Goal: Task Accomplishment & Management: Manage account settings

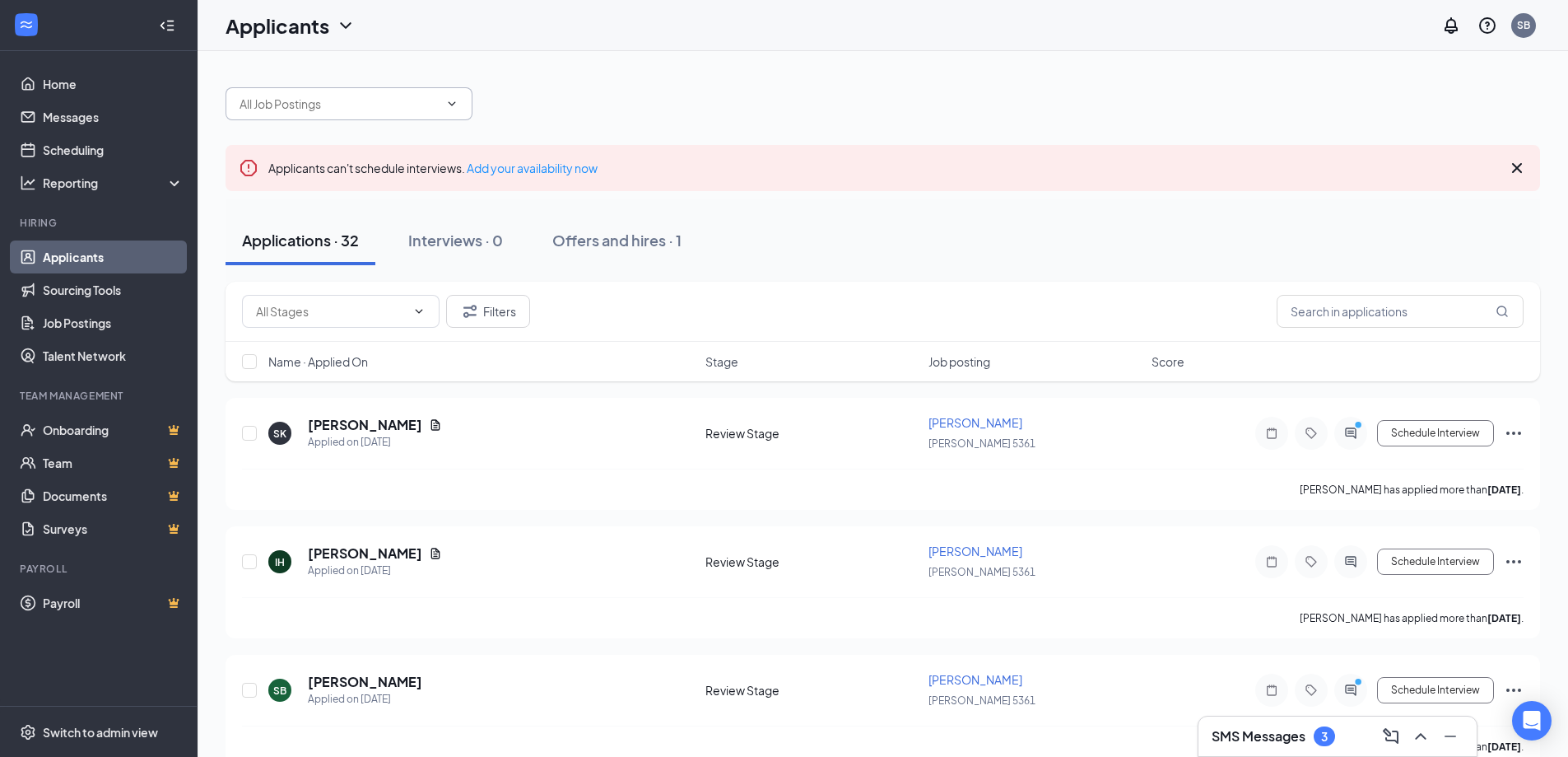
click at [412, 102] on input "text" at bounding box center [338, 103] width 199 height 18
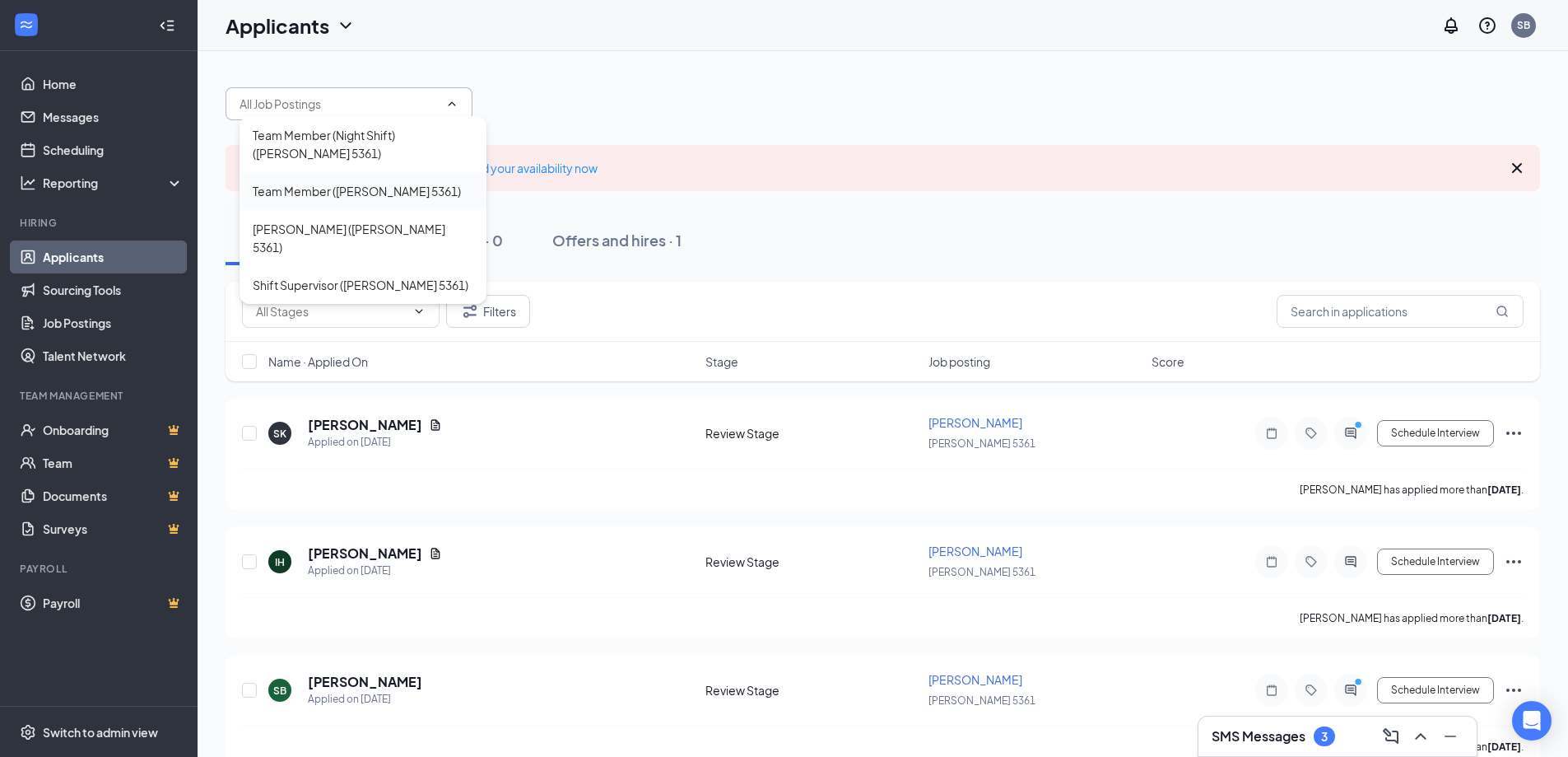
click at [325, 201] on div "Team Member ([PERSON_NAME] 5361)" at bounding box center [362, 190] width 247 height 38
type input "Team Member ([PERSON_NAME] 5361)"
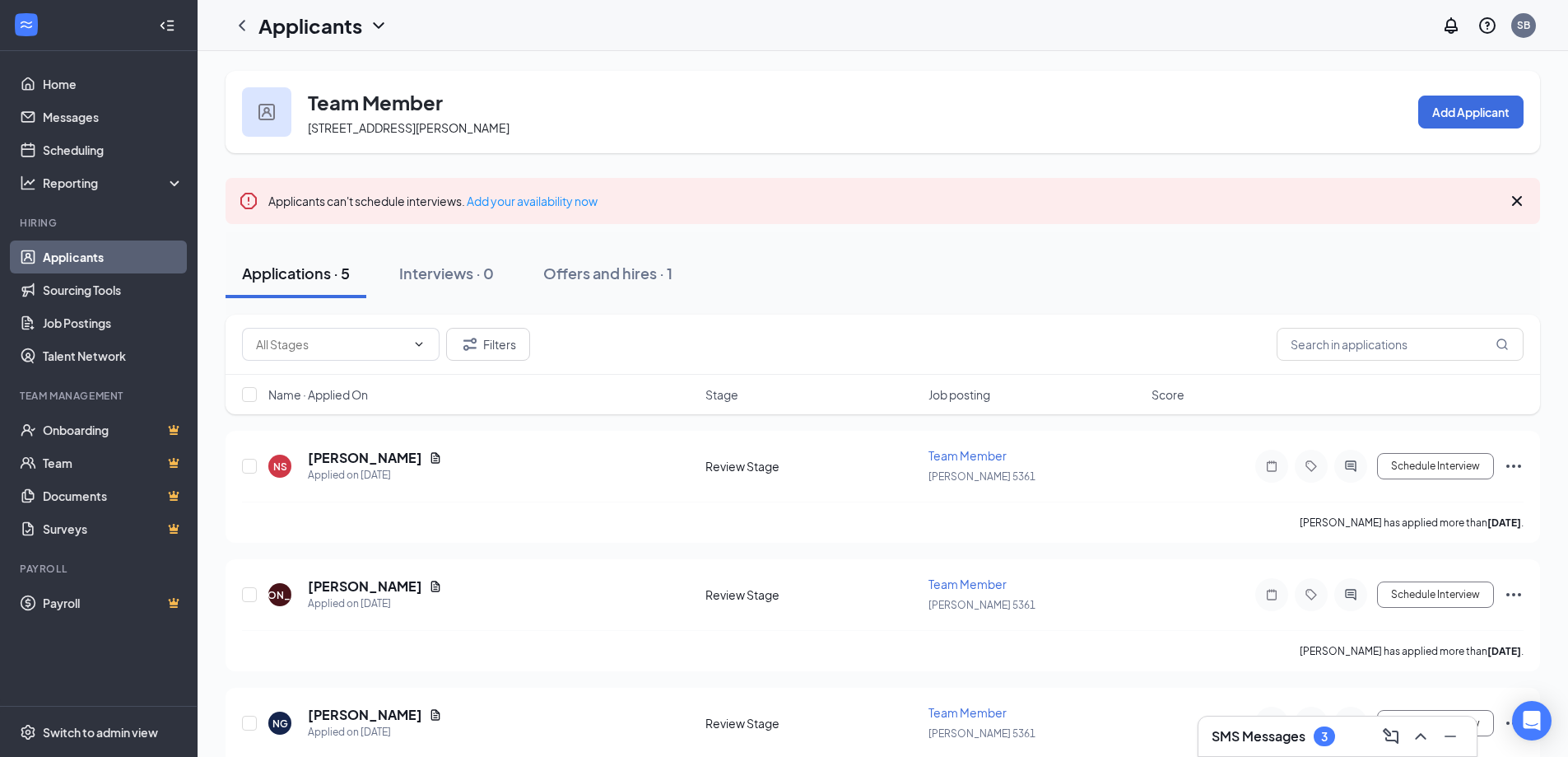
click at [362, 113] on h3 "Team Member" at bounding box center [375, 102] width 135 height 28
click at [280, 113] on div at bounding box center [266, 112] width 49 height 49
click at [1516, 199] on icon "Cross" at bounding box center [1517, 201] width 10 height 10
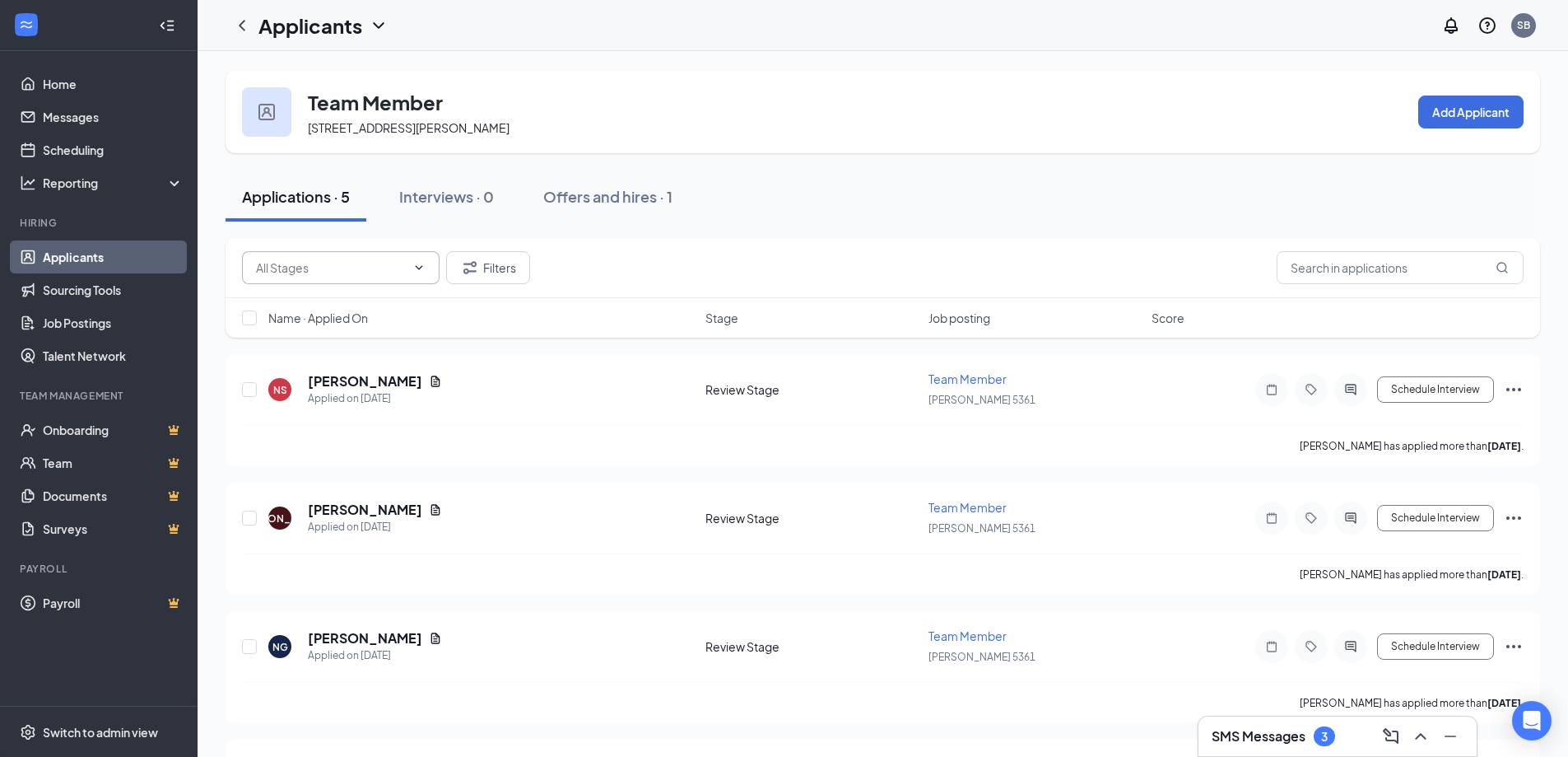
click at [431, 265] on span at bounding box center [341, 267] width 198 height 33
click at [413, 268] on icon "ChevronDown" at bounding box center [419, 267] width 13 height 13
click at [665, 112] on div "Team Member 2029 Jane St, North York, ON M9N 2V4, Canada Add Applicant" at bounding box center [884, 113] width 1315 height 83
click at [86, 84] on link "Home" at bounding box center [113, 84] width 140 height 33
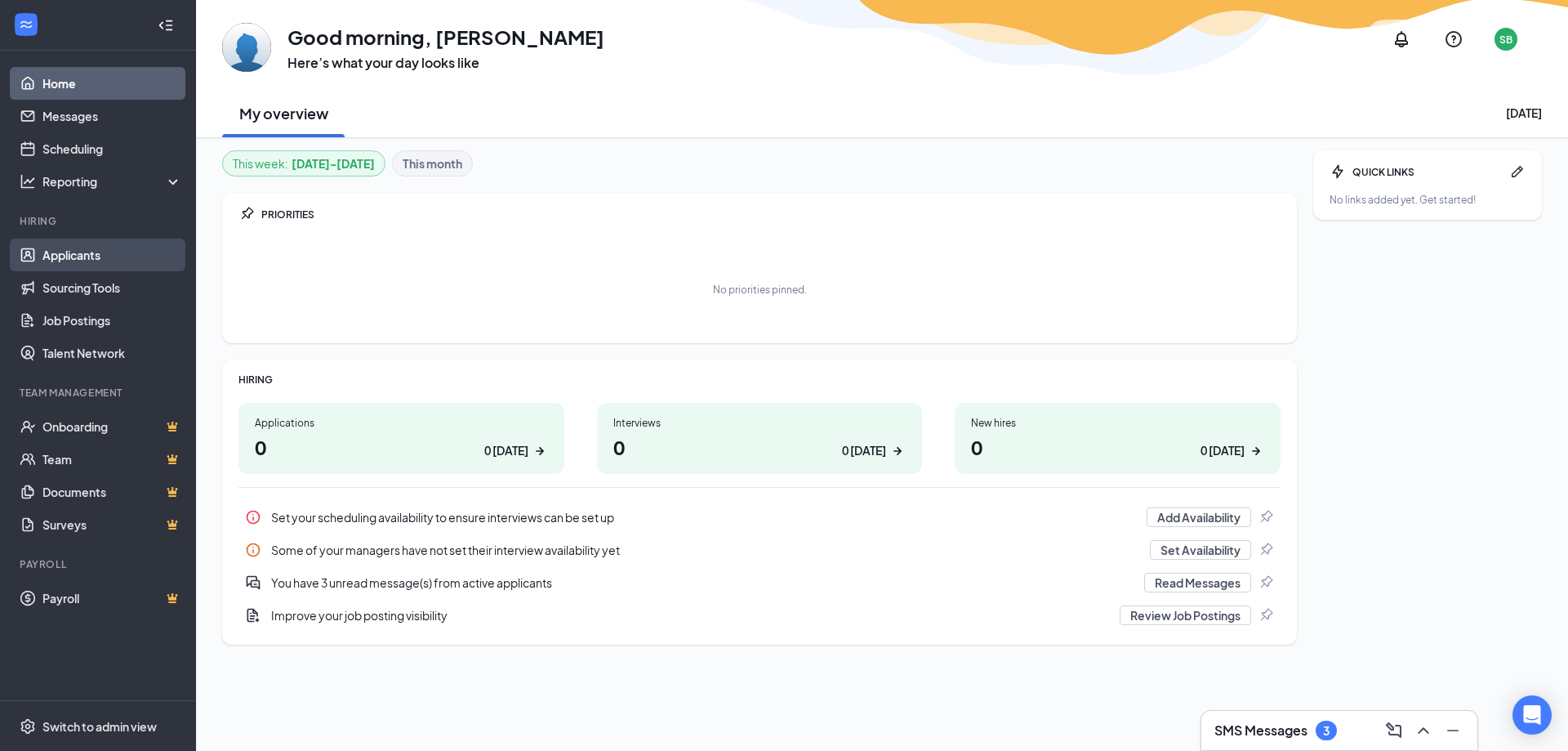
click at [83, 253] on link "Applicants" at bounding box center [113, 255] width 139 height 32
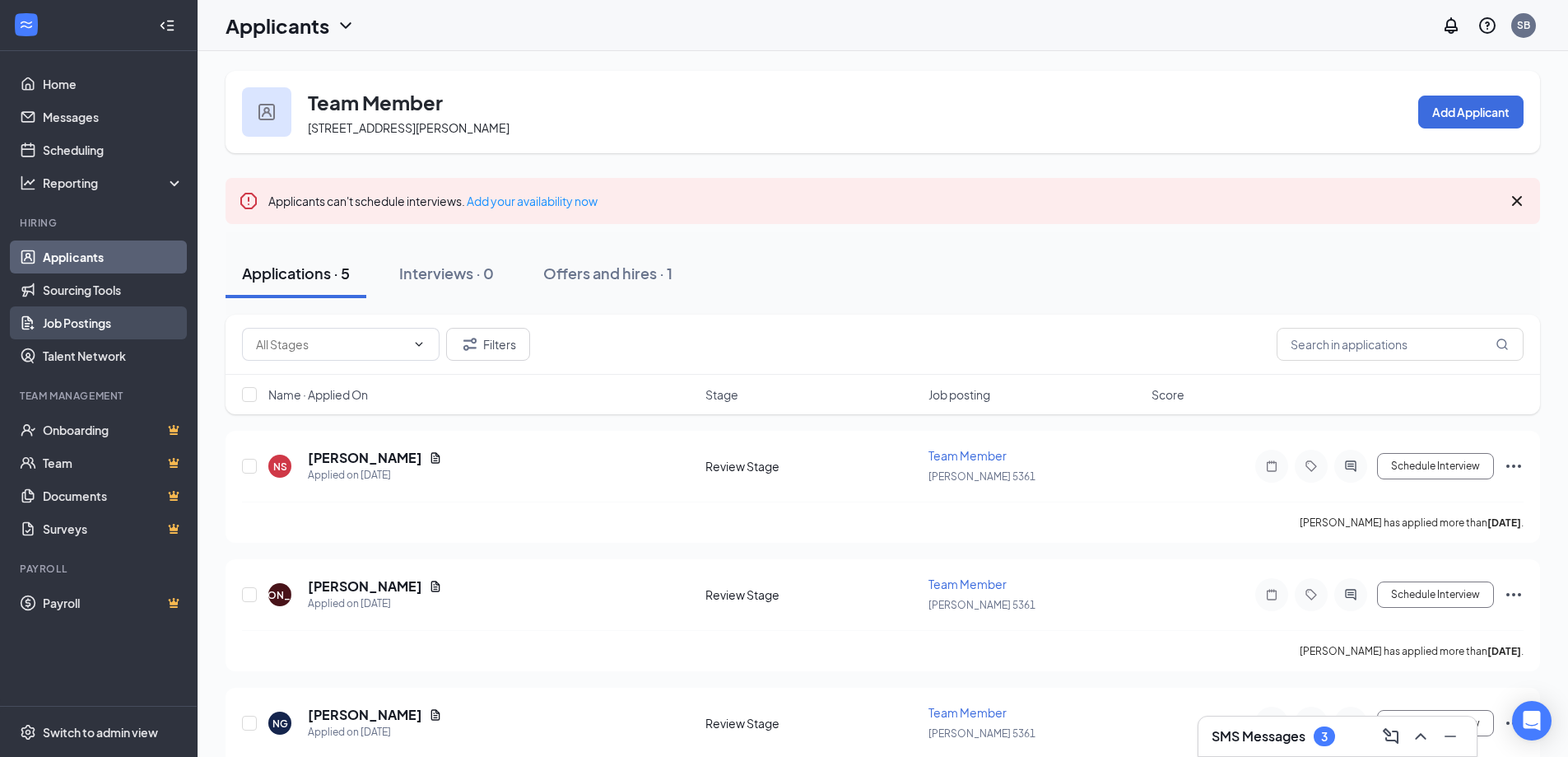
click at [116, 330] on link "Job Postings" at bounding box center [113, 323] width 140 height 33
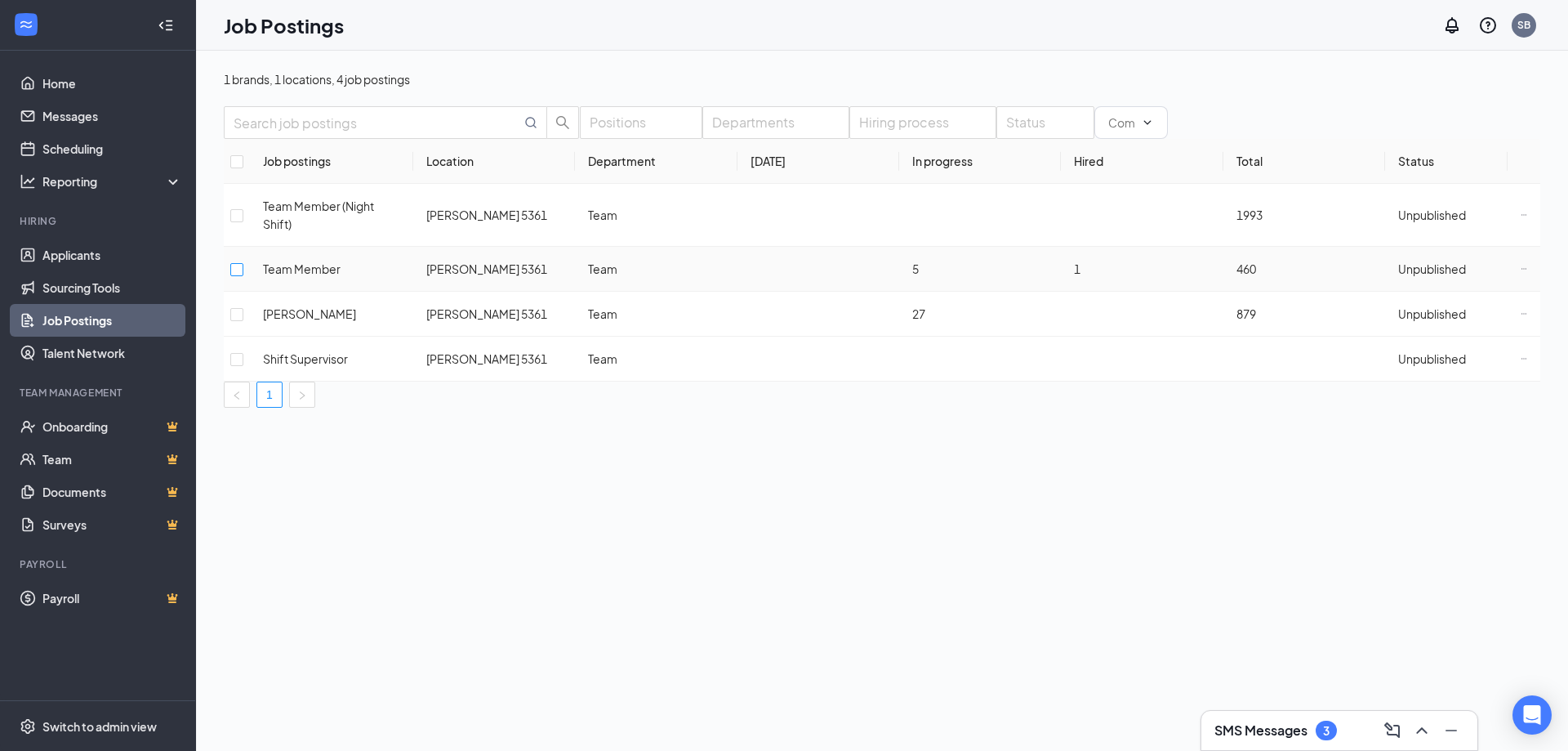
click at [237, 270] on input "checkbox" at bounding box center [237, 270] width 13 height 13
checkbox input "true"
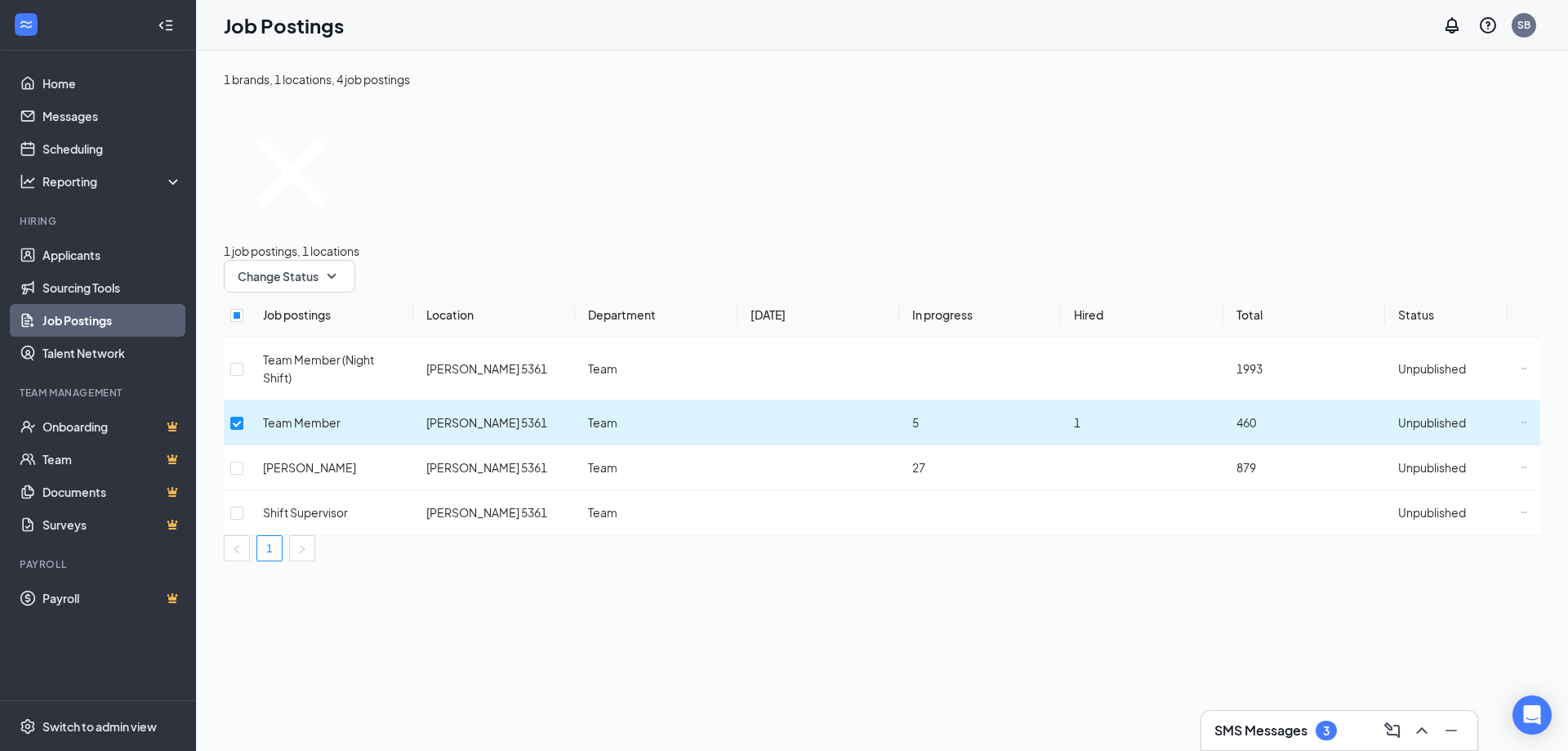
click at [1401, 428] on span "Unpublished" at bounding box center [1432, 422] width 68 height 14
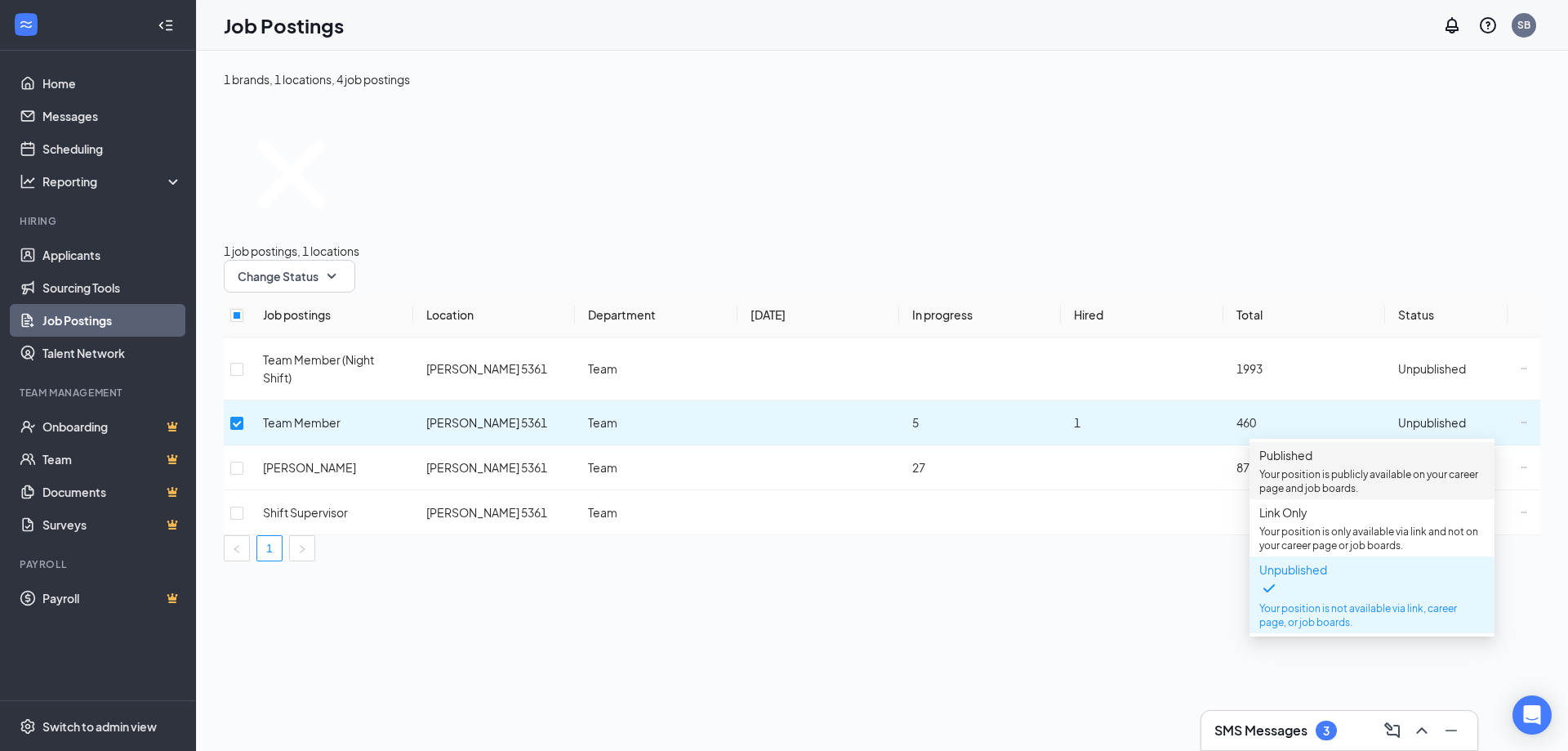
click at [1372, 458] on span "Published Your position is publicly available on your career page and job board…" at bounding box center [1372, 470] width 225 height 49
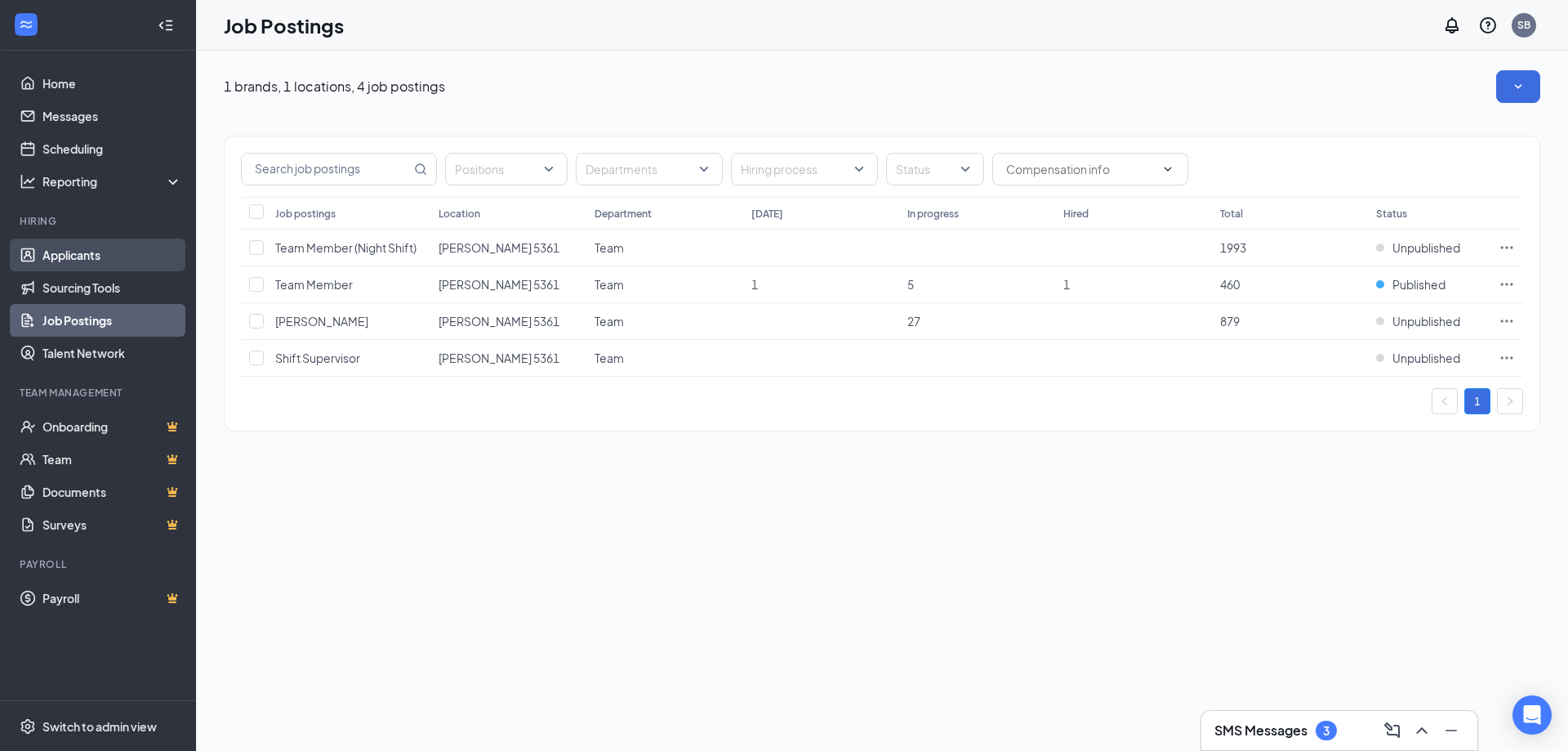
click at [65, 255] on link "Applicants" at bounding box center [113, 255] width 139 height 32
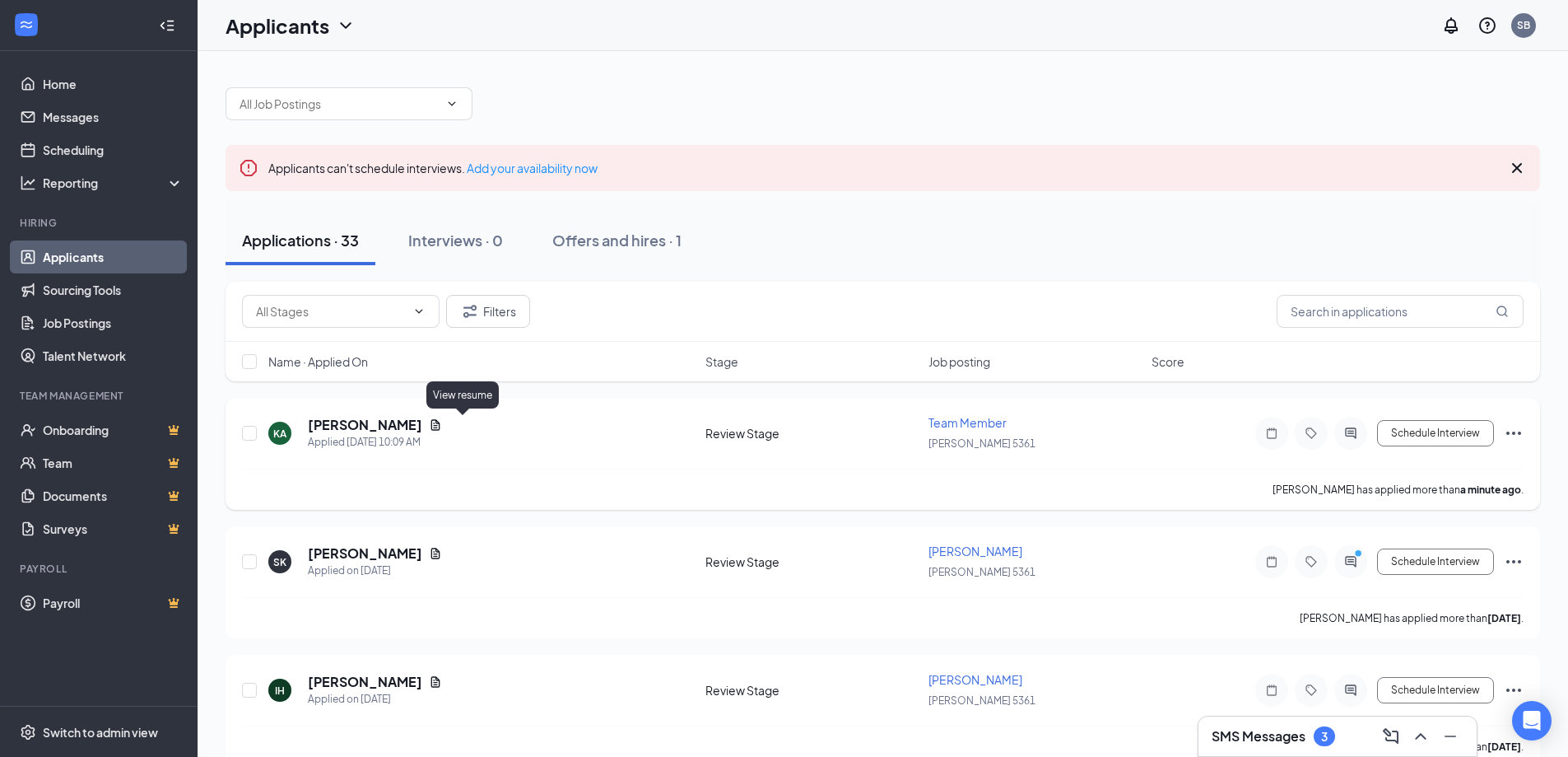
click at [442, 420] on icon "Document" at bounding box center [436, 425] width 13 height 13
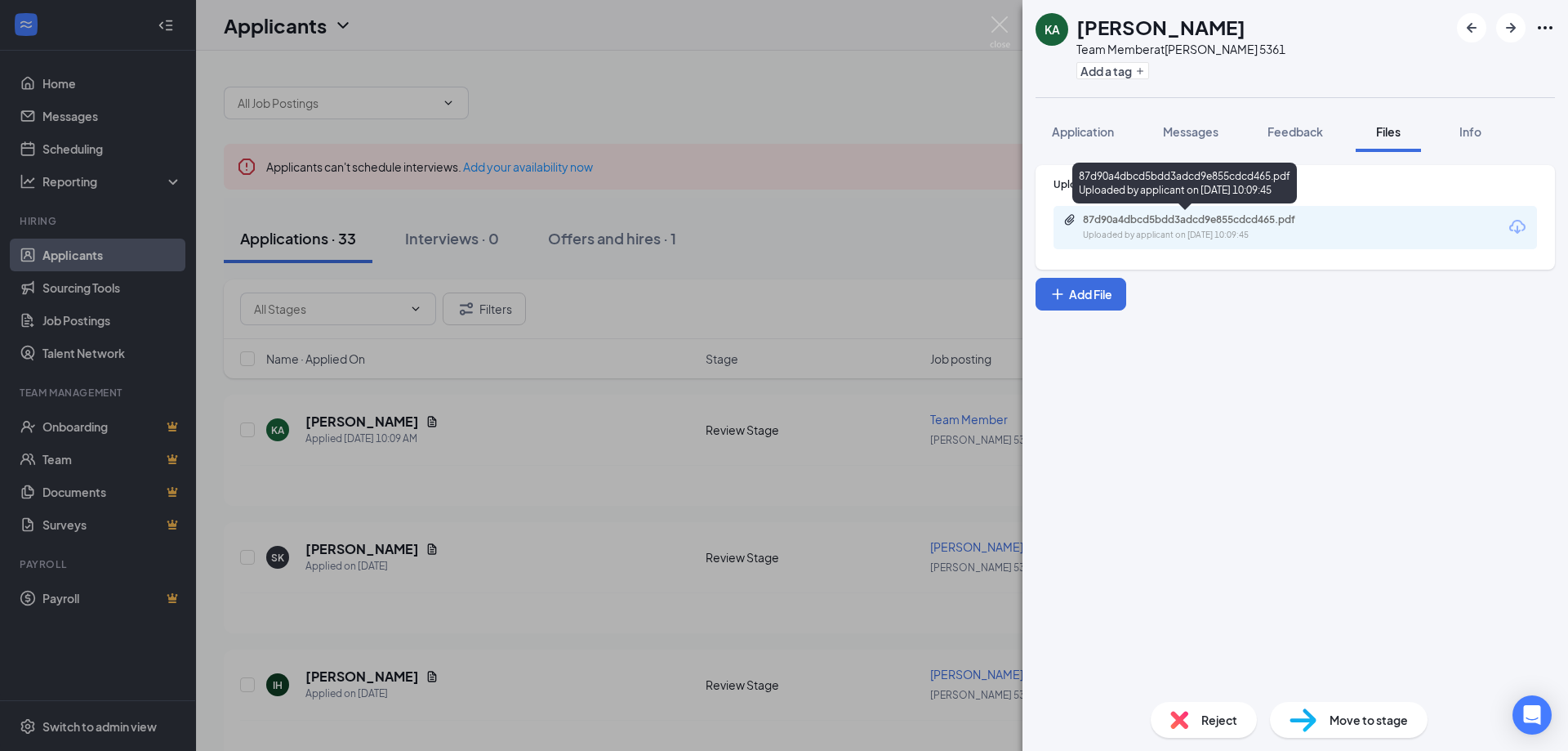
click at [1123, 218] on div "87d90a4dbcd5bdd3adcd9e855cdcd465.pdf" at bounding box center [1198, 220] width 229 height 13
click at [996, 22] on img at bounding box center [1000, 31] width 20 height 31
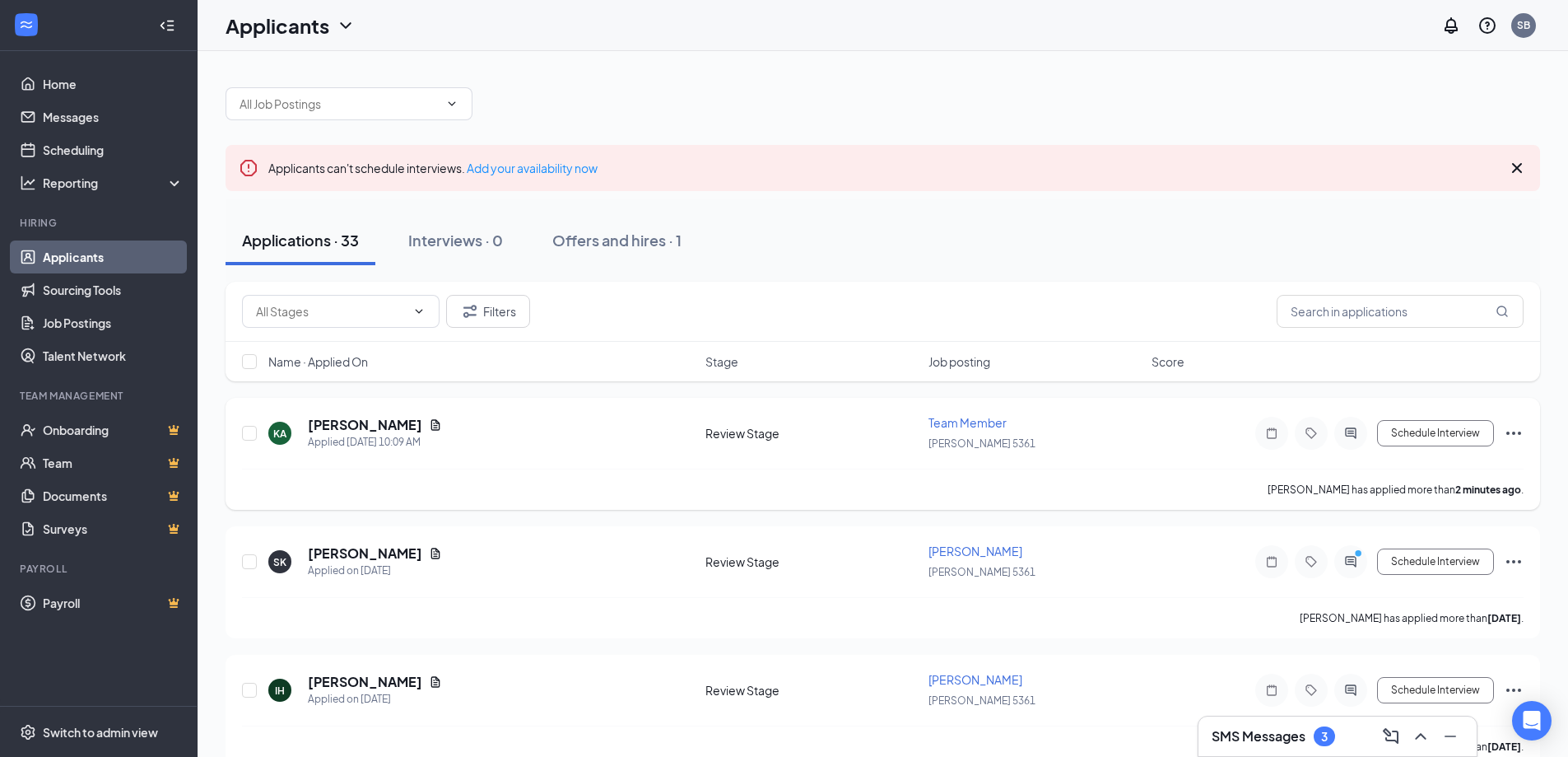
click at [599, 449] on div "KA [PERSON_NAME] Applied [DATE] 10:09 AM" at bounding box center [482, 433] width 427 height 35
click at [1511, 440] on icon "Ellipses" at bounding box center [1514, 433] width 20 height 20
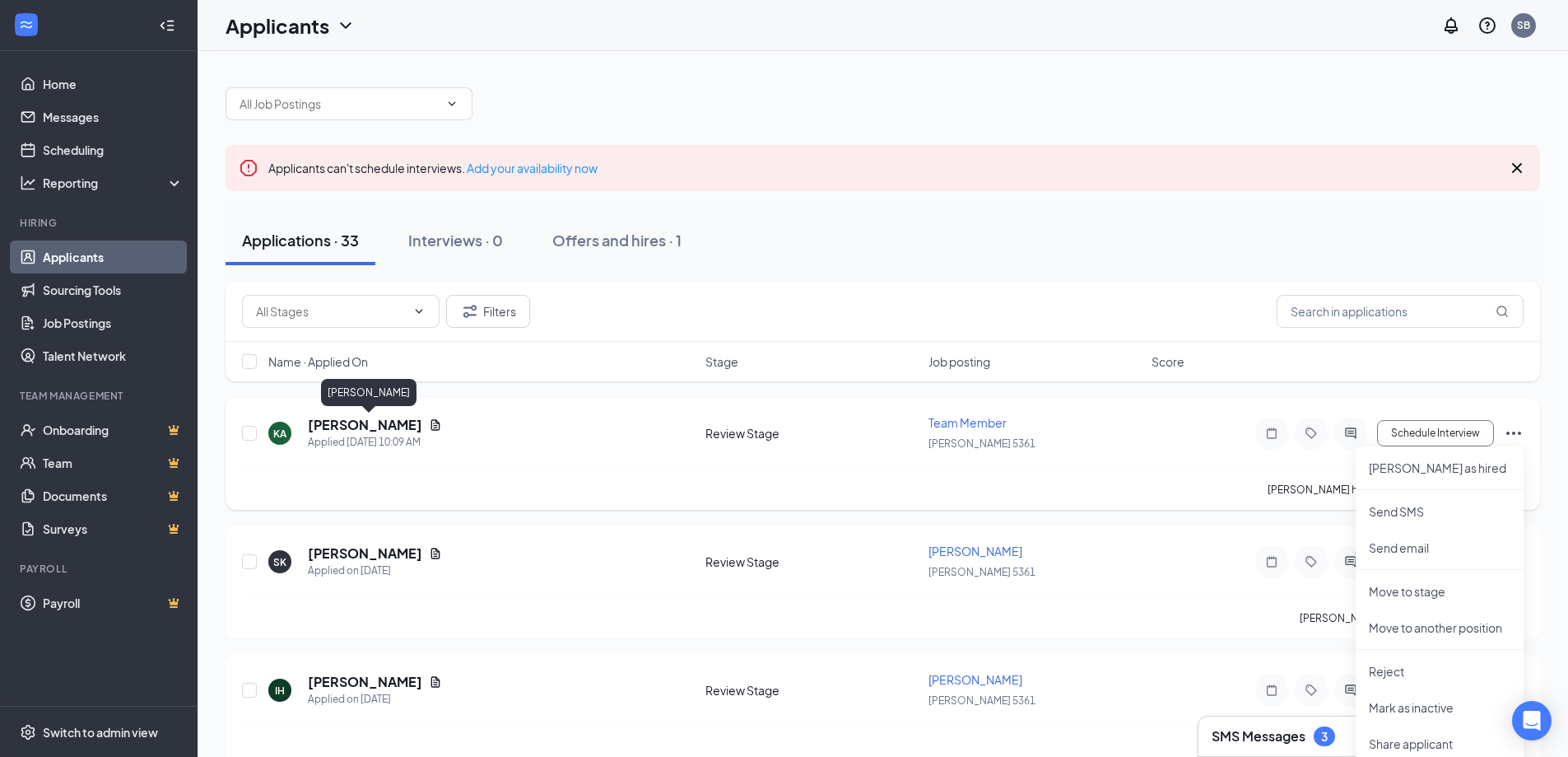
click at [335, 432] on h5 "[PERSON_NAME]" at bounding box center [364, 424] width 114 height 18
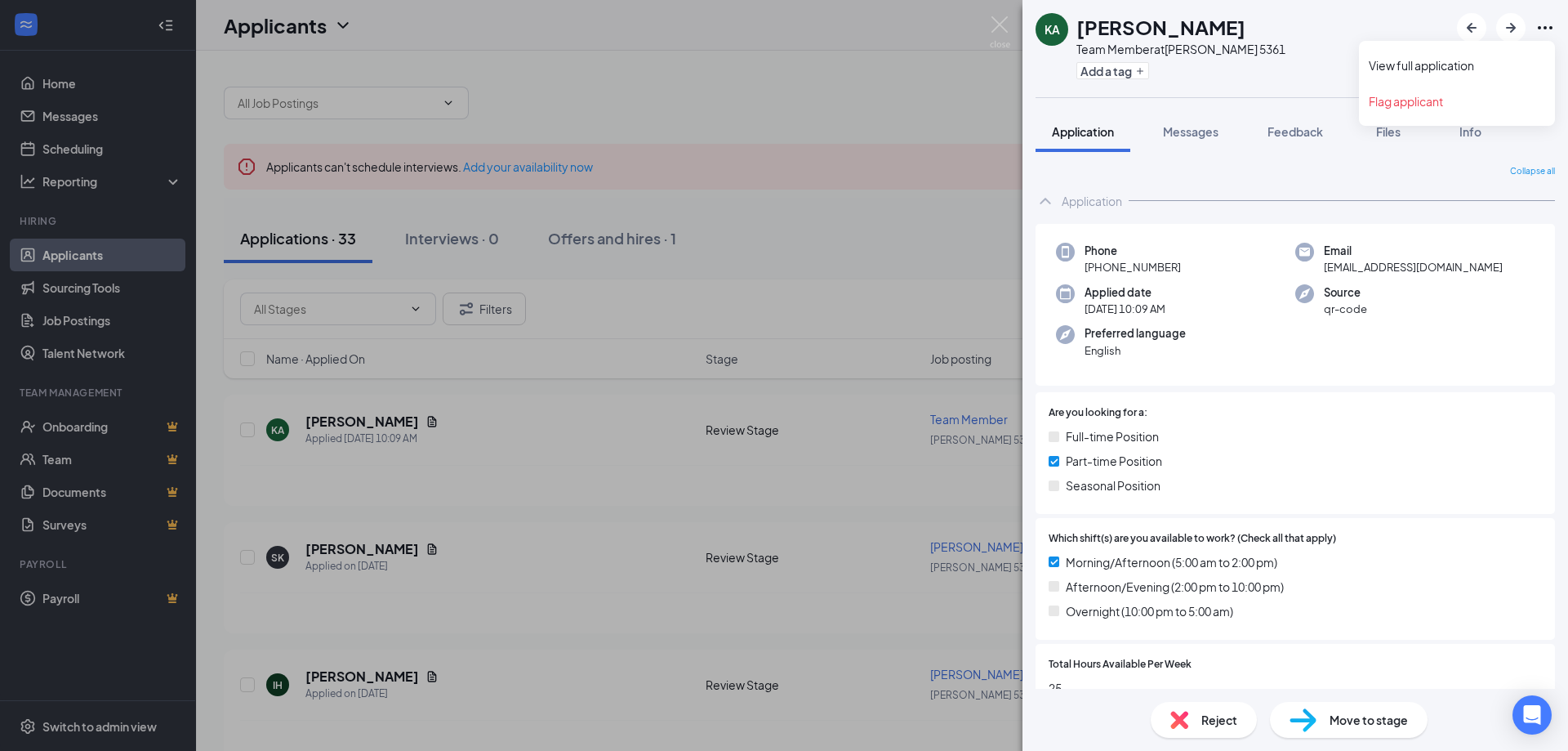
click at [1548, 27] on icon "Ellipses" at bounding box center [1545, 28] width 20 height 20
click at [948, 71] on div "KA [PERSON_NAME] Team Member at [PERSON_NAME] 5361 Add a tag Application Messag…" at bounding box center [784, 375] width 1568 height 751
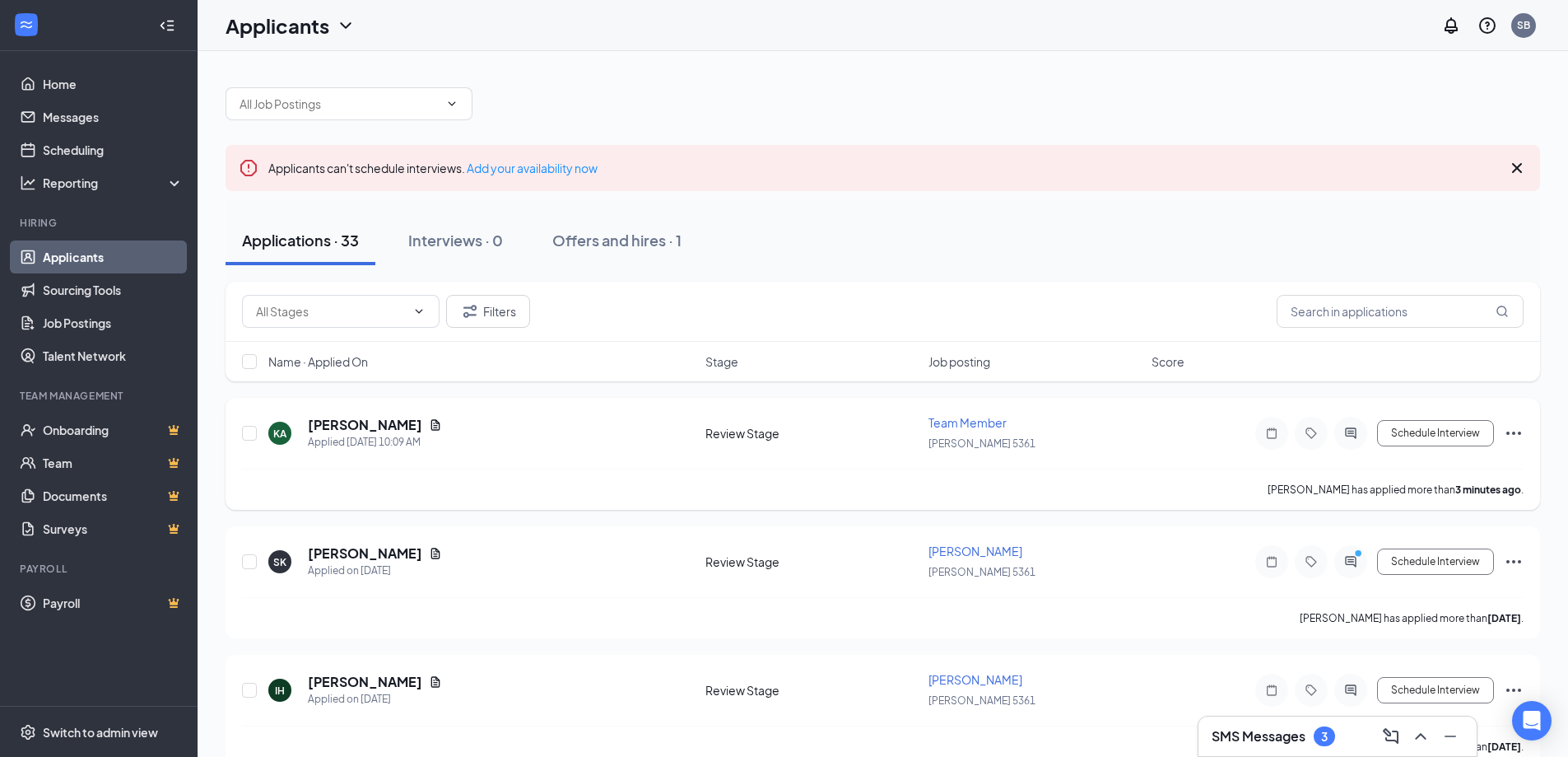
click at [1509, 430] on icon "Ellipses" at bounding box center [1514, 433] width 20 height 20
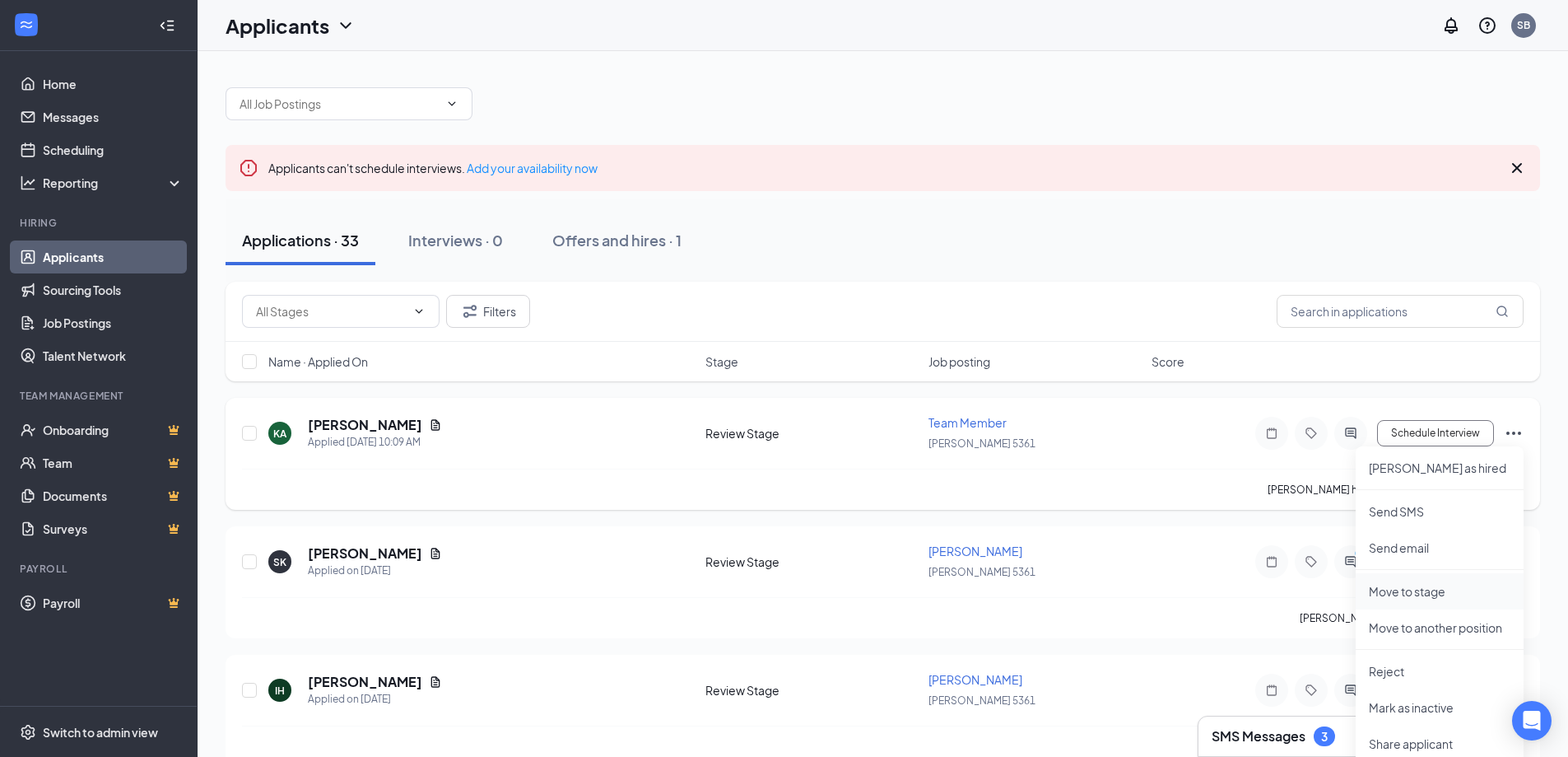
click at [1406, 588] on p "Move to stage" at bounding box center [1439, 591] width 141 height 16
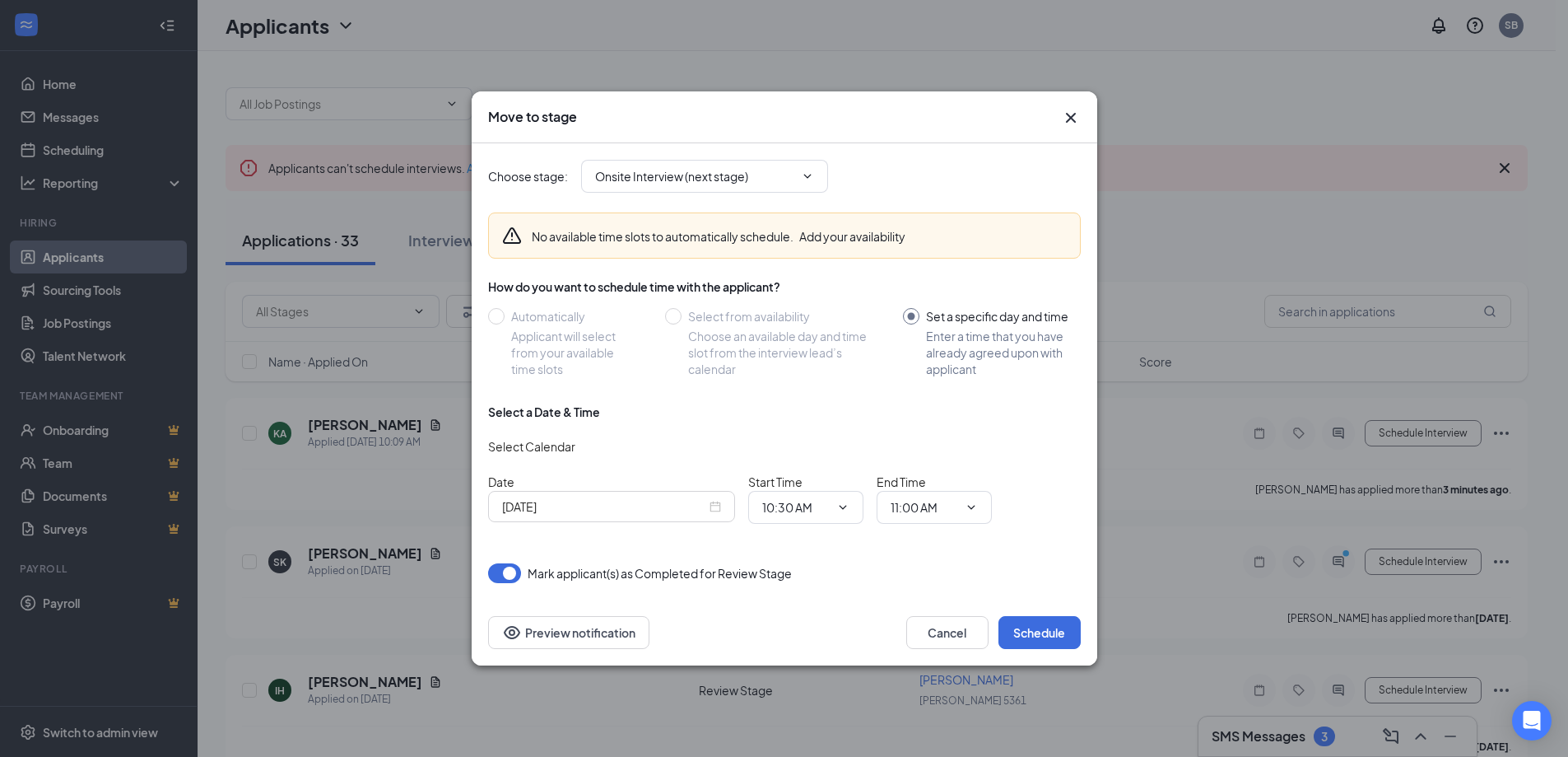
click at [711, 511] on div "[DATE]" at bounding box center [611, 506] width 219 height 18
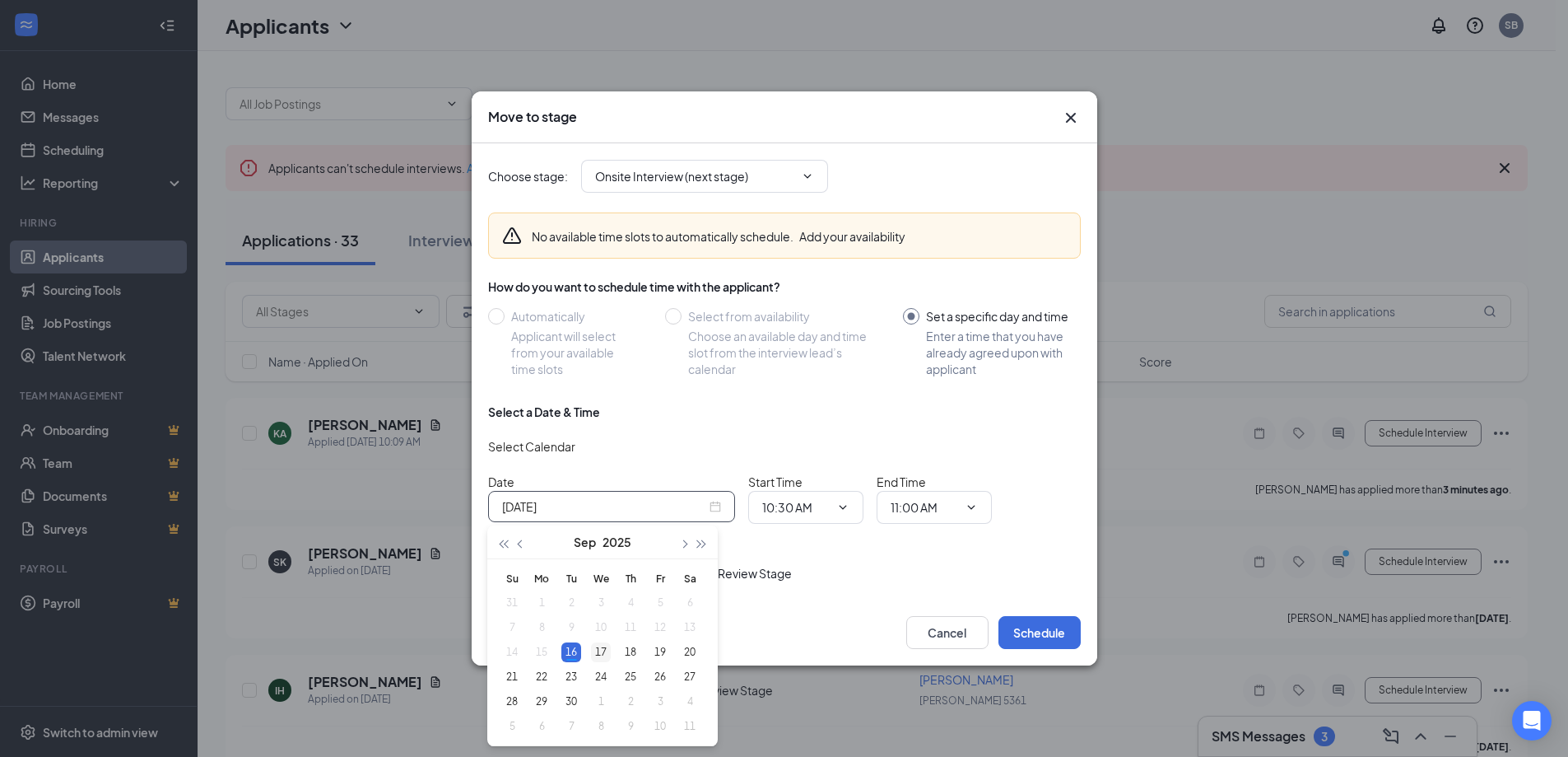
type input "[DATE]"
click at [602, 645] on div "17" at bounding box center [601, 652] width 20 height 20
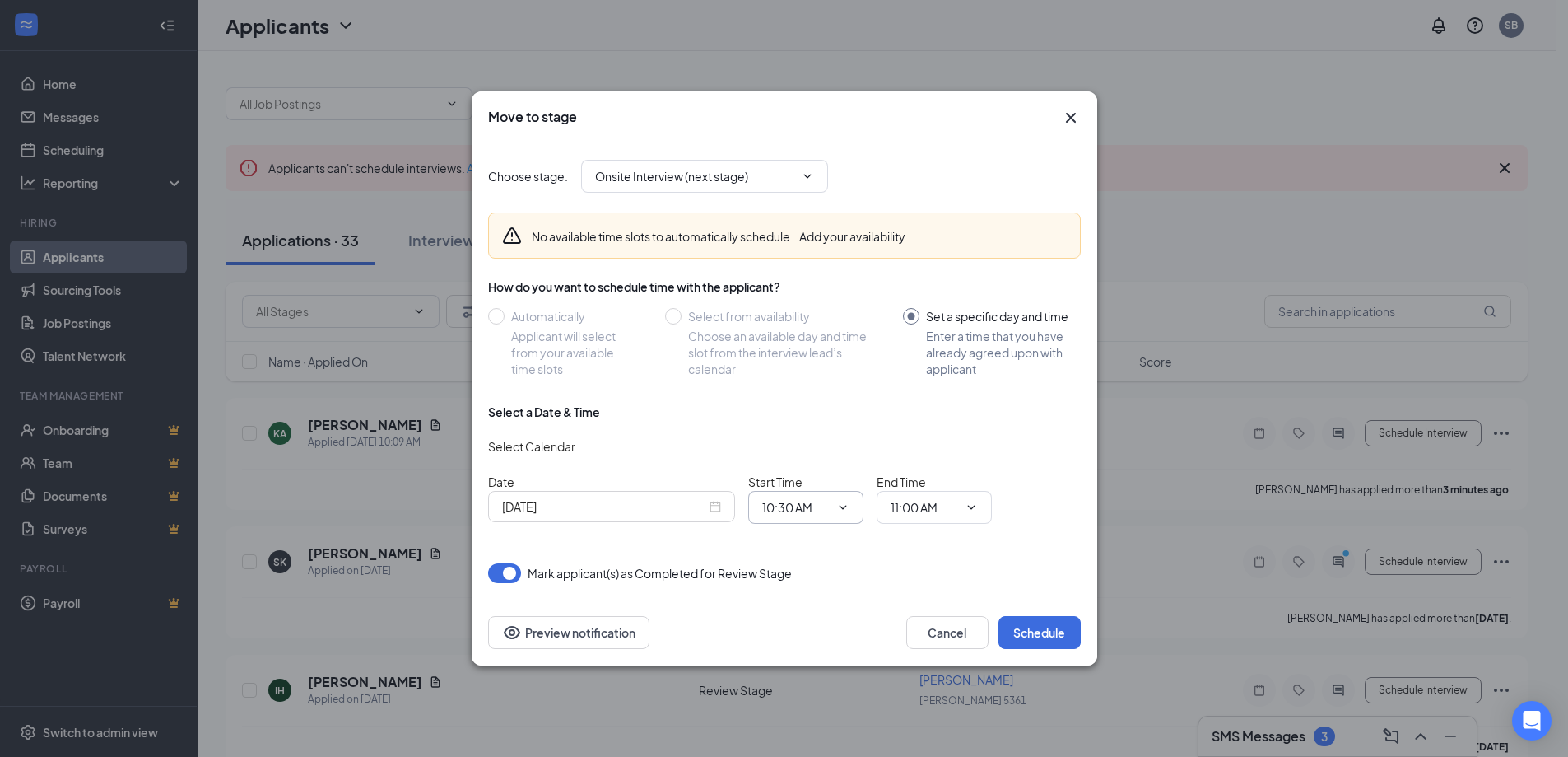
click at [843, 507] on icon "ChevronDown" at bounding box center [843, 508] width 13 height 13
click at [779, 507] on input "10:30 AM" at bounding box center [796, 507] width 67 height 18
click at [974, 187] on div "Choose stage : Onsite Interview (next stage)" at bounding box center [784, 176] width 593 height 33
click at [842, 498] on span "10:30 AM 12:00 AM 12:15 AM 12:30 AM 12:45 AM 01:00 AM 01:15 AM 01:30 AM 01:45 A…" at bounding box center [806, 507] width 115 height 33
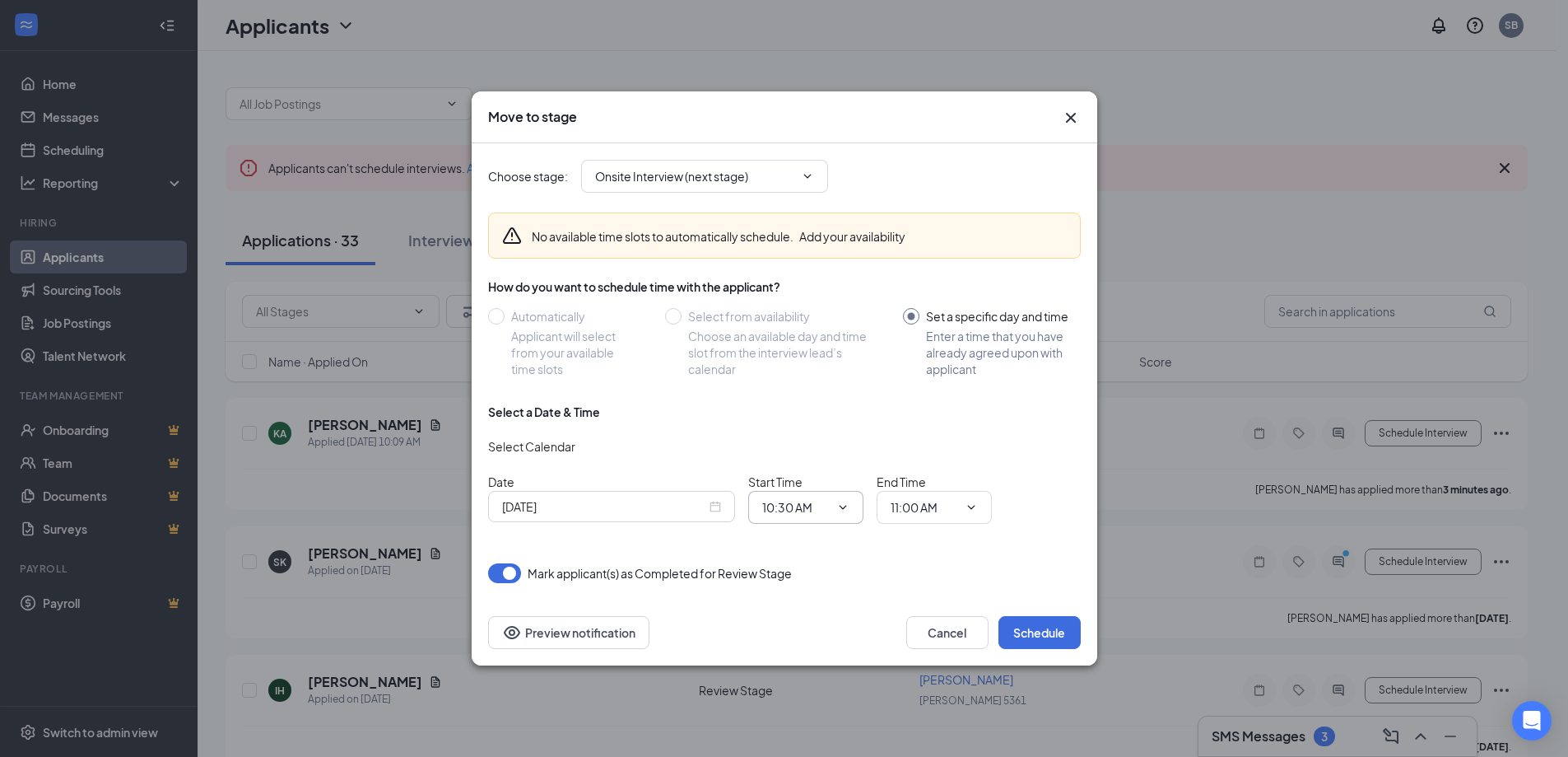
click at [816, 505] on input "10:30 AM" at bounding box center [796, 507] width 67 height 18
click at [813, 446] on div "11:00 AM" at bounding box center [800, 451] width 49 height 18
type input "11:00 AM"
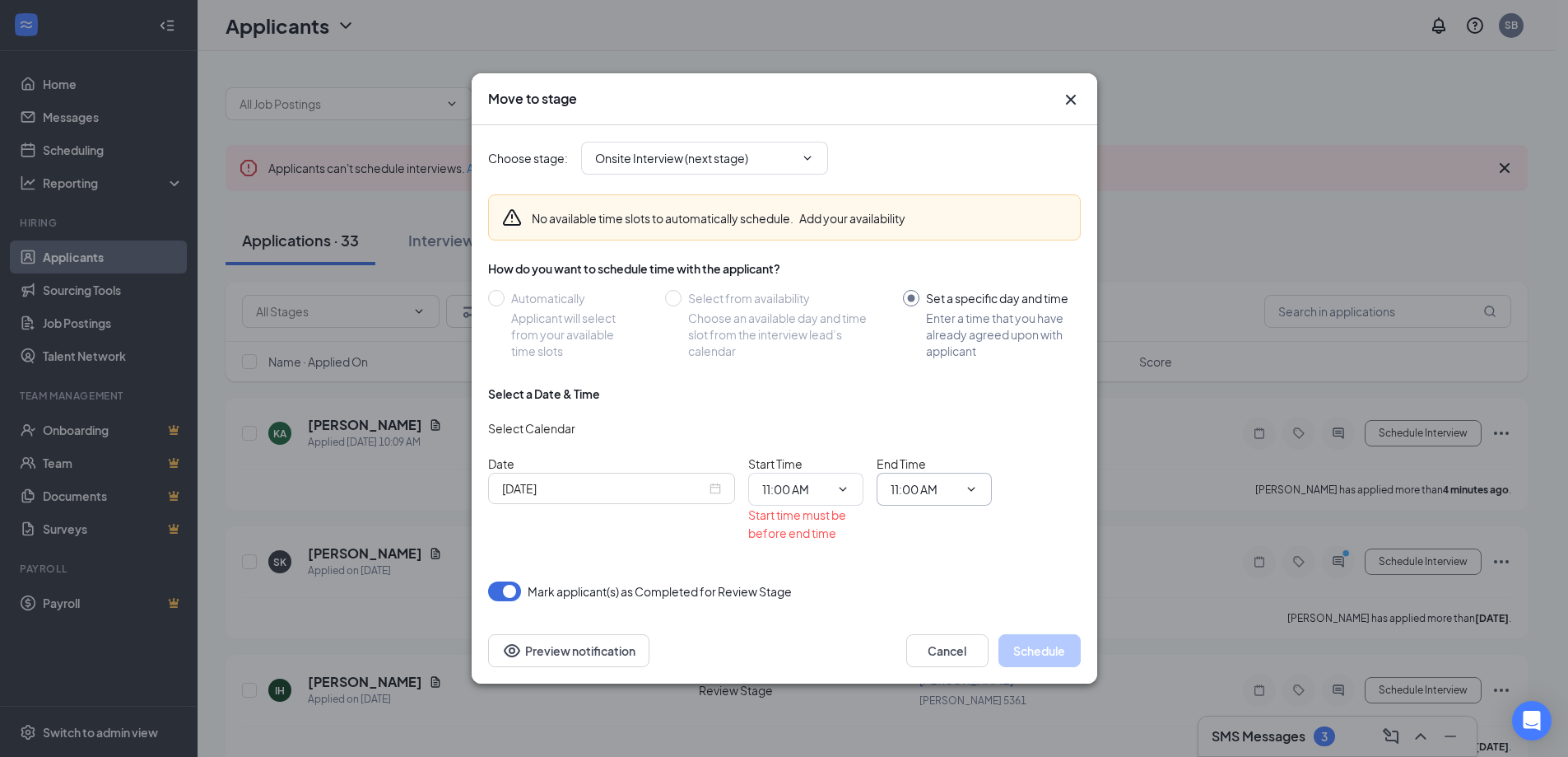
click at [962, 485] on span at bounding box center [969, 490] width 16 height 13
click at [972, 487] on icon "ChevronDown" at bounding box center [972, 490] width 13 height 13
click at [935, 487] on input "11:00 AM" at bounding box center [925, 489] width 67 height 18
click at [952, 425] on div "11:30 AM" at bounding box center [928, 426] width 49 height 18
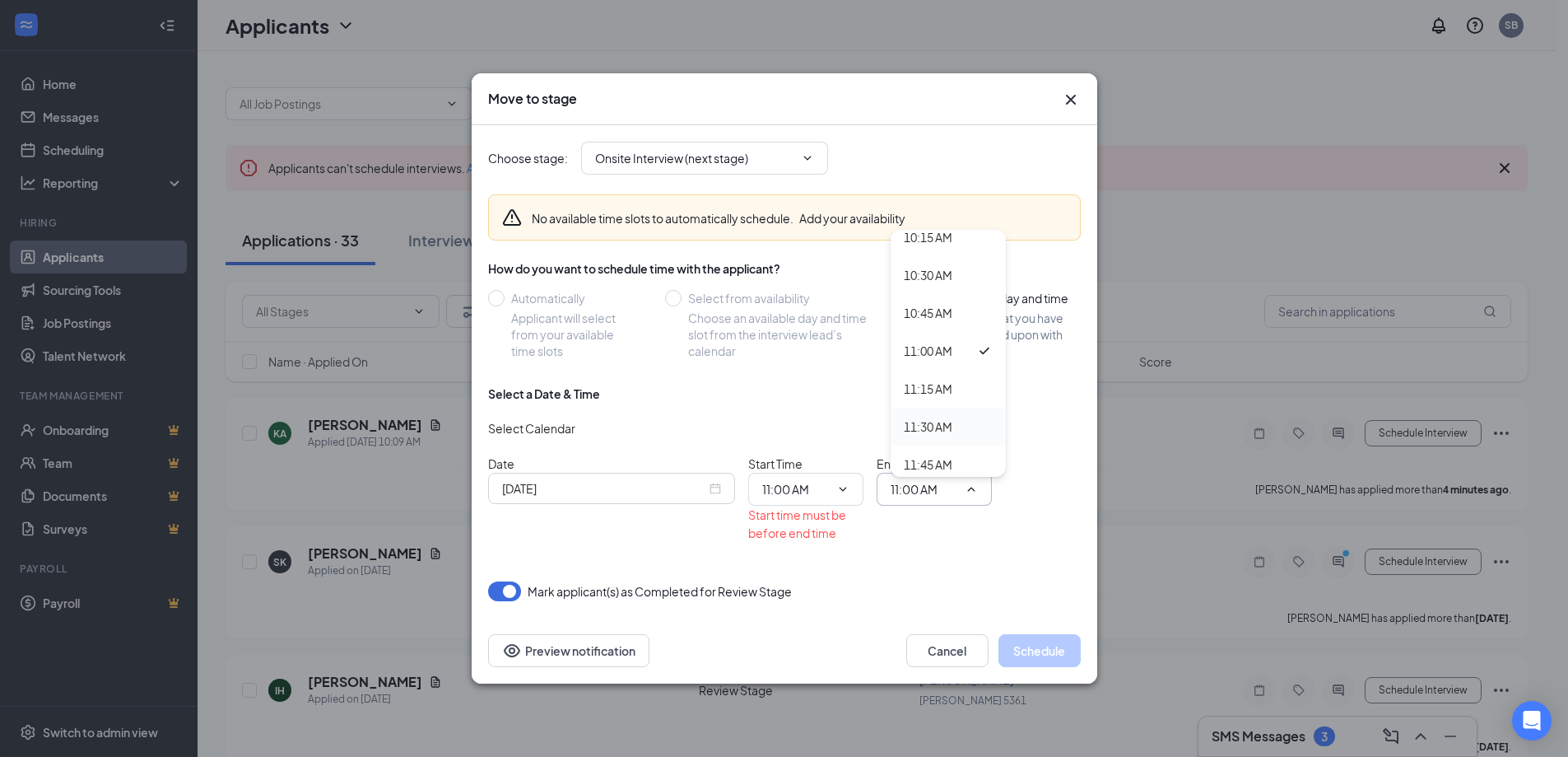
type input "11:30 AM"
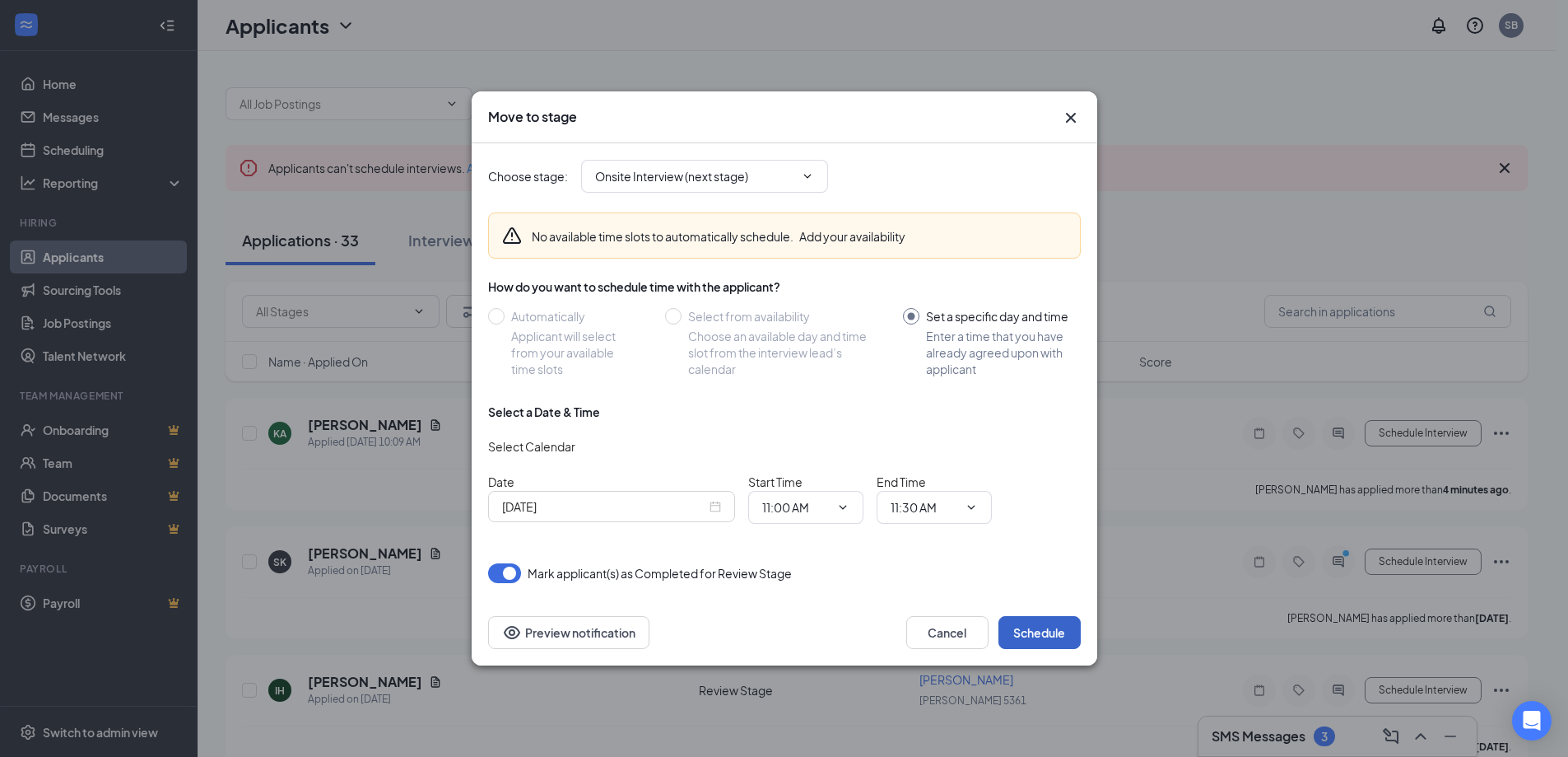
click at [1051, 632] on button "Schedule" at bounding box center [1040, 633] width 83 height 33
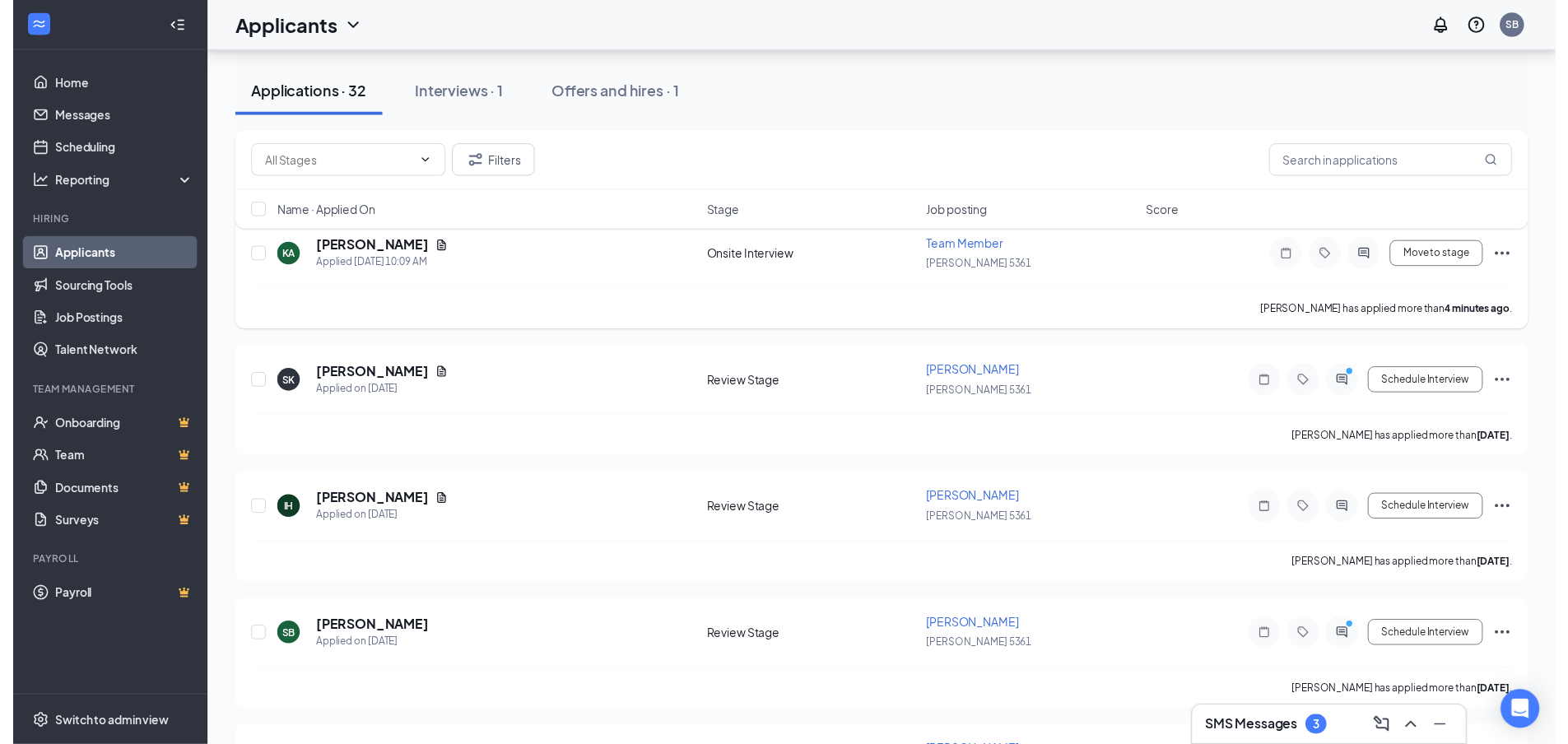
scroll to position [247, 0]
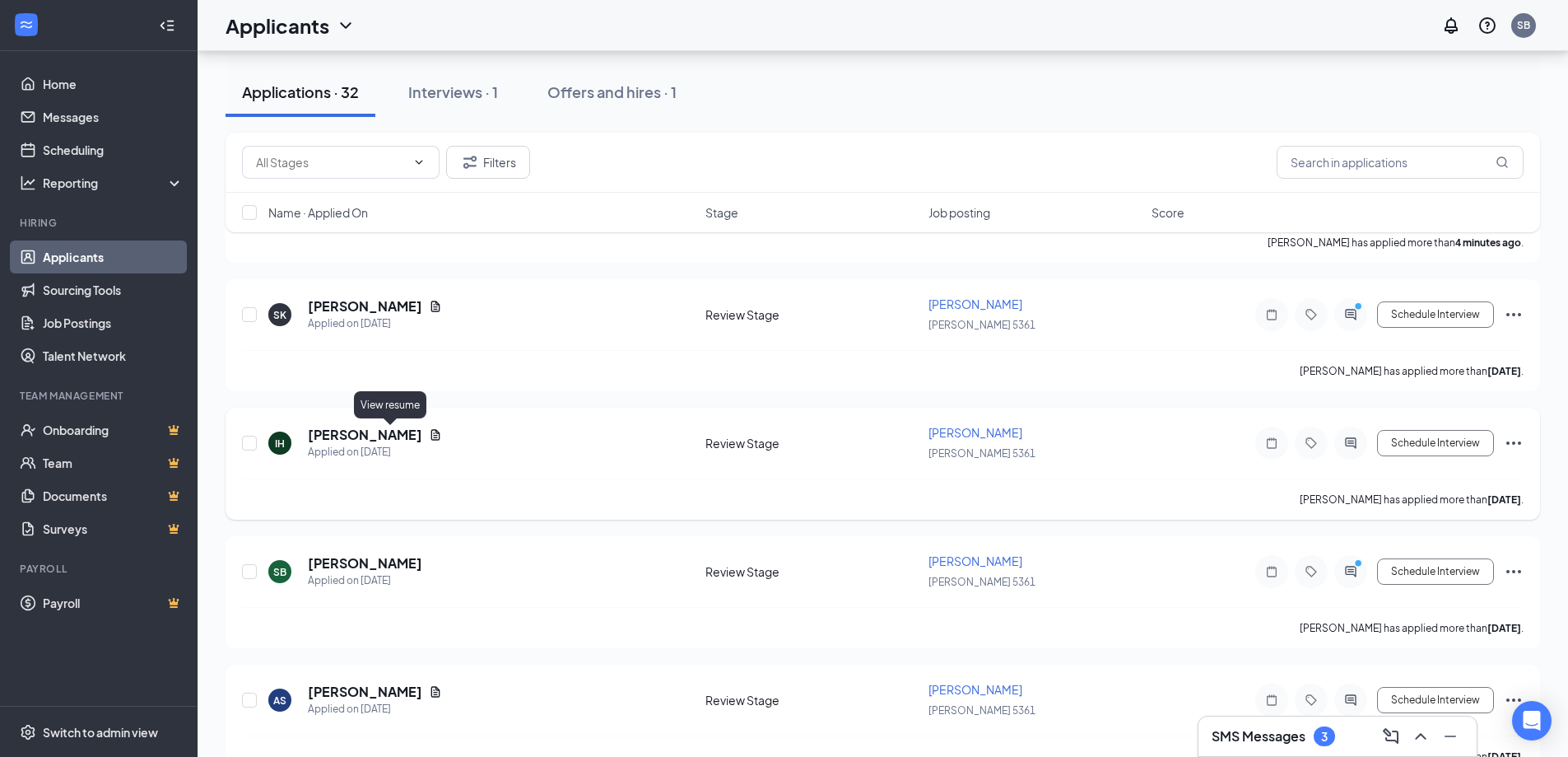
click at [429, 434] on icon "Document" at bounding box center [436, 435] width 13 height 13
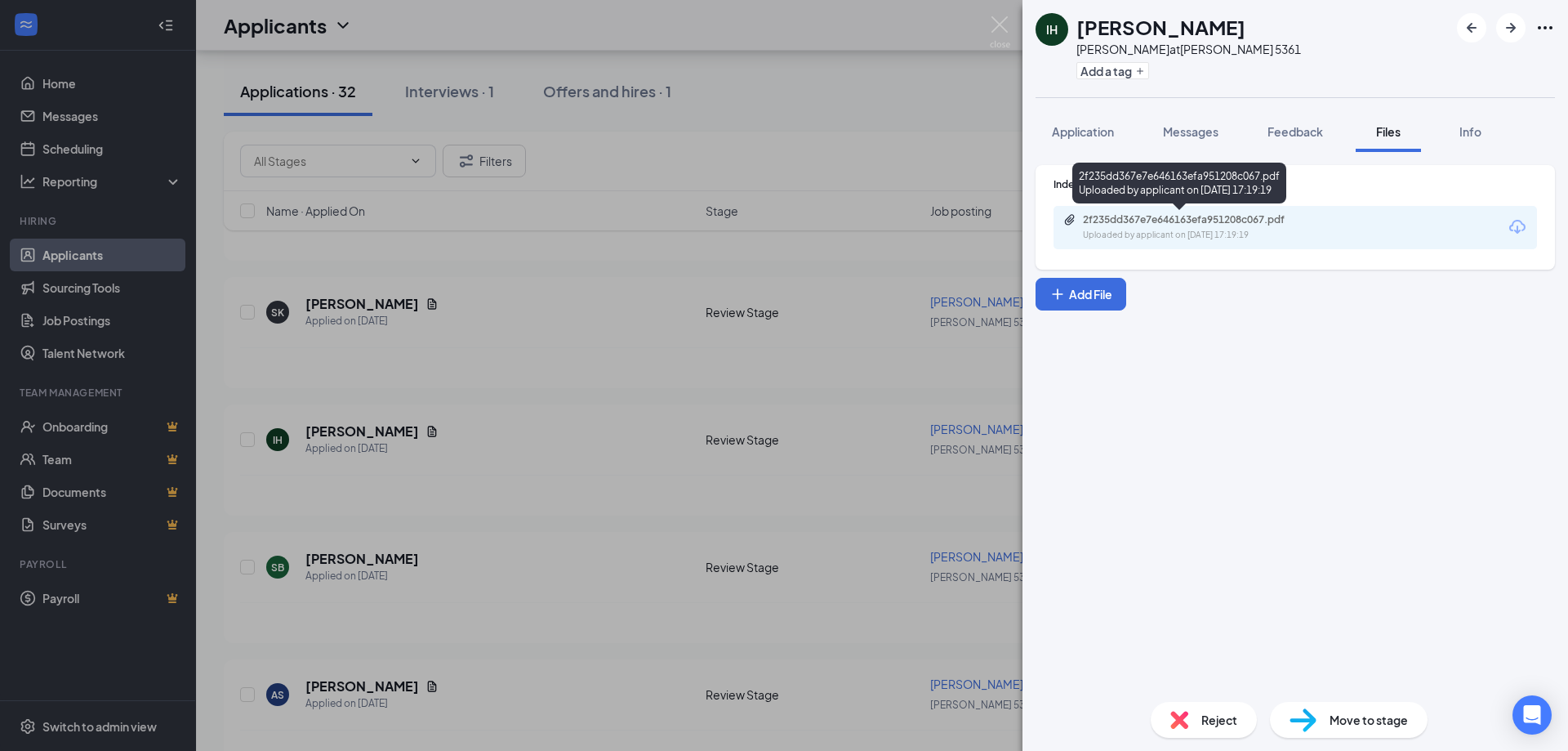
click at [1107, 225] on div "2f235dd367e7e646163efa951208c067.pdf" at bounding box center [1198, 220] width 229 height 13
click at [996, 19] on img at bounding box center [1000, 31] width 20 height 31
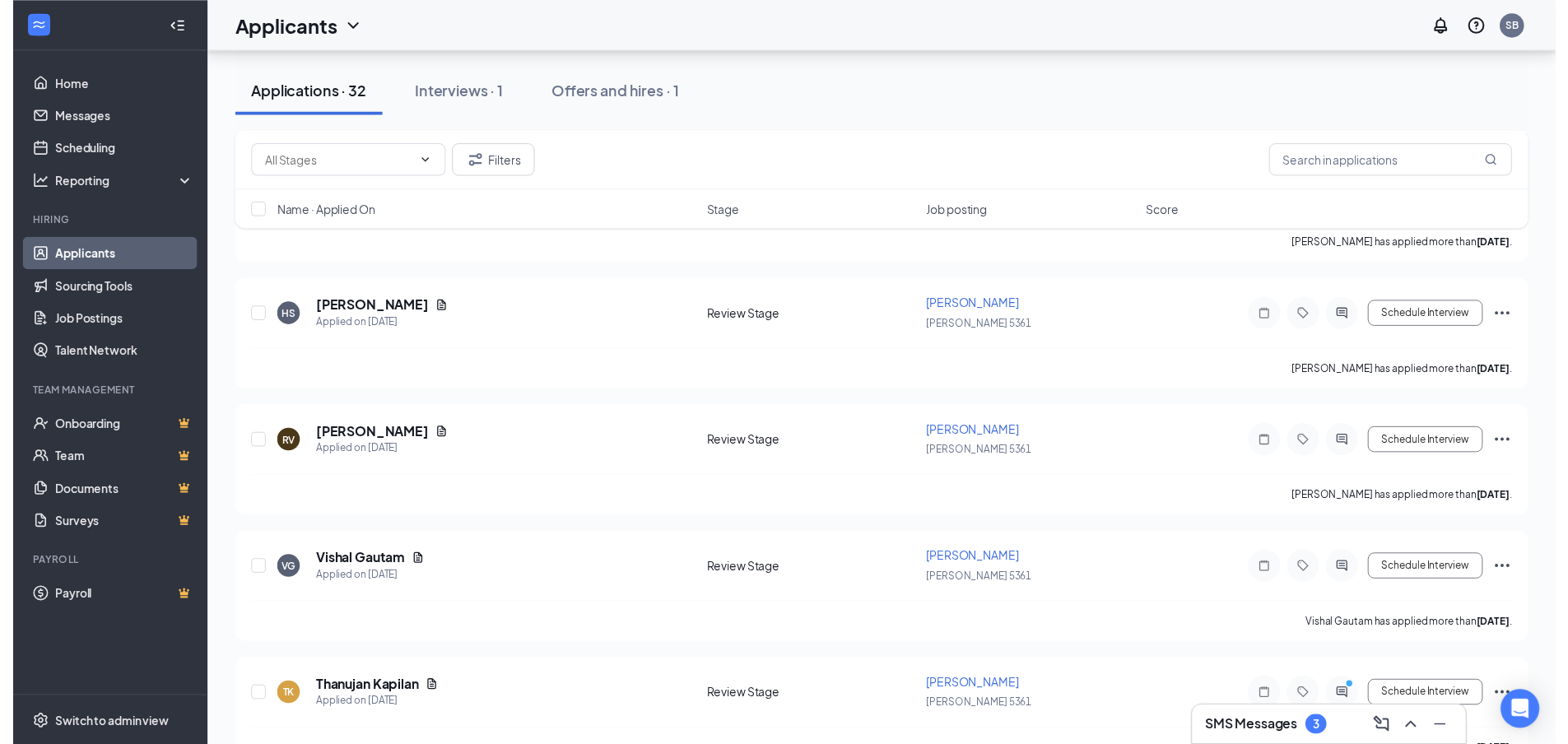
scroll to position [905, 0]
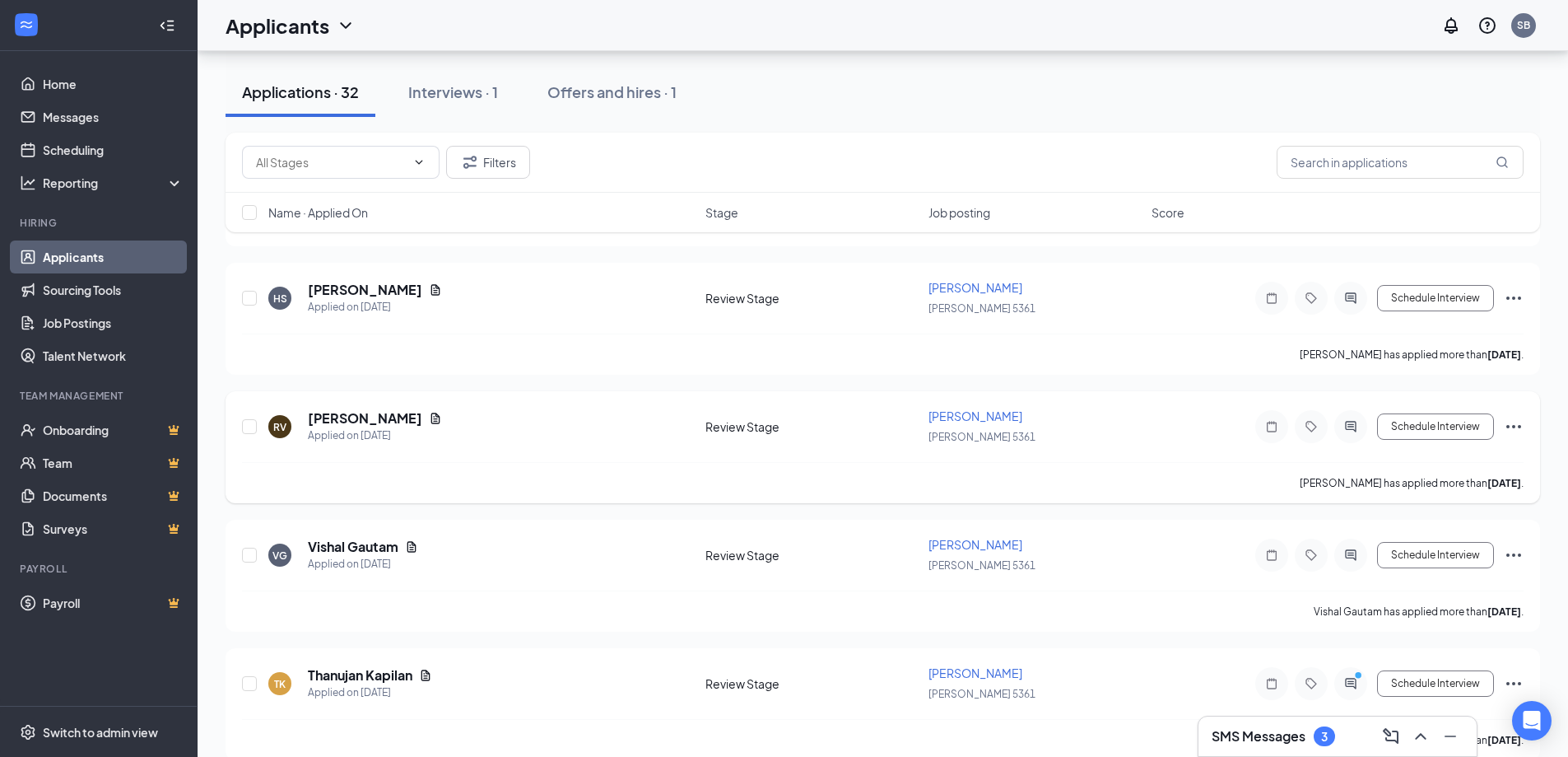
click at [417, 426] on div "[PERSON_NAME]" at bounding box center [375, 418] width 135 height 18
click at [429, 420] on icon "Document" at bounding box center [436, 418] width 13 height 13
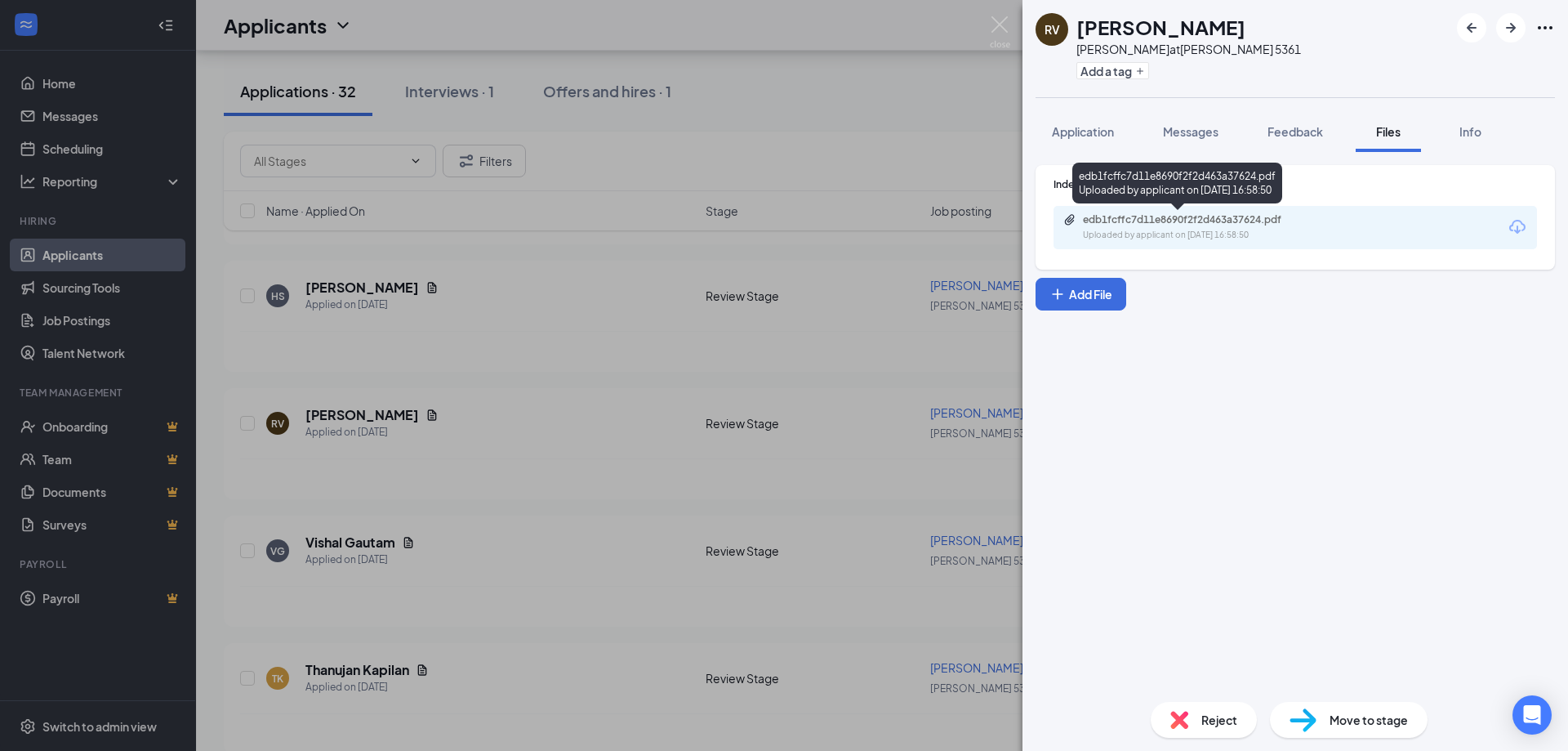
click at [1153, 231] on div "Uploaded by applicant on [DATE] 16:58:50" at bounding box center [1206, 236] width 245 height 13
click at [1006, 24] on img at bounding box center [1000, 31] width 20 height 31
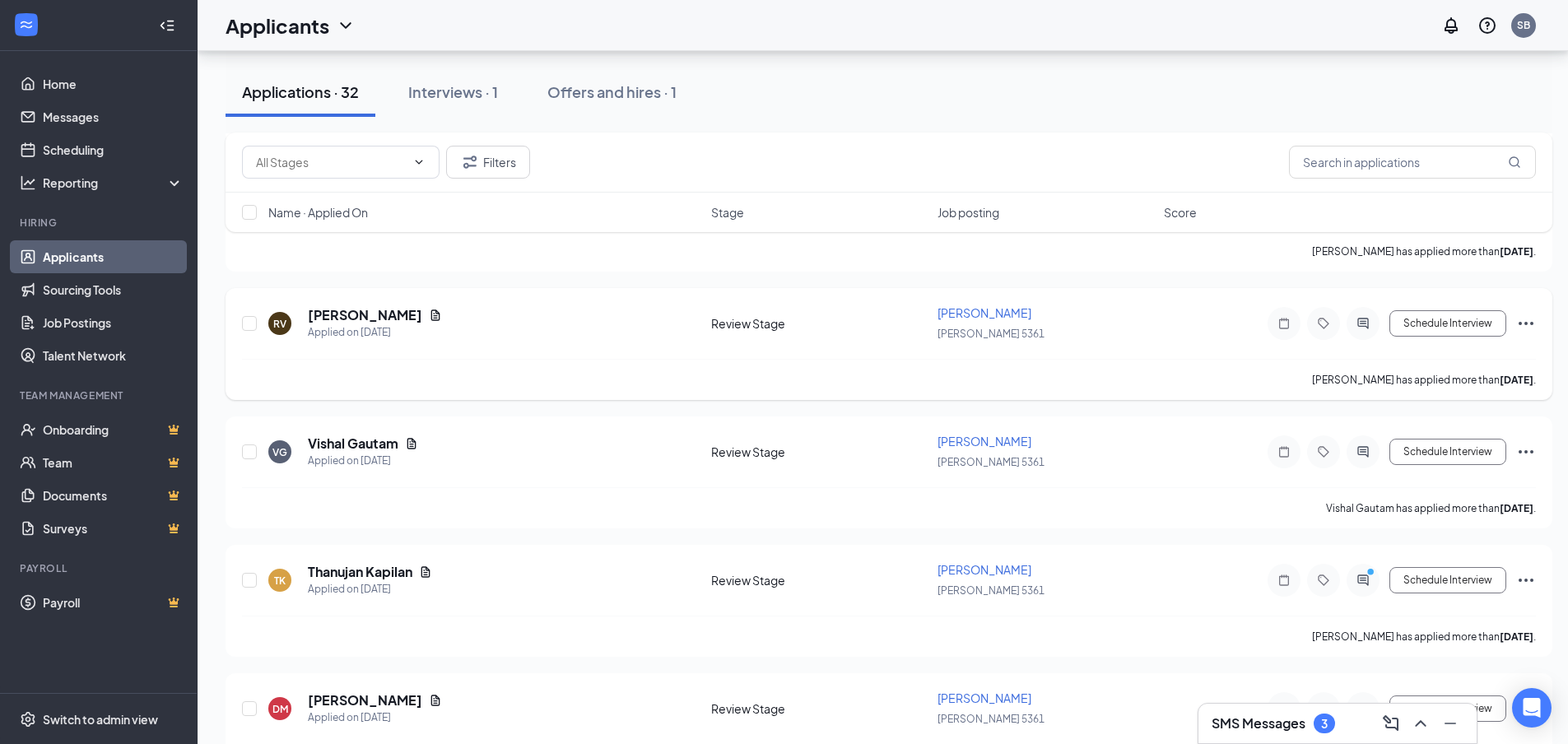
scroll to position [1153, 0]
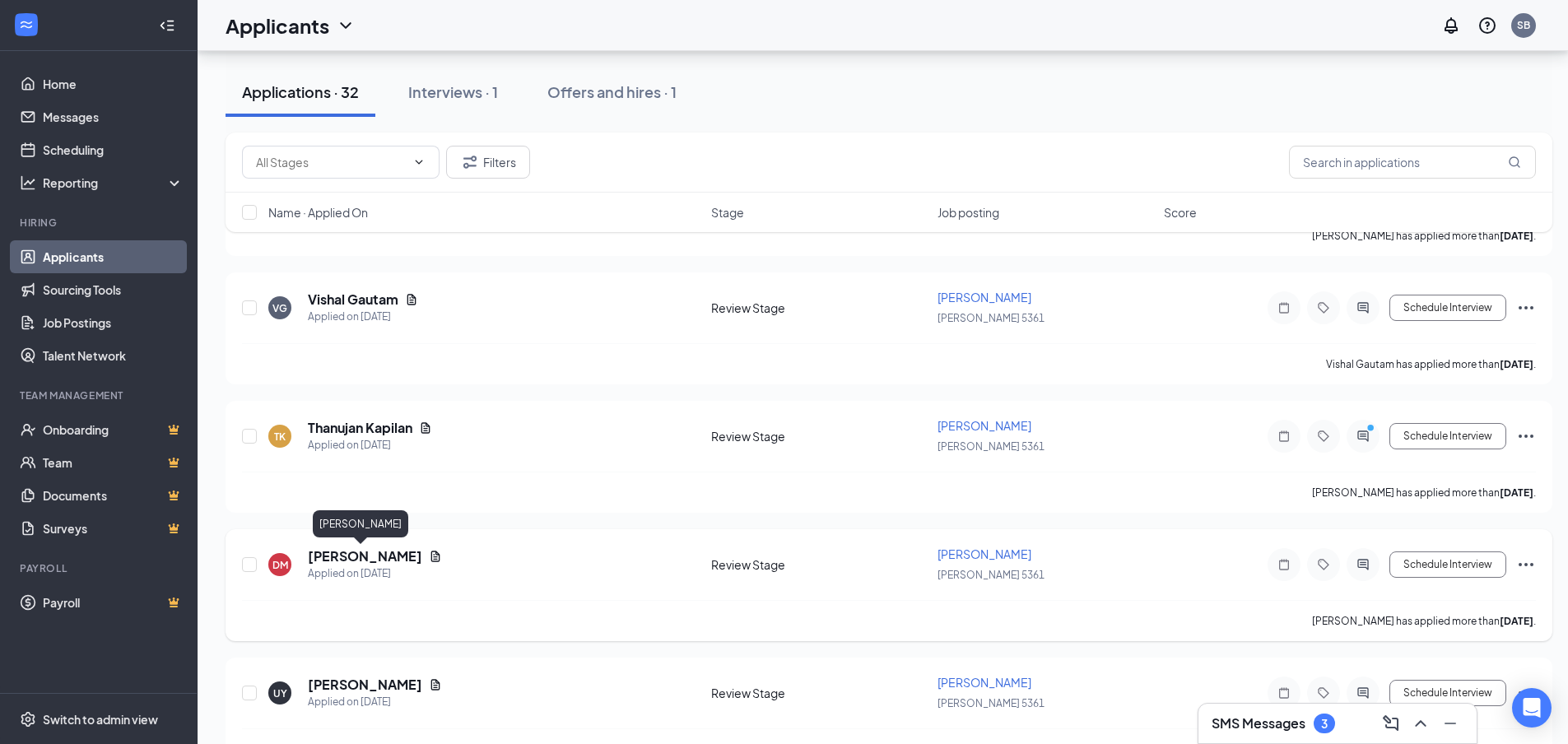
click at [350, 561] on h5 "[PERSON_NAME]" at bounding box center [364, 557] width 114 height 18
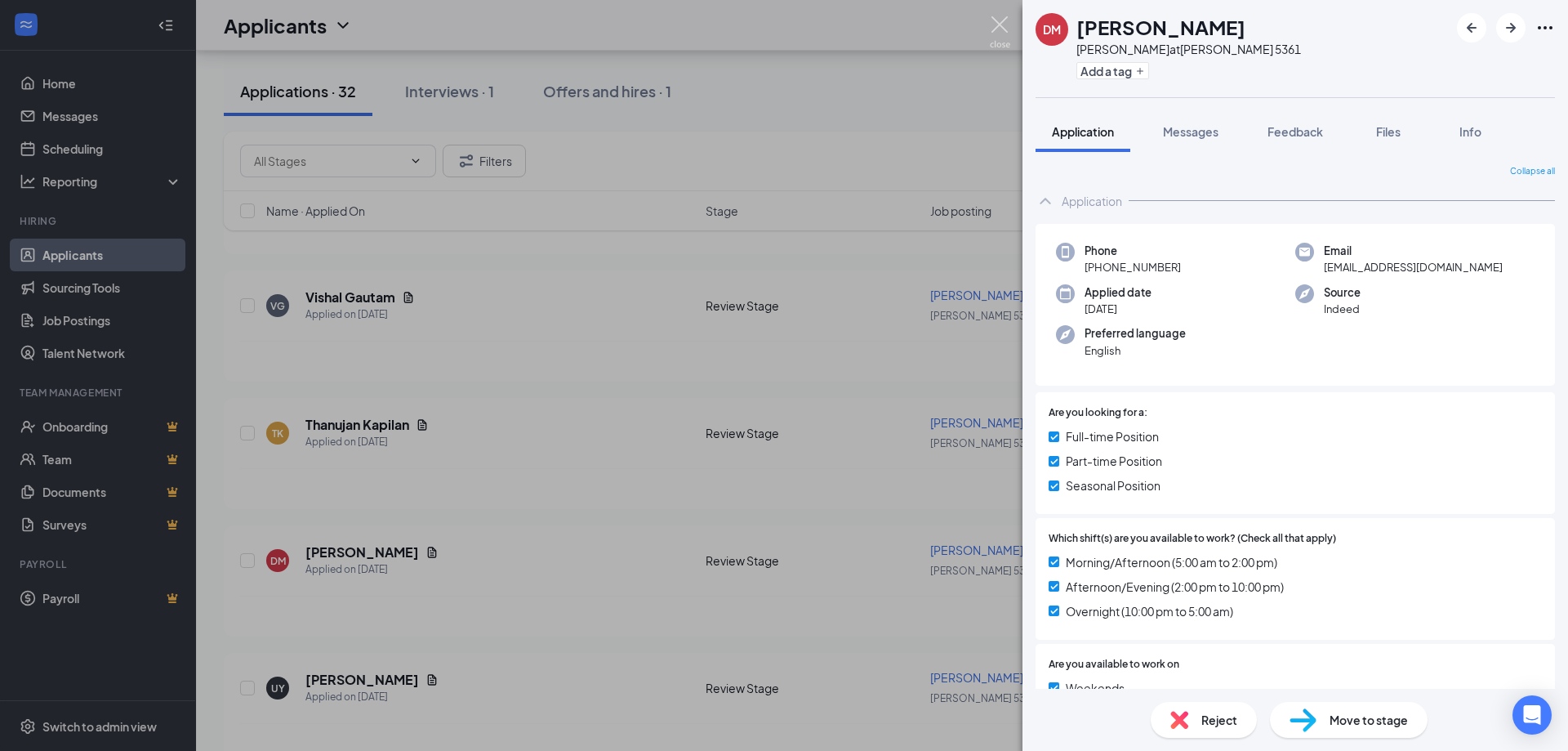
click at [1001, 22] on img at bounding box center [1000, 31] width 20 height 31
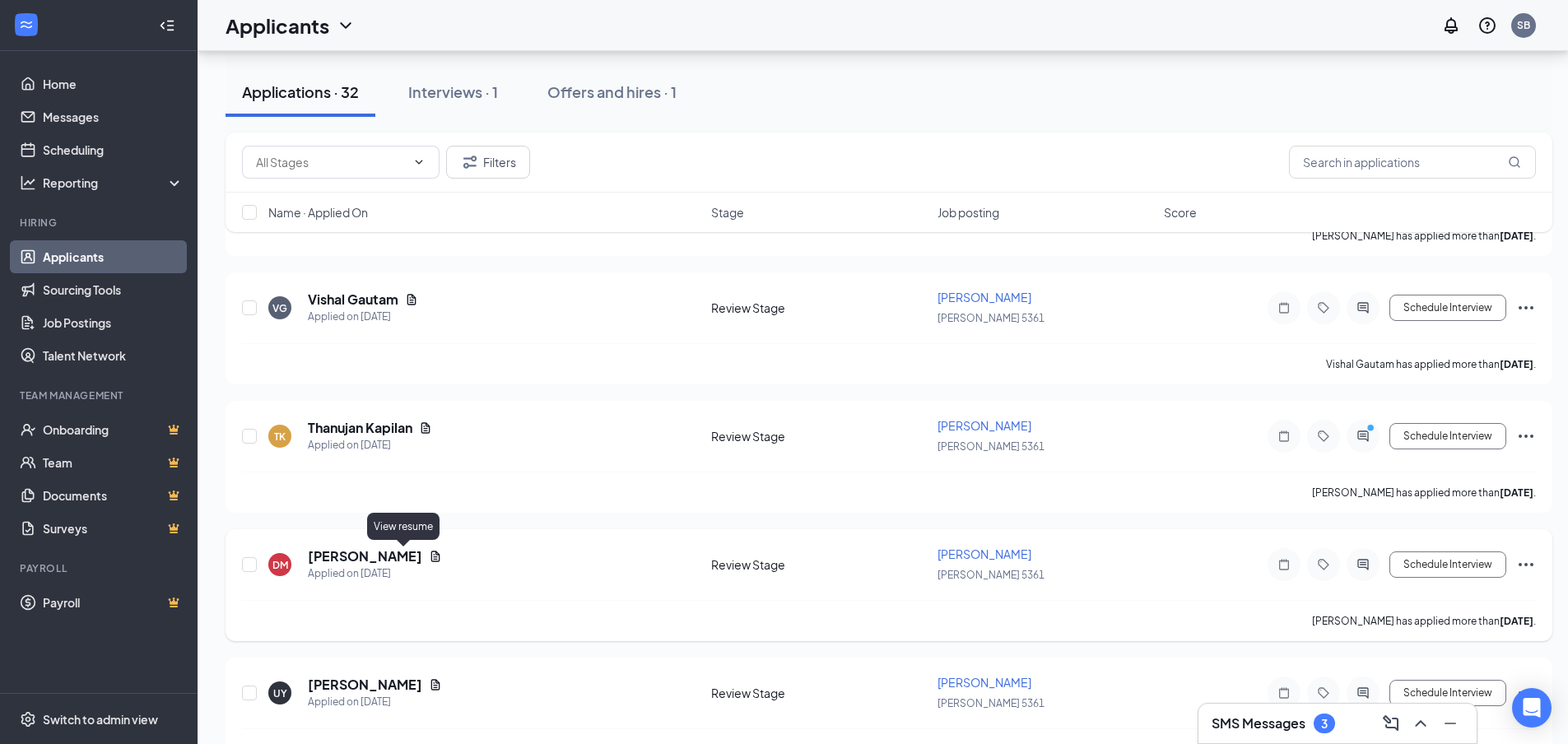
click at [429, 556] on icon "Document" at bounding box center [436, 557] width 13 height 13
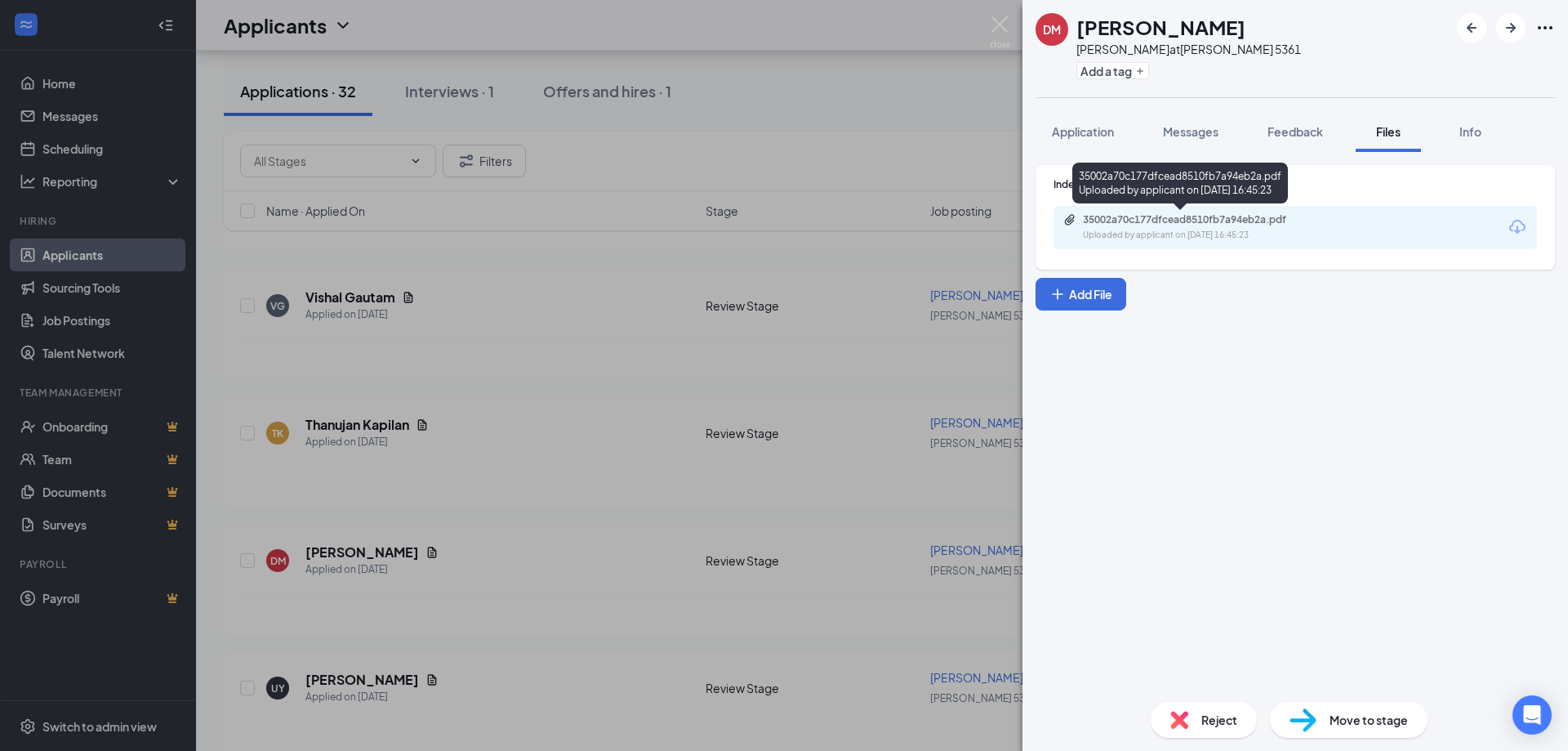
click at [1180, 219] on div "35002a70c177dfcead8510fb7a94eb2a.pdf" at bounding box center [1198, 220] width 229 height 13
click at [994, 21] on img at bounding box center [1000, 31] width 20 height 31
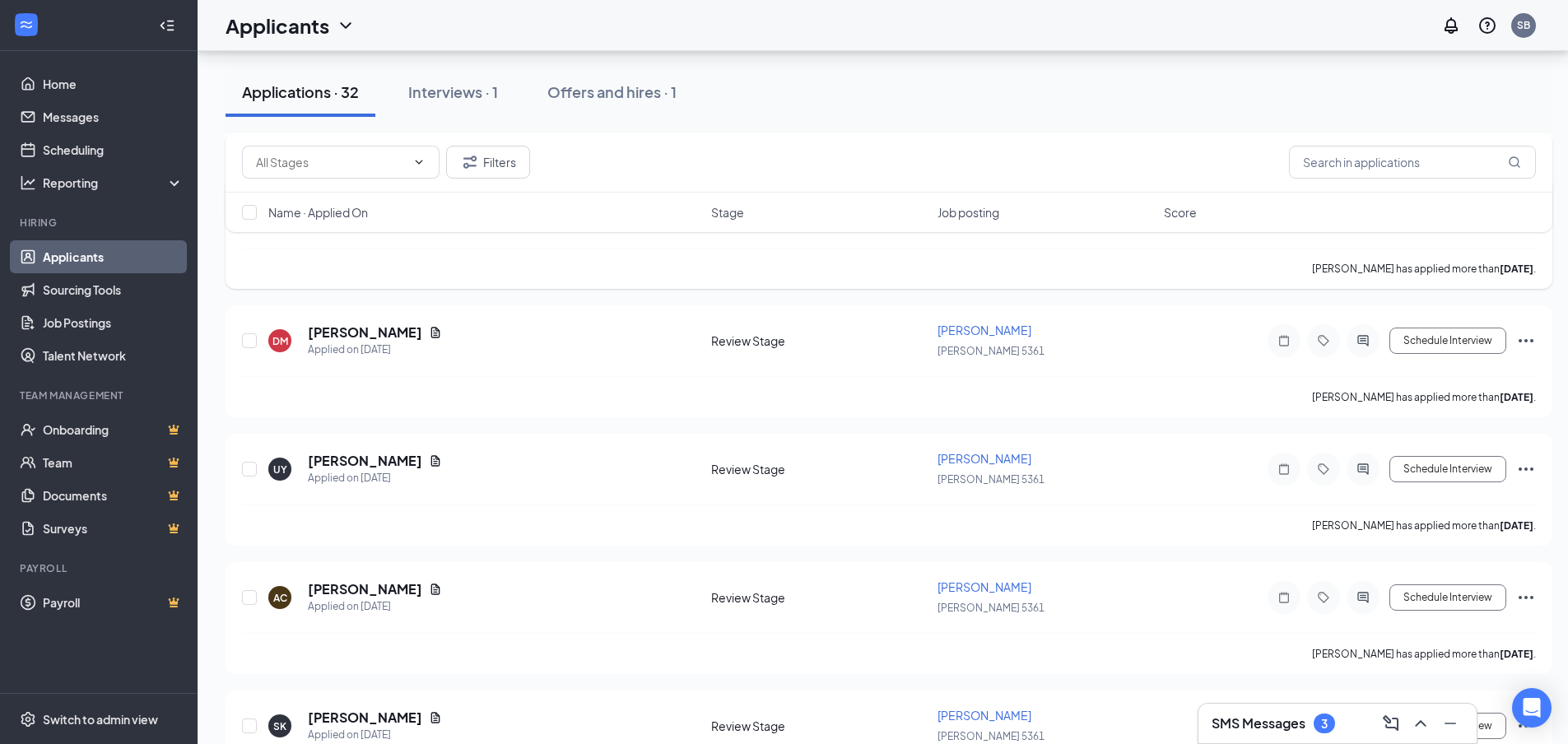
scroll to position [1400, 0]
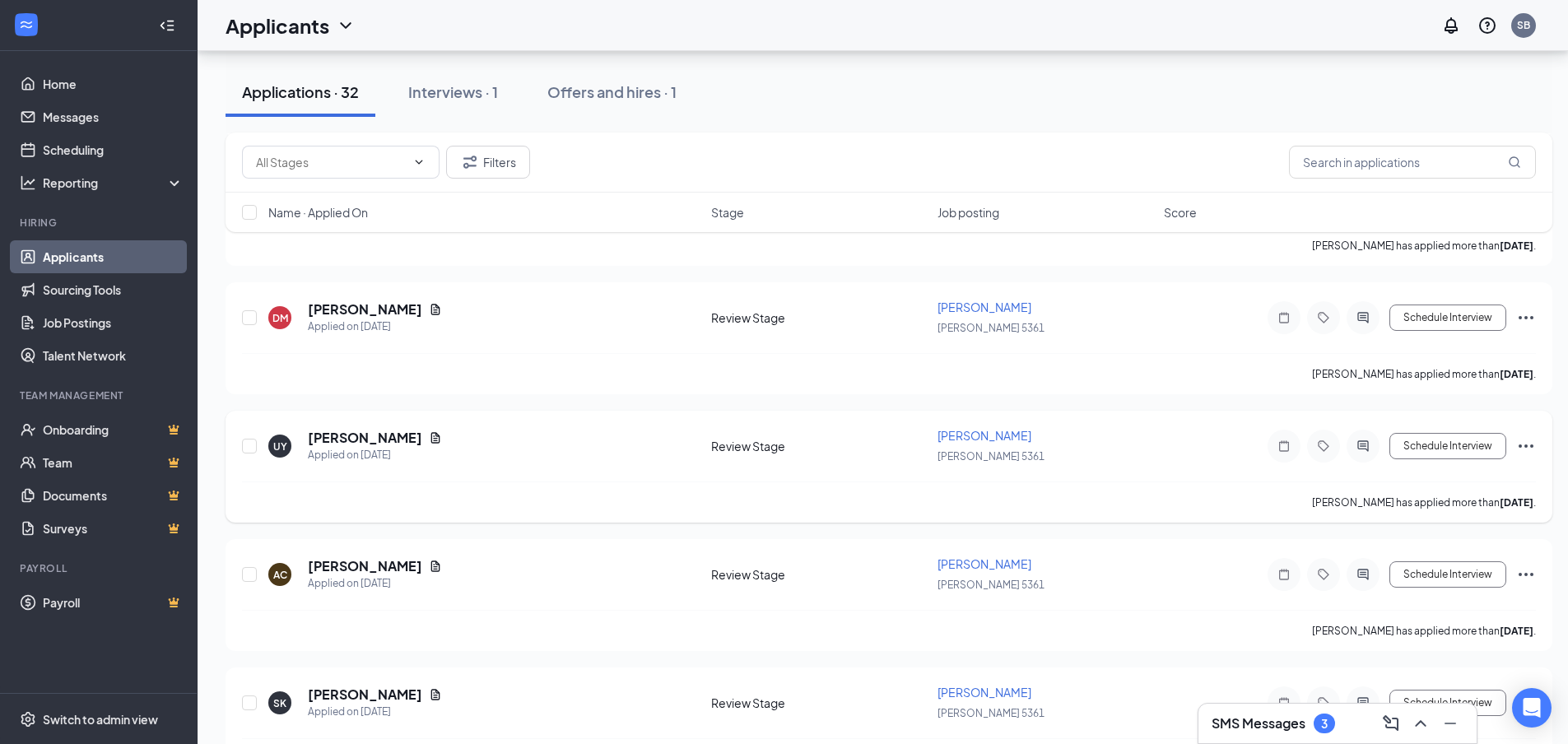
click at [379, 436] on div "[PERSON_NAME]" at bounding box center [375, 437] width 135 height 18
click at [397, 438] on div "UY [PERSON_NAME] Applied on [DATE]" at bounding box center [485, 446] width 433 height 35
click at [429, 438] on icon "Document" at bounding box center [436, 438] width 13 height 13
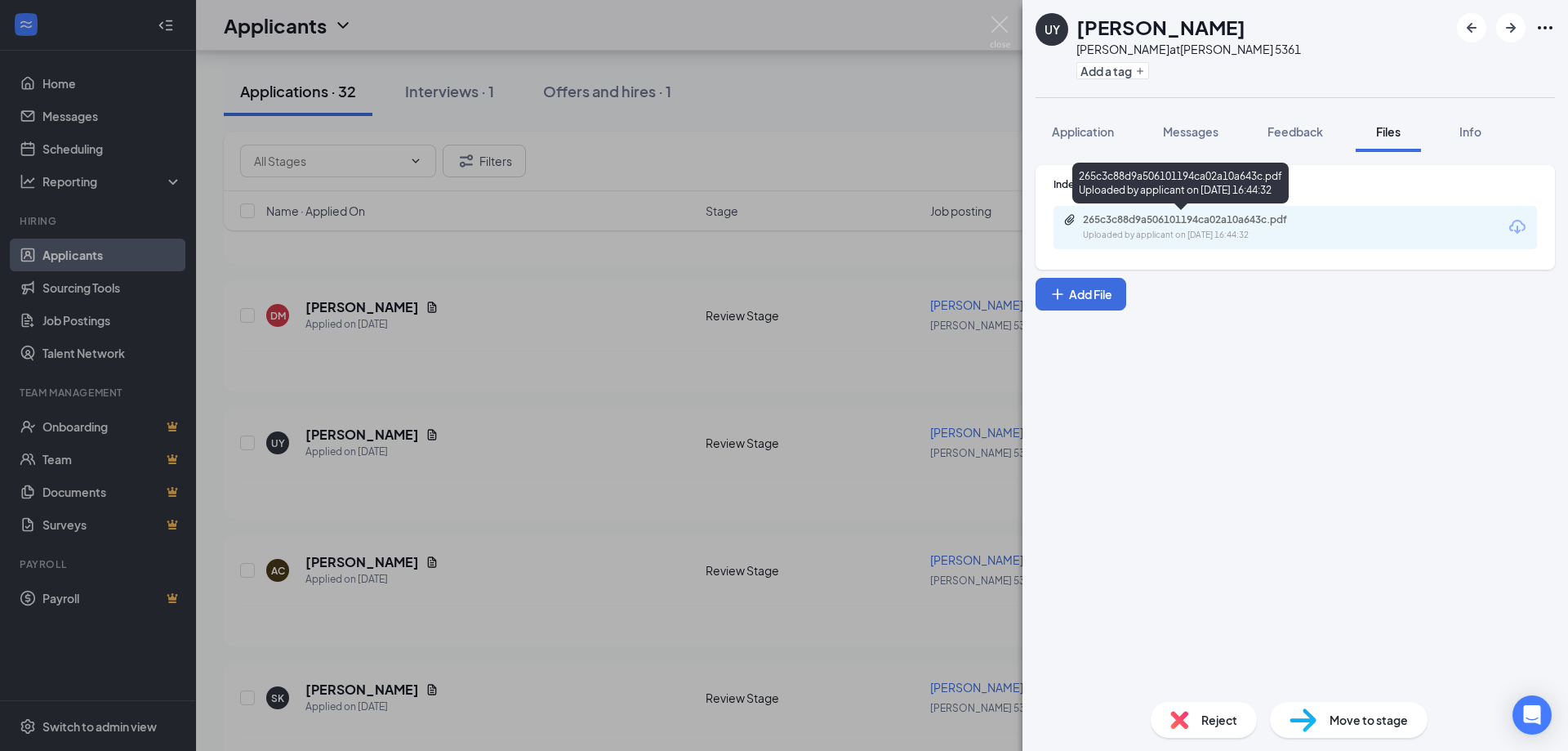
click at [1129, 219] on div "265c3c88d9a506101194ca02a10a643c.pdf" at bounding box center [1198, 220] width 229 height 13
click at [997, 20] on img at bounding box center [1000, 31] width 20 height 31
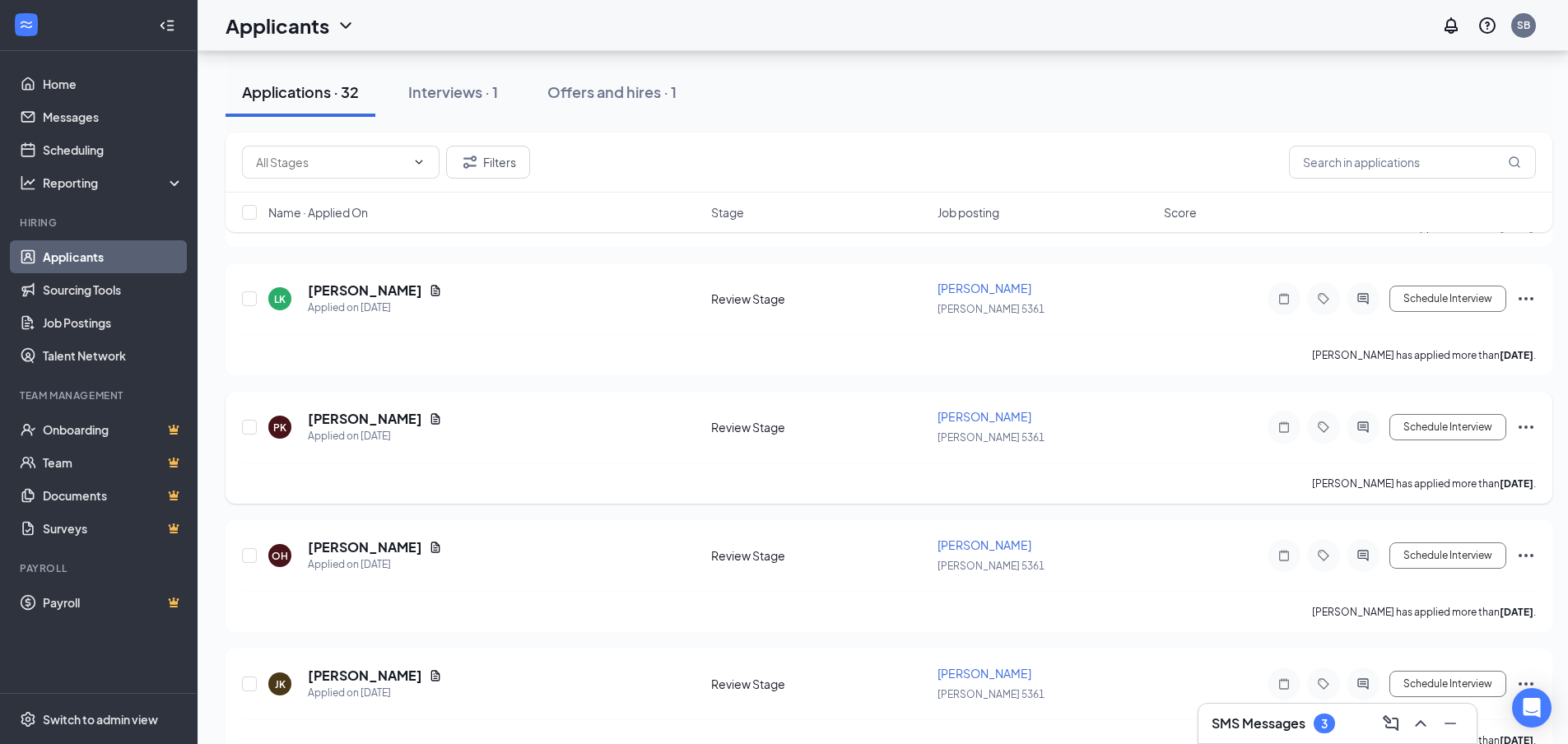
scroll to position [2388, 0]
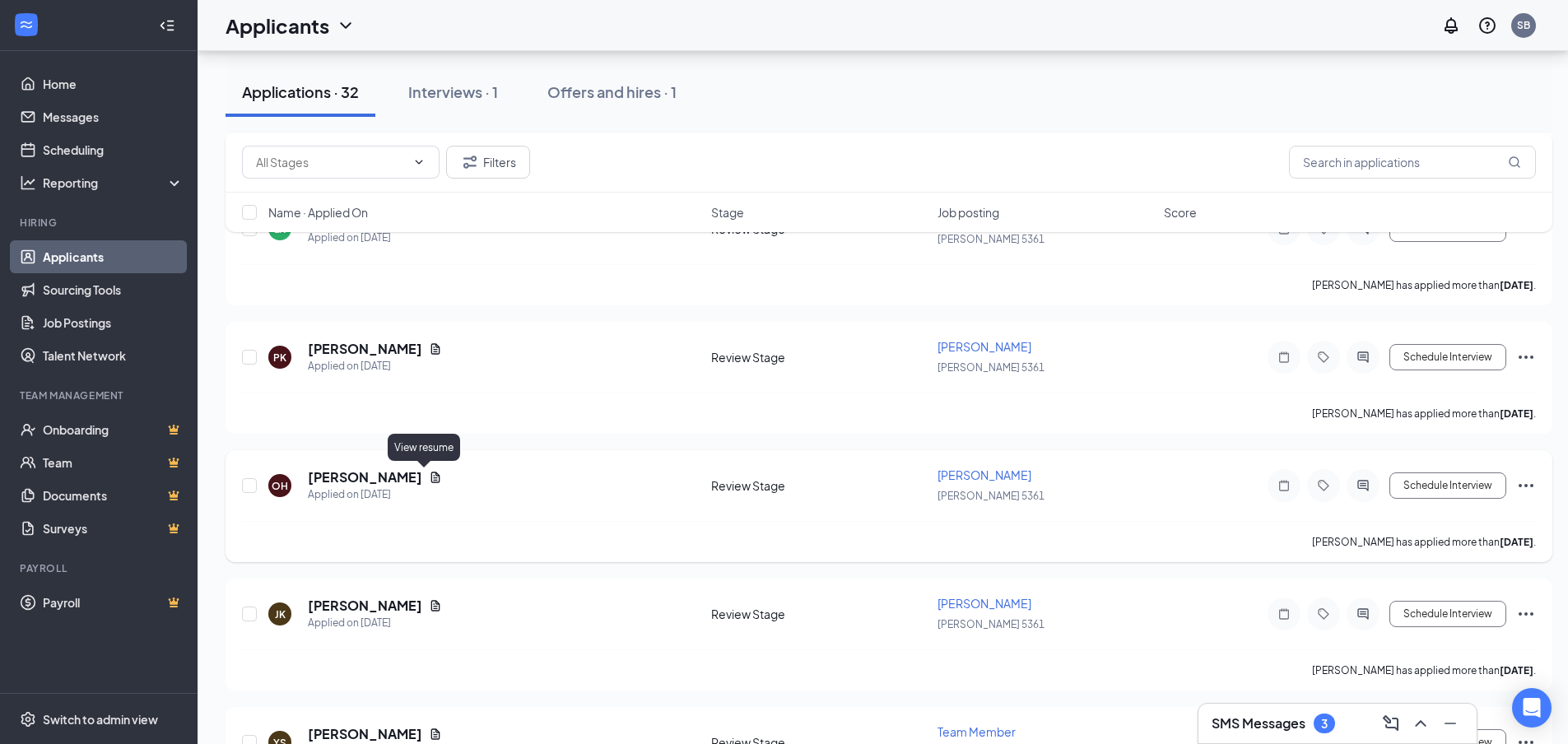
click at [432, 474] on icon "Document" at bounding box center [436, 477] width 9 height 11
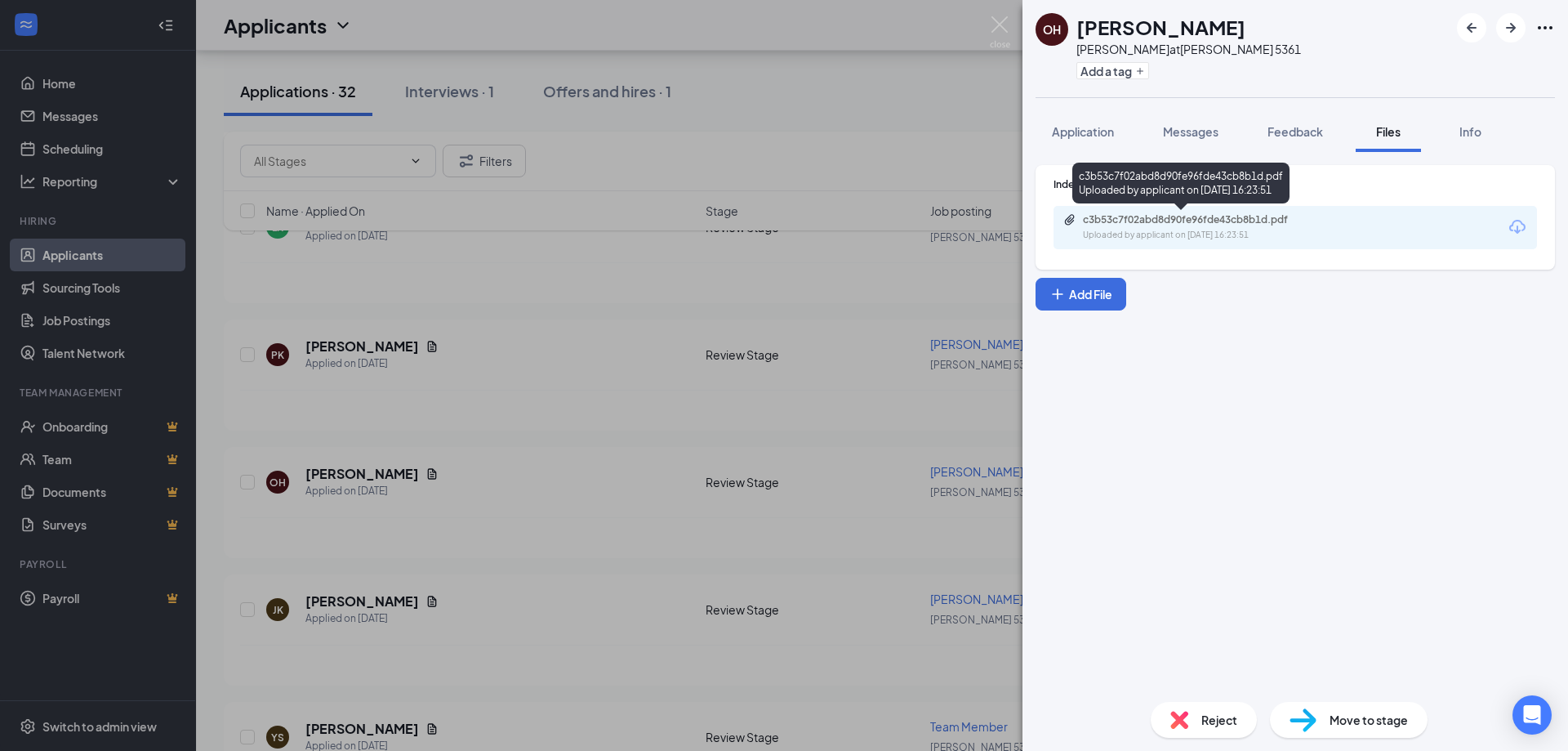
click at [1114, 227] on div "c3b53c7f02abd8d90fe96fde43cb8b1d.pdf Uploaded by applicant on [DATE] 16:23:51" at bounding box center [1195, 228] width 264 height 29
click at [1000, 22] on img at bounding box center [1000, 31] width 20 height 31
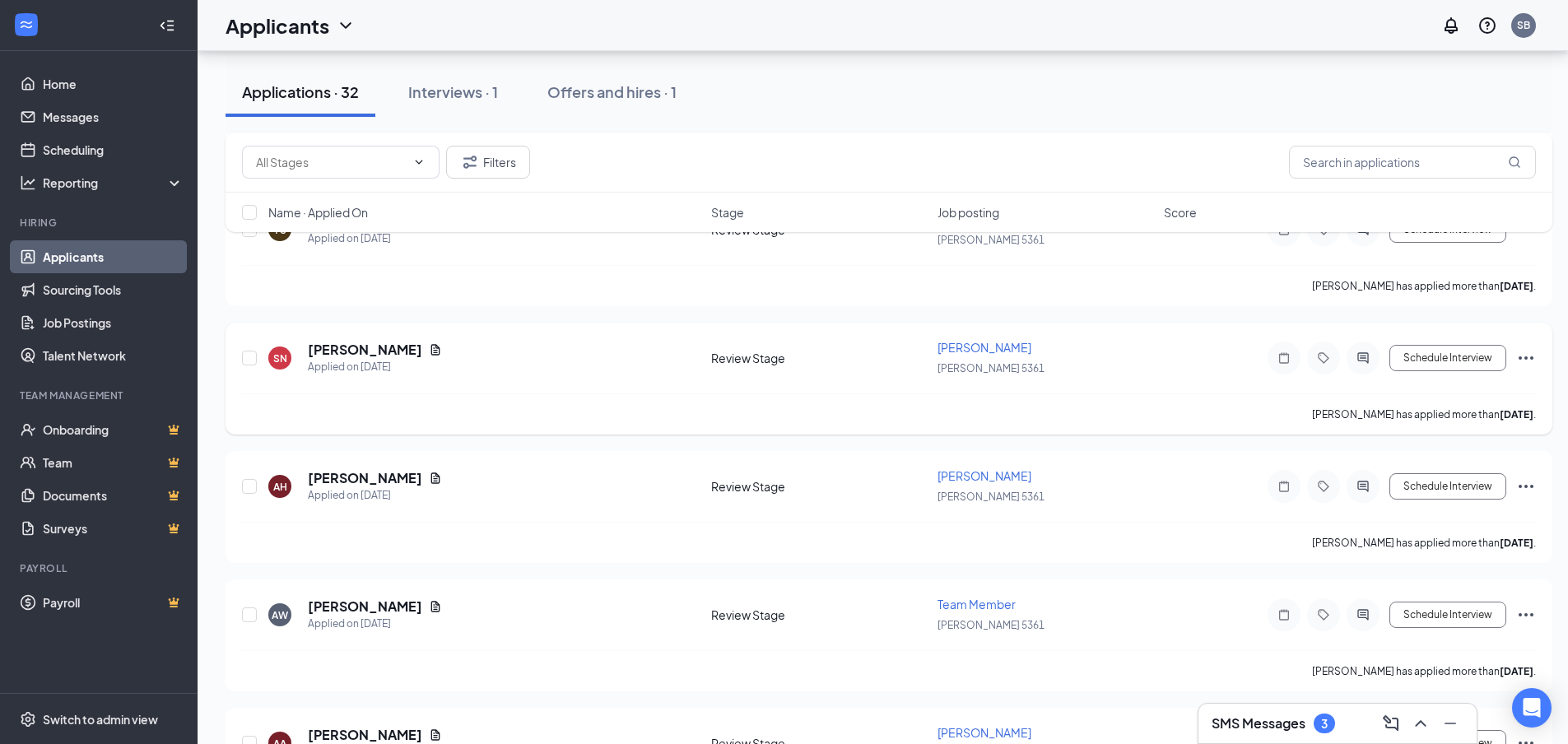
scroll to position [2964, 0]
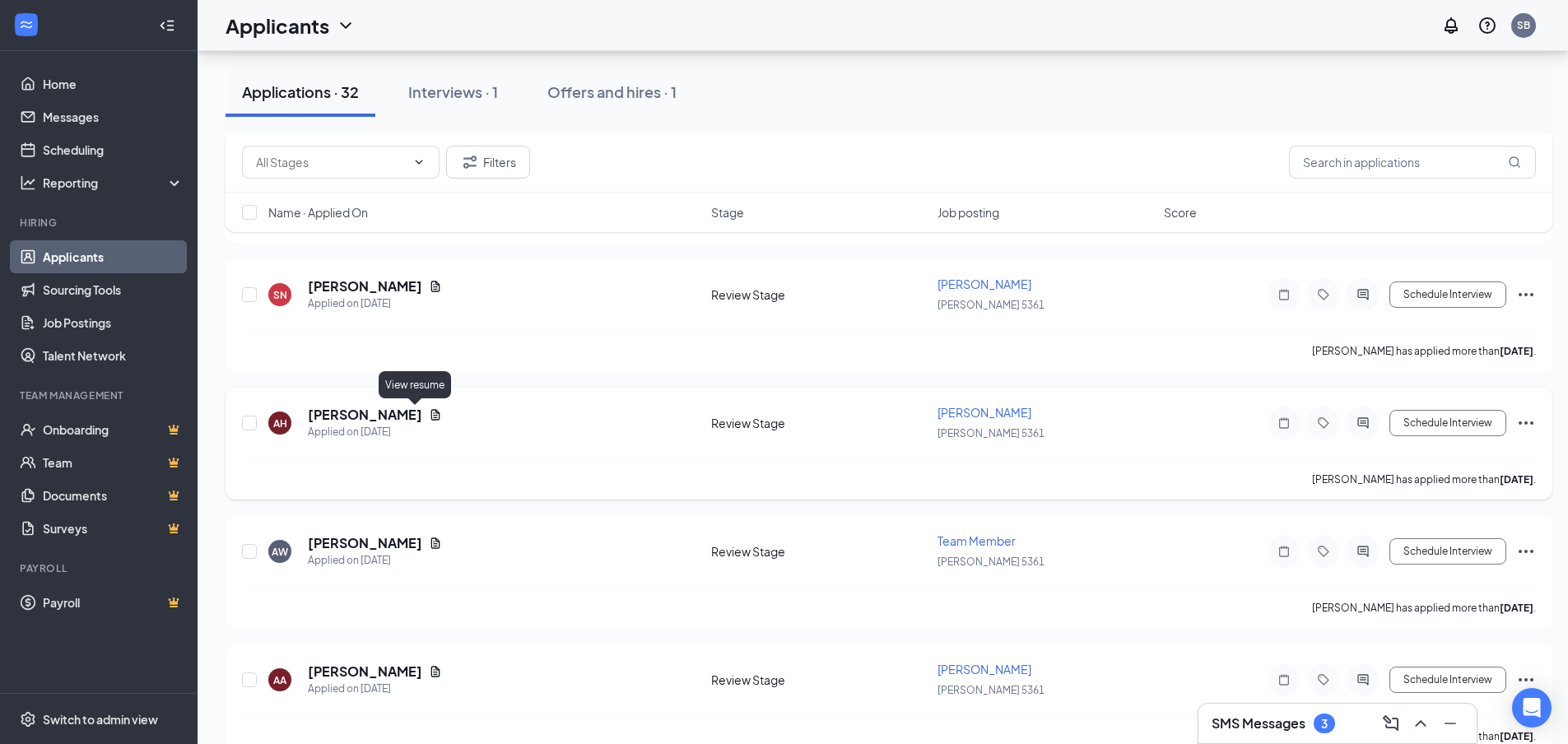
click at [432, 413] on icon "Document" at bounding box center [436, 414] width 9 height 11
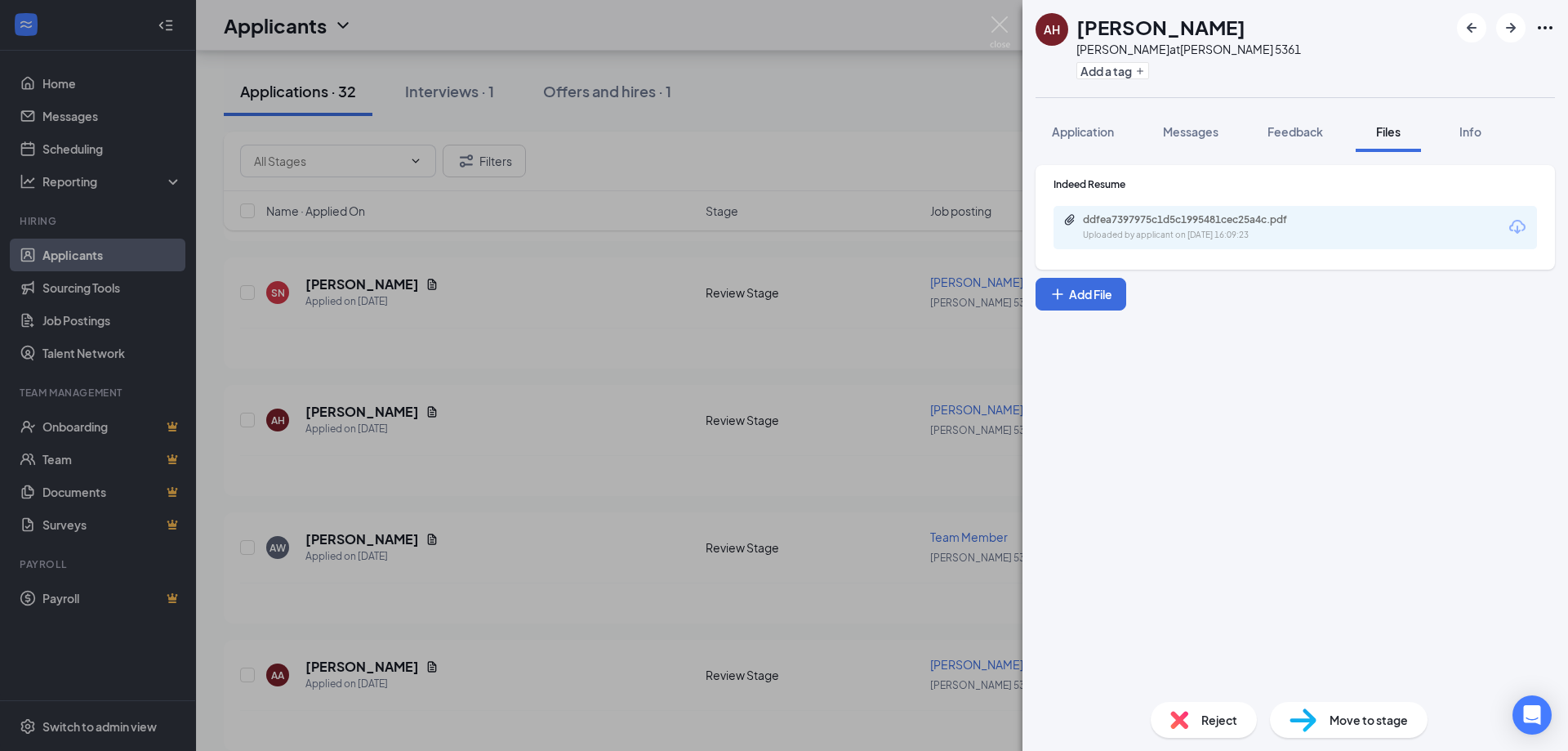
click at [1135, 213] on div "ddfea7397975c1d5c1995481cec25a4c.pdf Uploaded by applicant on [DATE] 16:09:23" at bounding box center [1295, 227] width 484 height 43
click at [1156, 241] on div "Uploaded by applicant on [DATE] 16:09:23" at bounding box center [1206, 236] width 245 height 13
click at [993, 20] on img at bounding box center [1000, 31] width 20 height 31
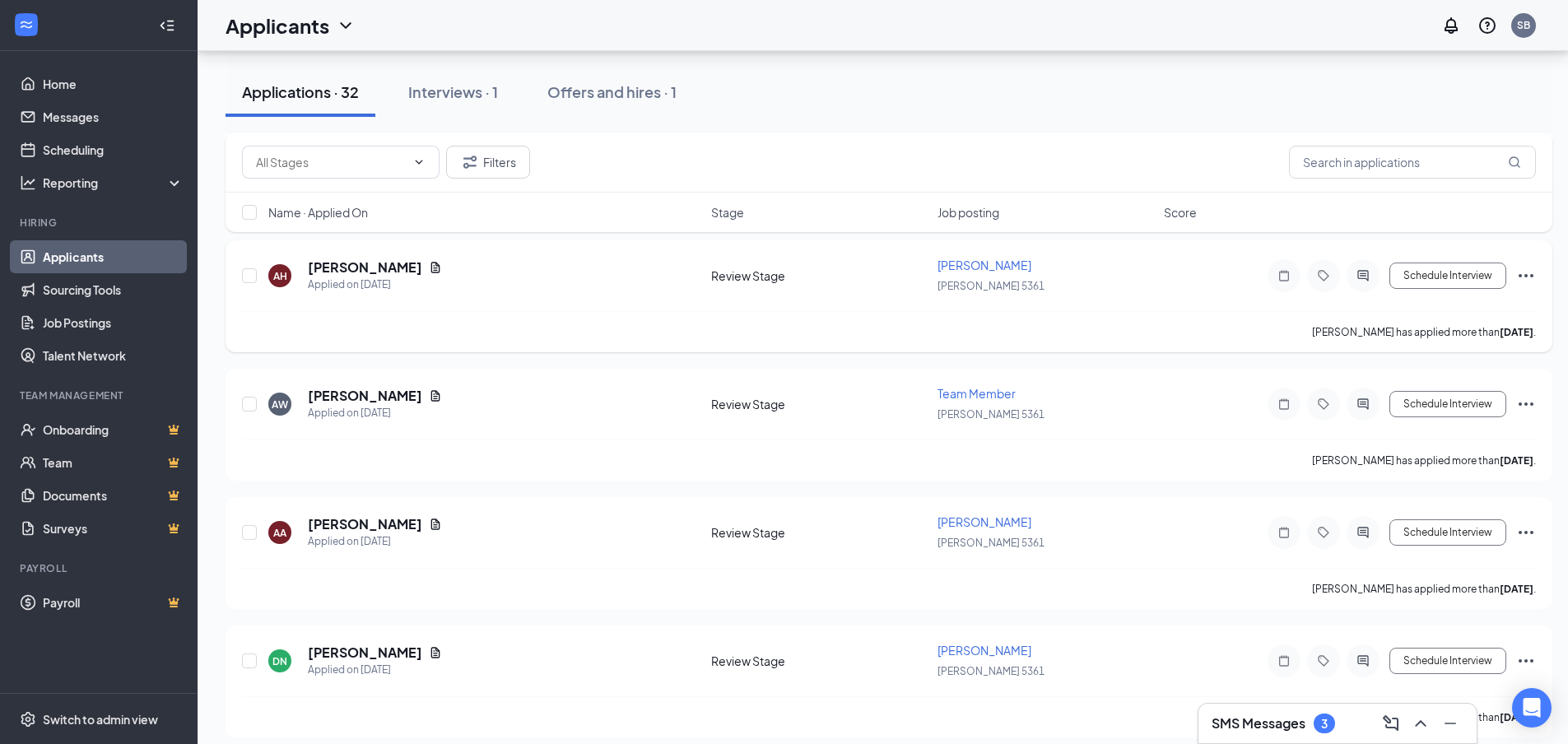
scroll to position [3211, 0]
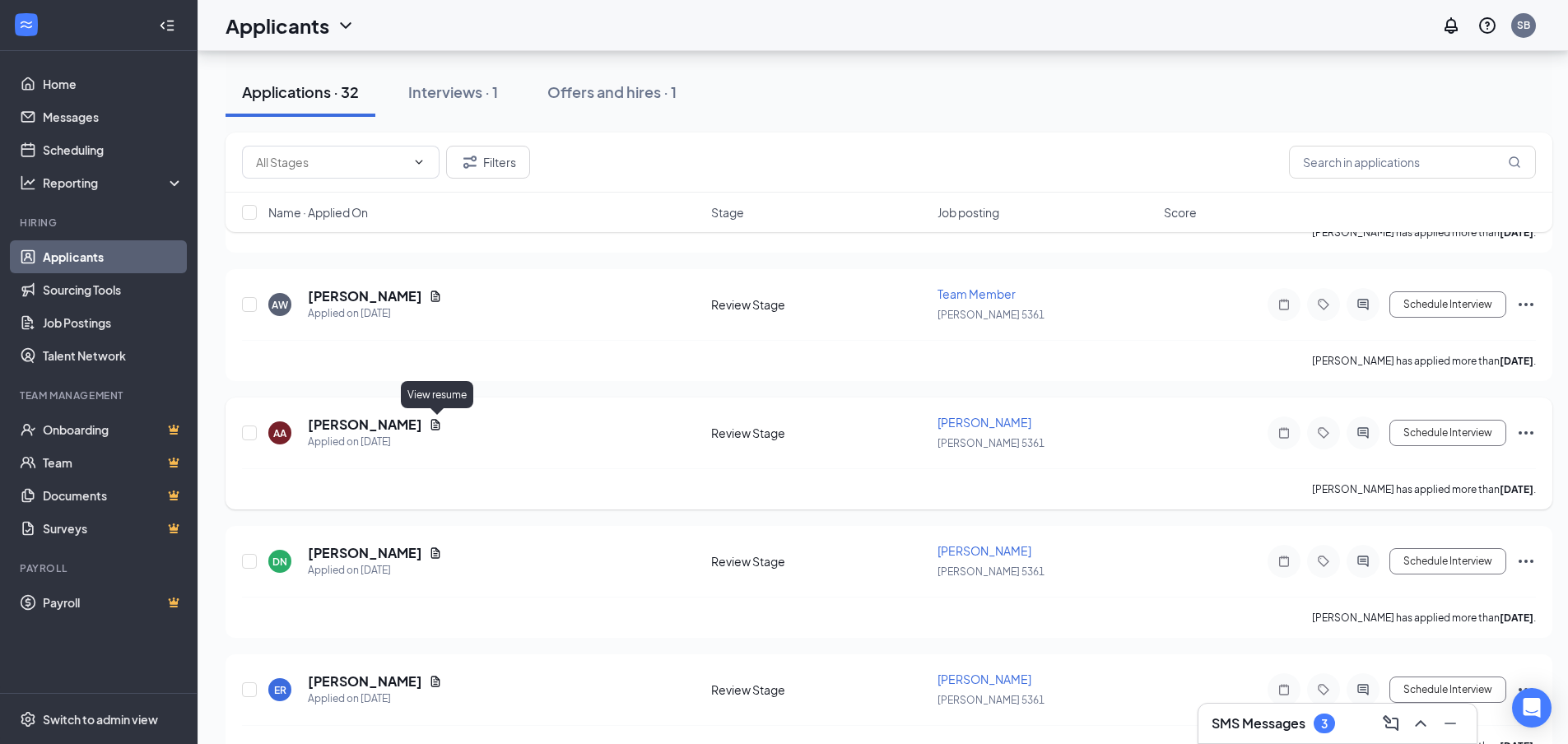
click at [435, 425] on icon "Document" at bounding box center [436, 425] width 13 height 13
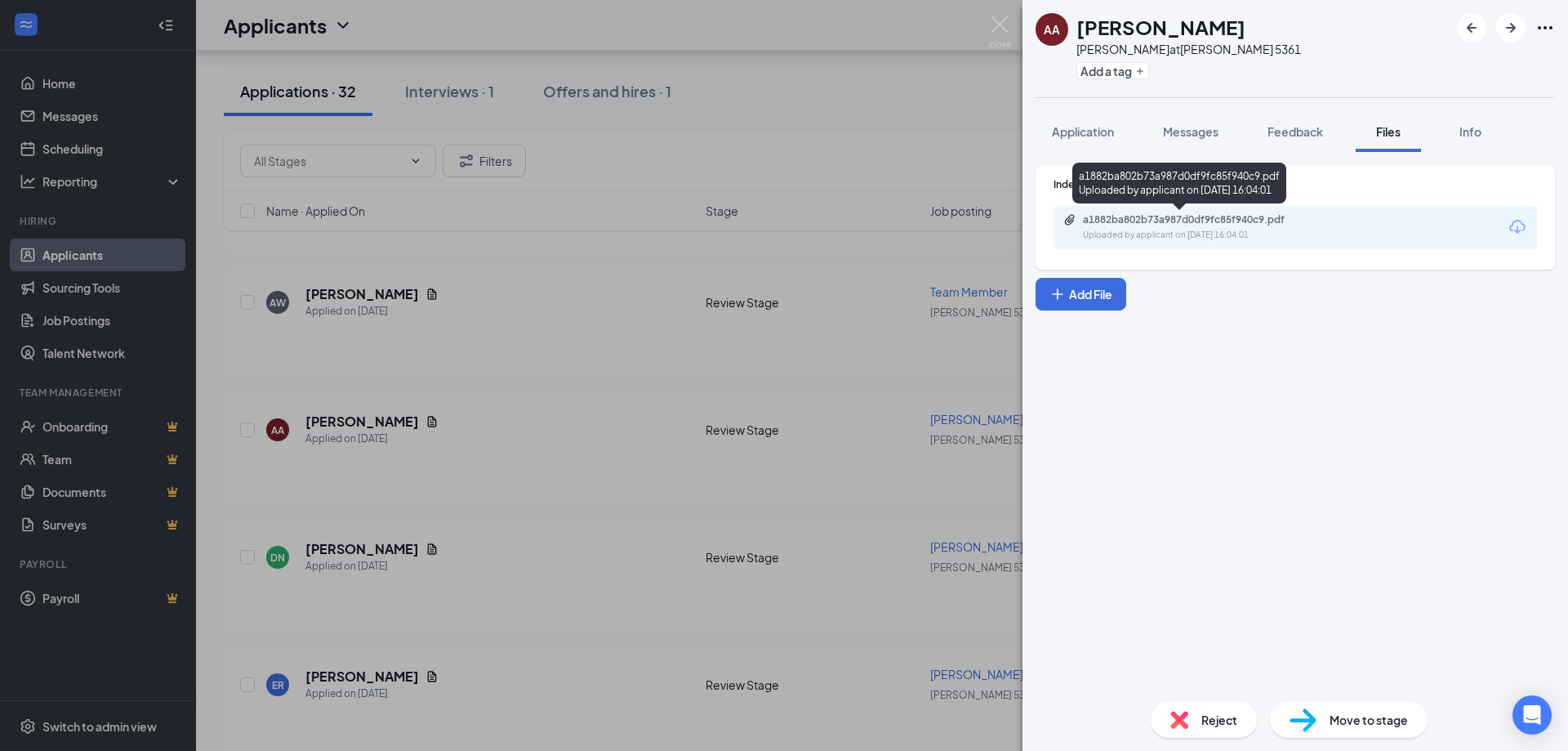
click at [1140, 225] on div "a1882ba802b73a987d0df9fc85f940c9.pdf" at bounding box center [1198, 220] width 229 height 13
click at [998, 17] on img at bounding box center [1000, 31] width 20 height 31
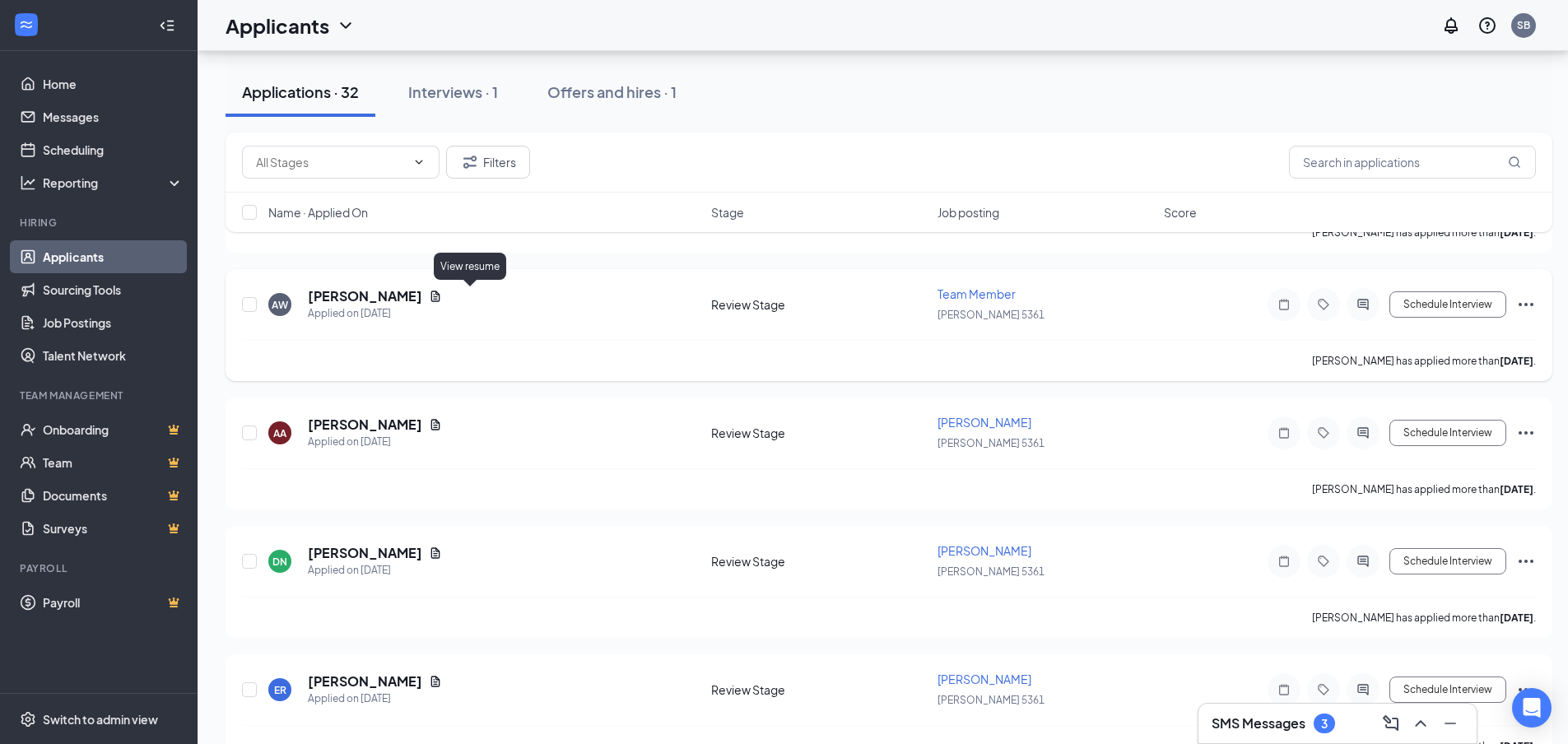
click at [442, 299] on icon "Document" at bounding box center [436, 296] width 13 height 13
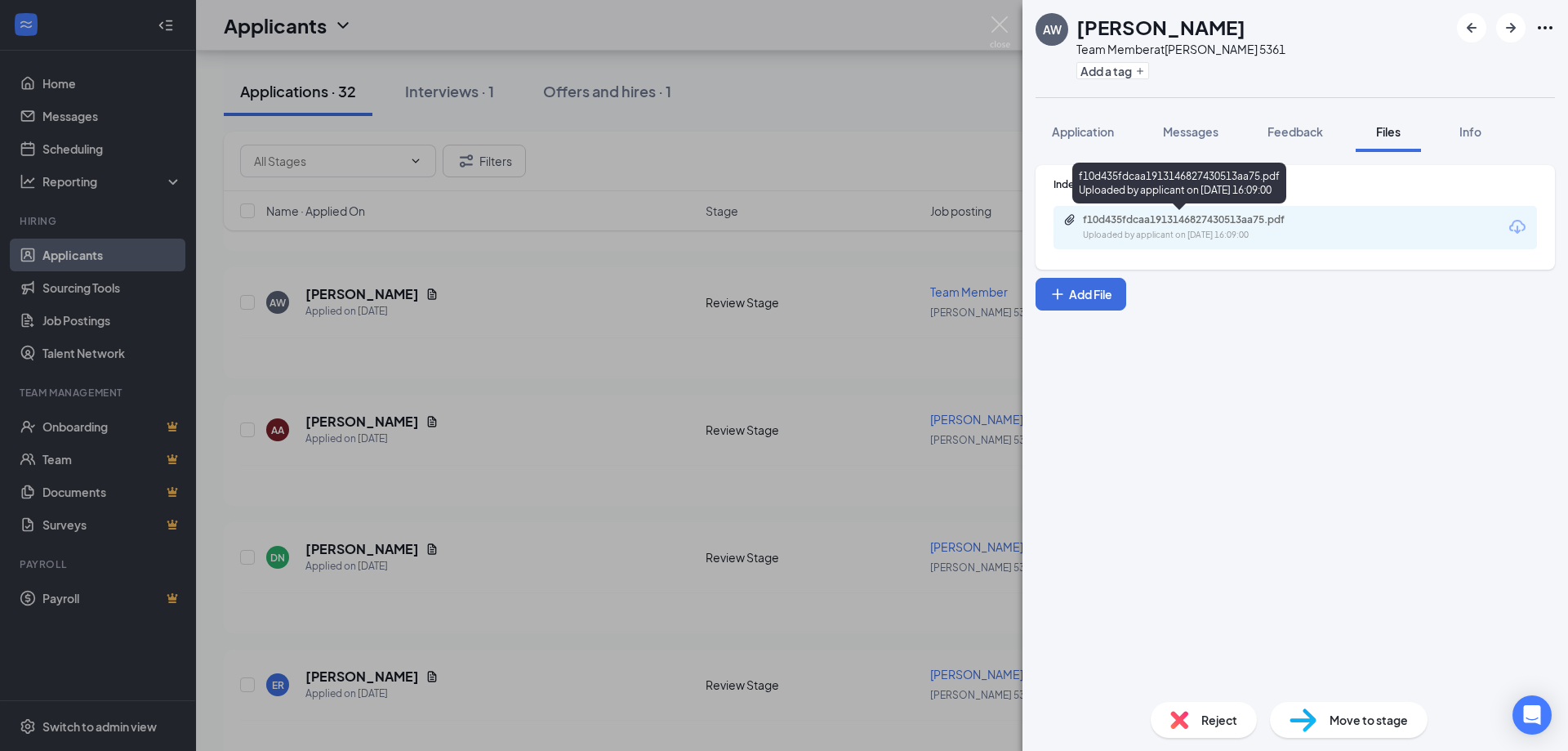
click at [1143, 233] on div "Uploaded by applicant on [DATE] 16:09:00" at bounding box center [1206, 236] width 245 height 13
click at [999, 24] on img at bounding box center [1000, 31] width 20 height 31
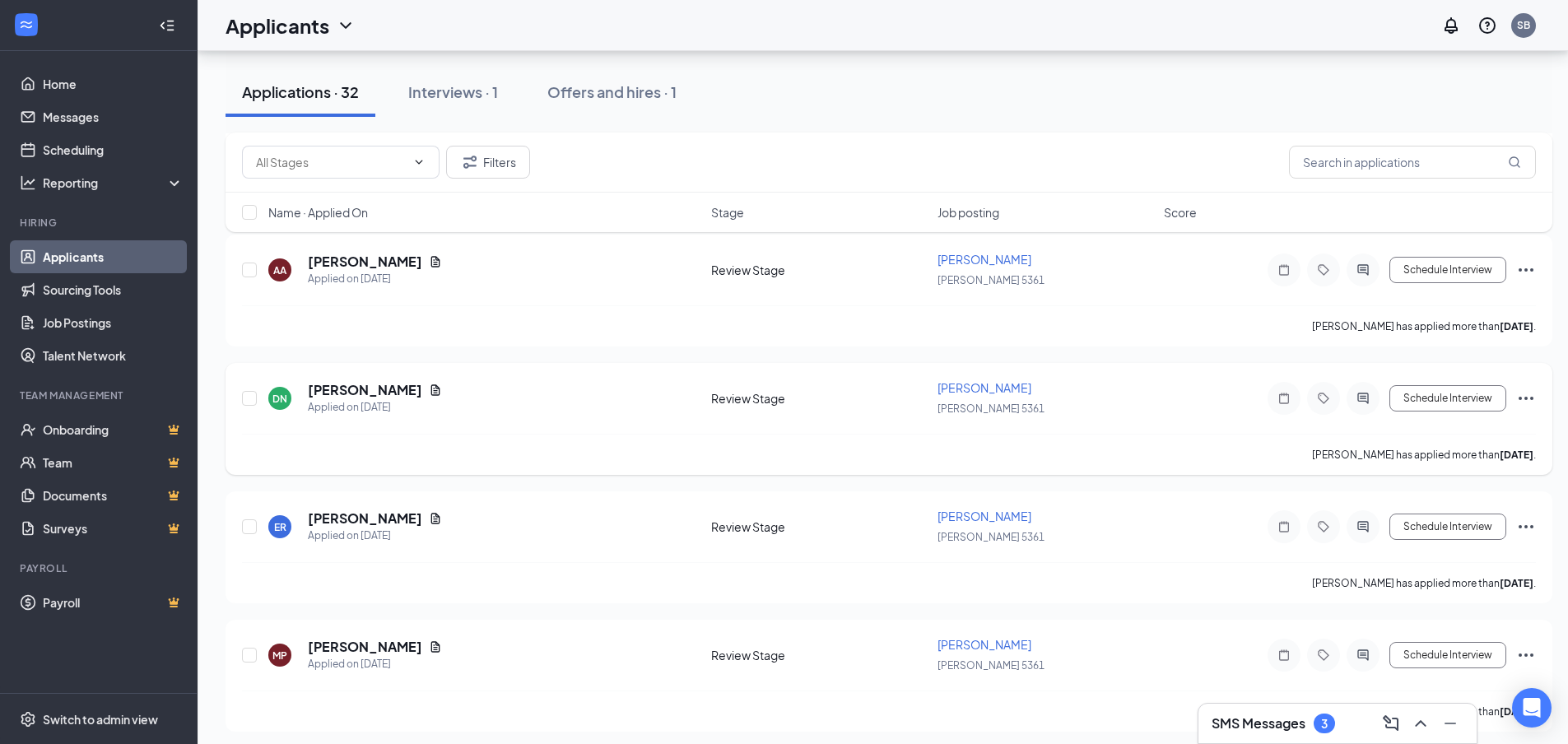
scroll to position [3375, 0]
click at [429, 388] on icon "Document" at bounding box center [436, 388] width 13 height 13
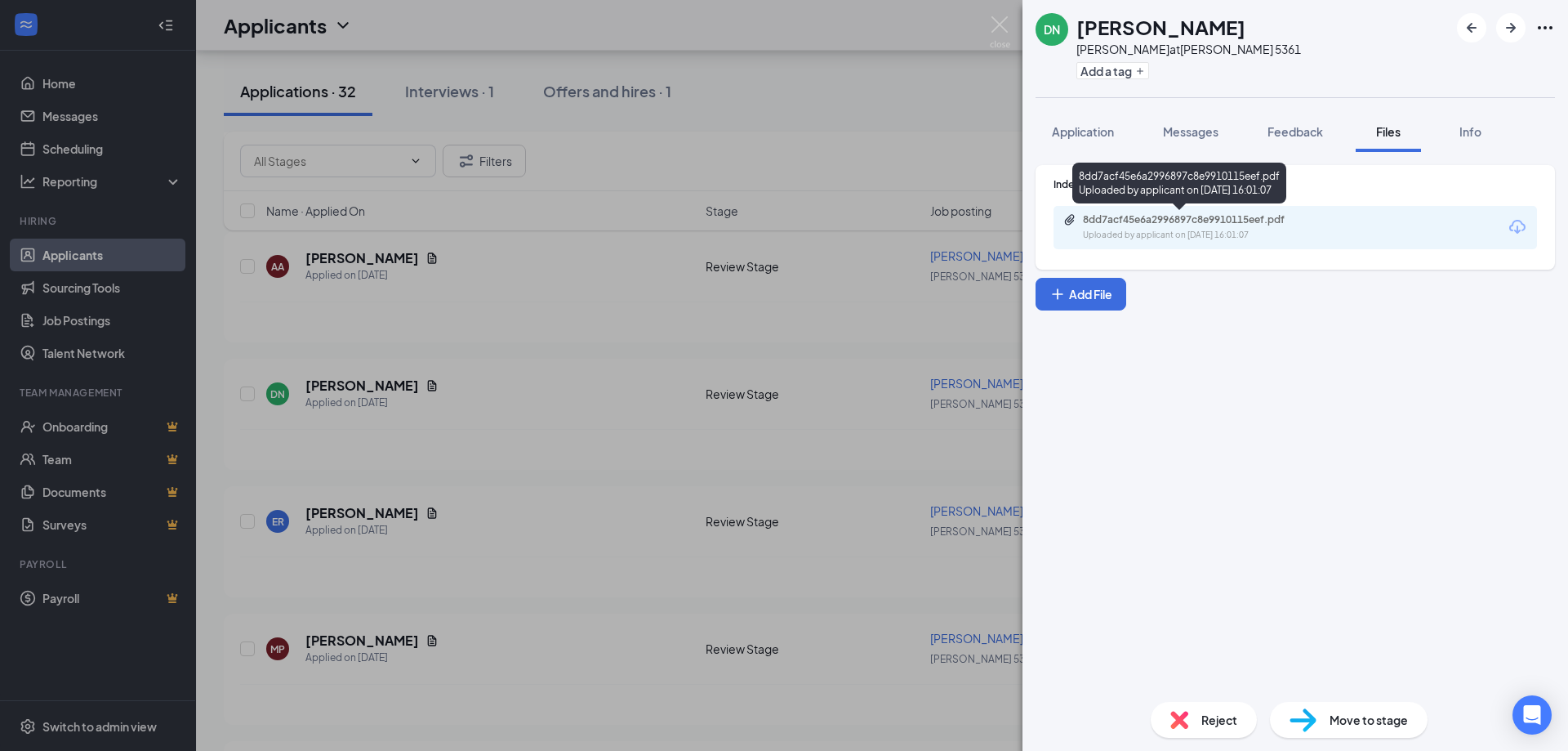
click at [1186, 235] on div "Uploaded by applicant on [DATE] 16:01:07" at bounding box center [1206, 236] width 245 height 13
click at [995, 22] on img at bounding box center [1000, 31] width 20 height 31
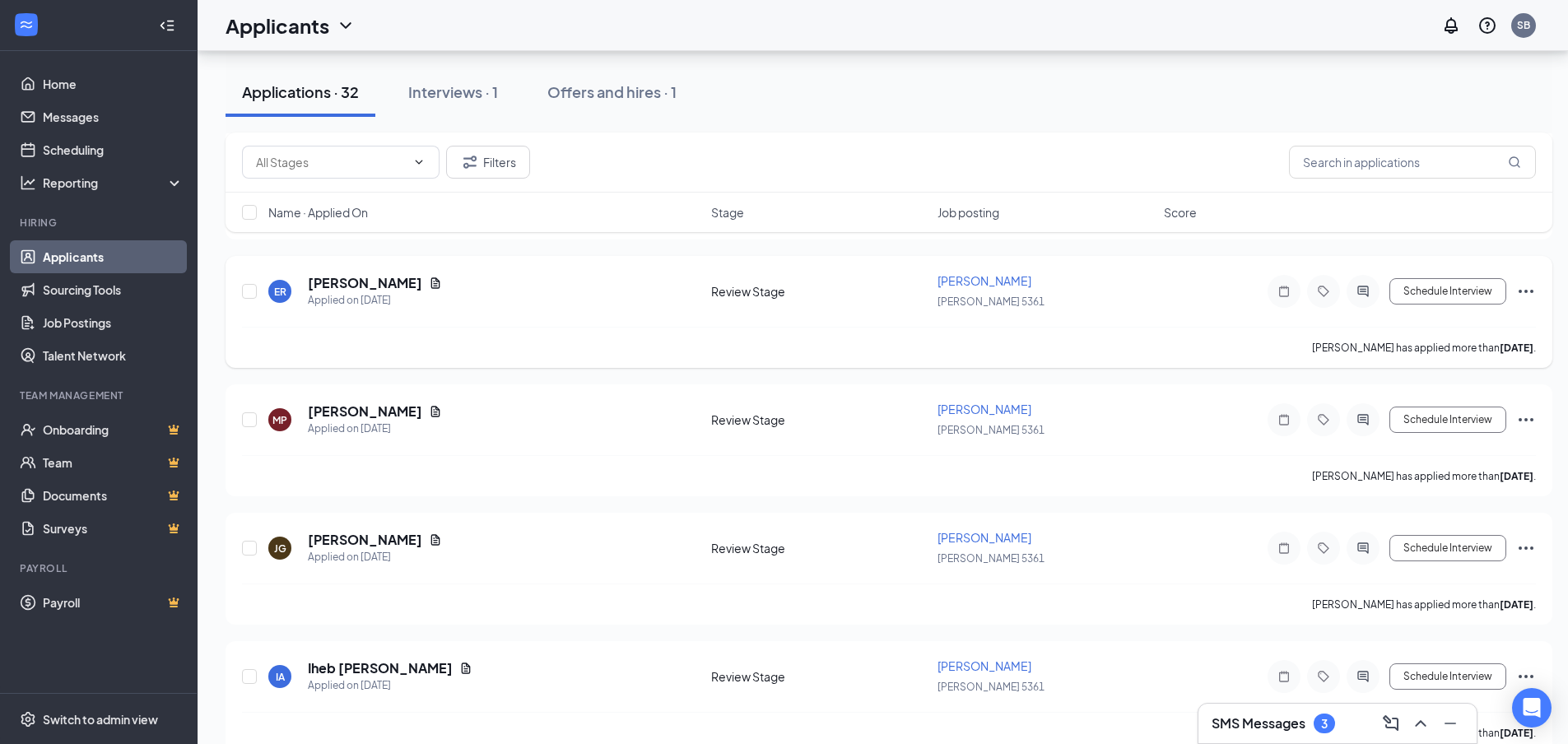
scroll to position [3622, 0]
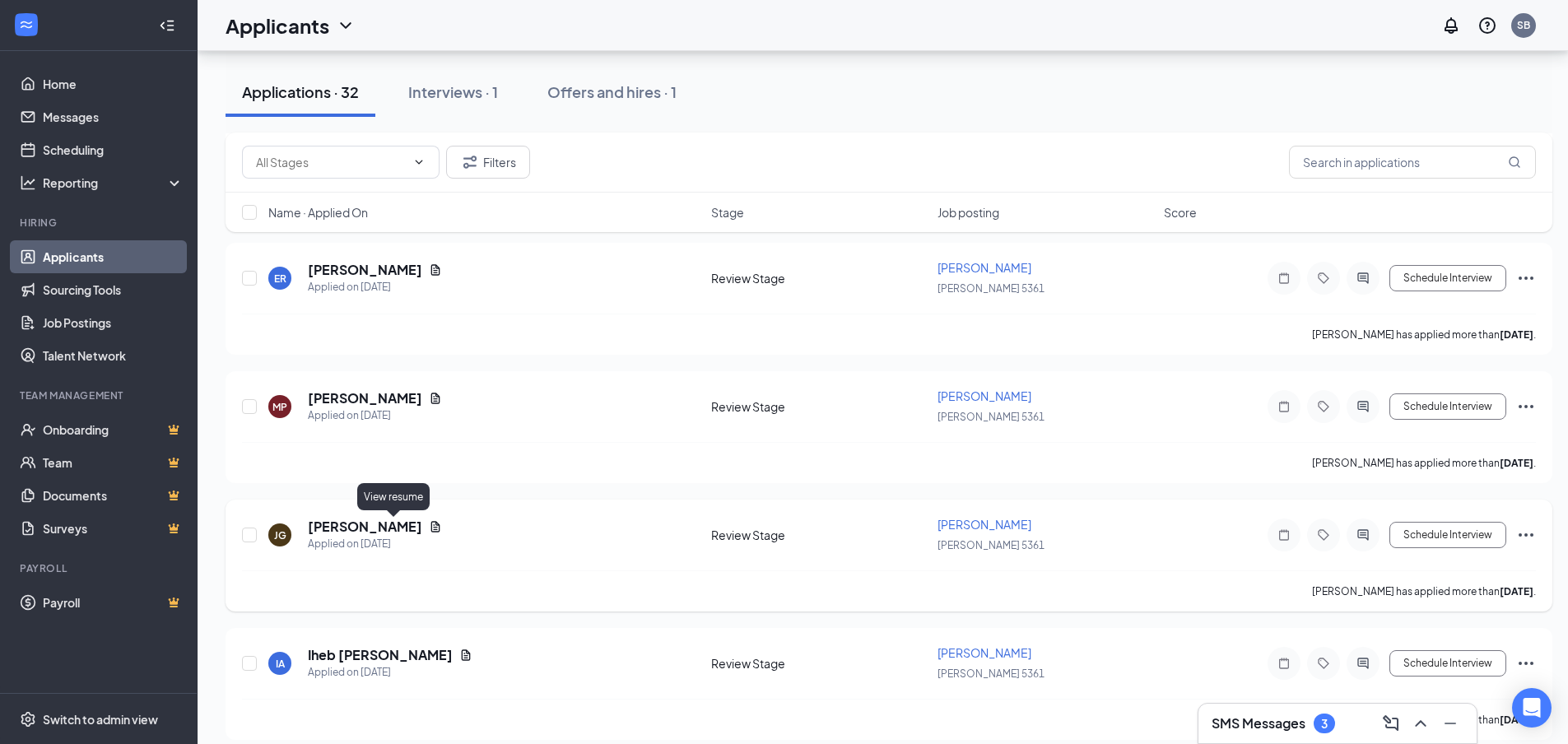
click at [432, 525] on icon "Document" at bounding box center [436, 526] width 9 height 11
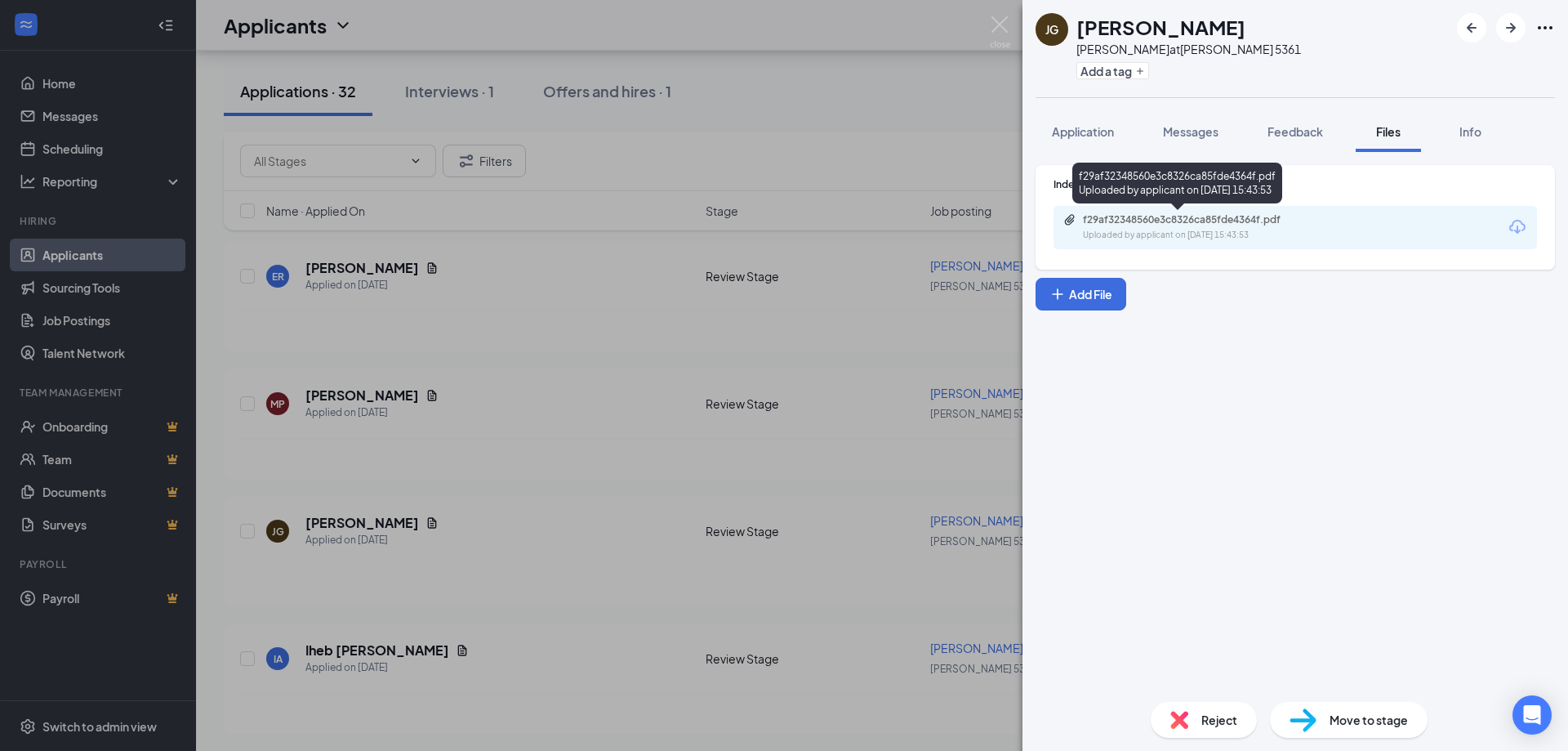
click at [1178, 219] on div "f29af32348560e3c8326ca85fde4364f.pdf" at bounding box center [1198, 220] width 229 height 13
click at [999, 27] on img at bounding box center [1000, 31] width 20 height 31
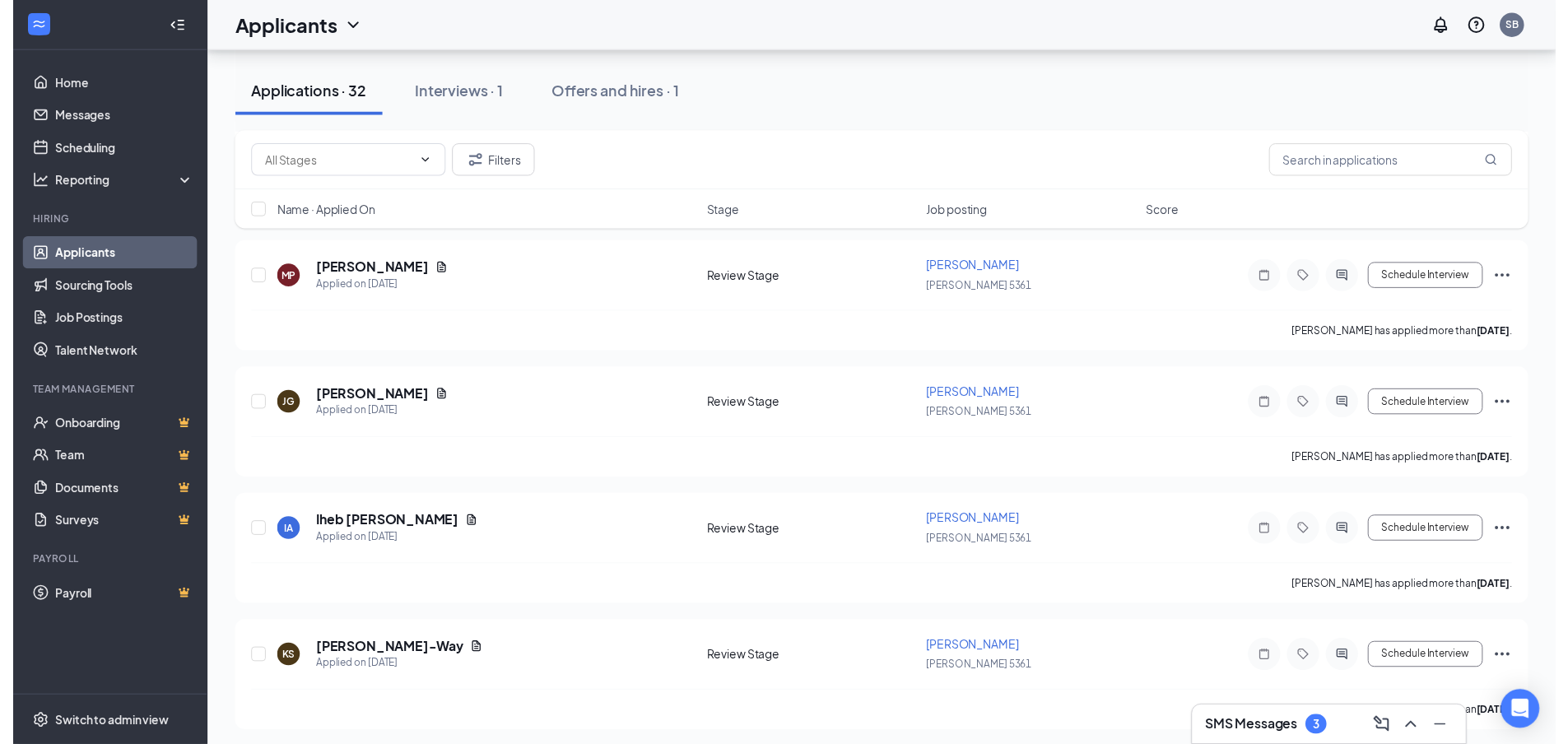
scroll to position [3754, 0]
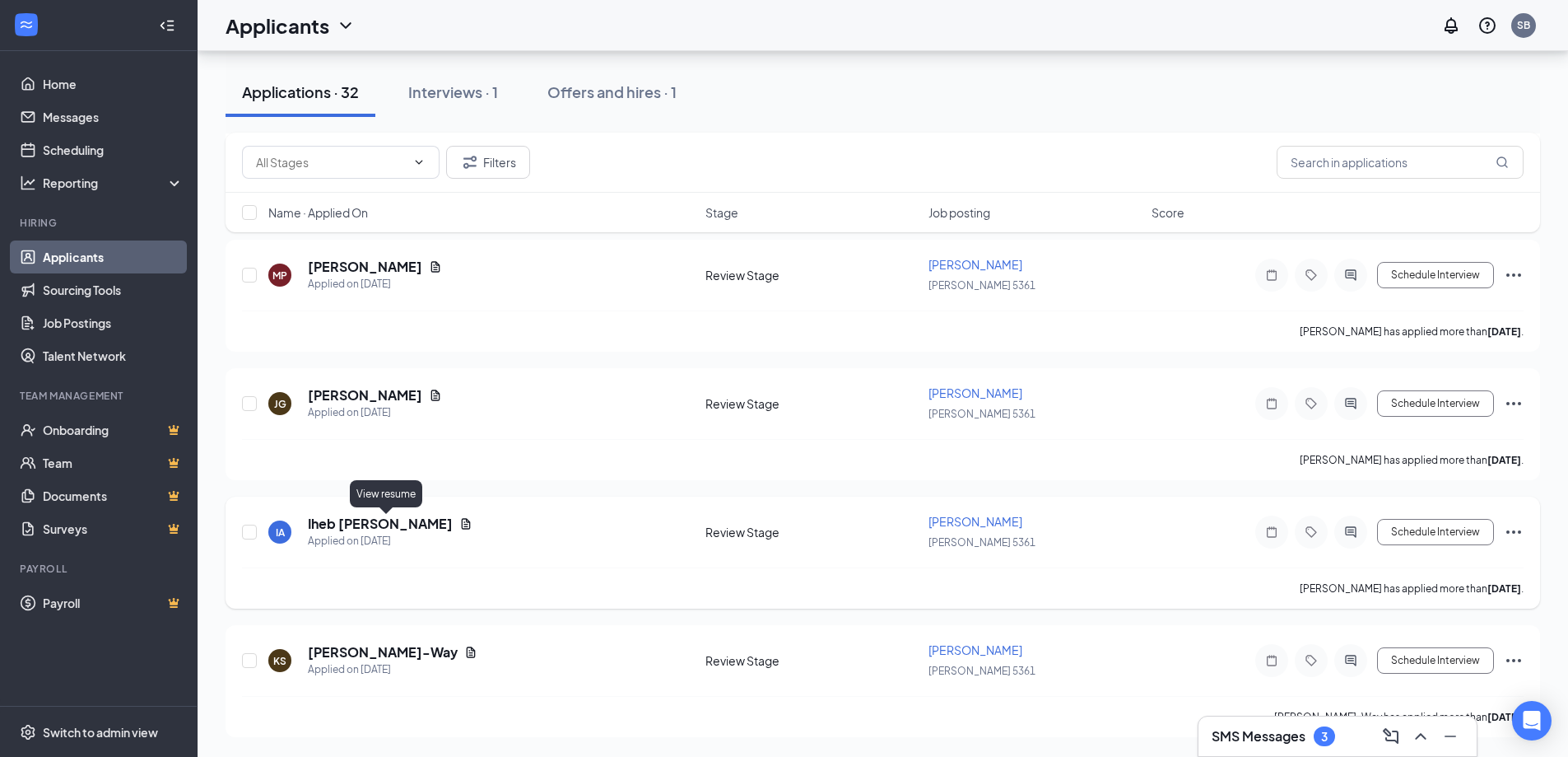
click at [460, 525] on icon "Document" at bounding box center [466, 524] width 13 height 13
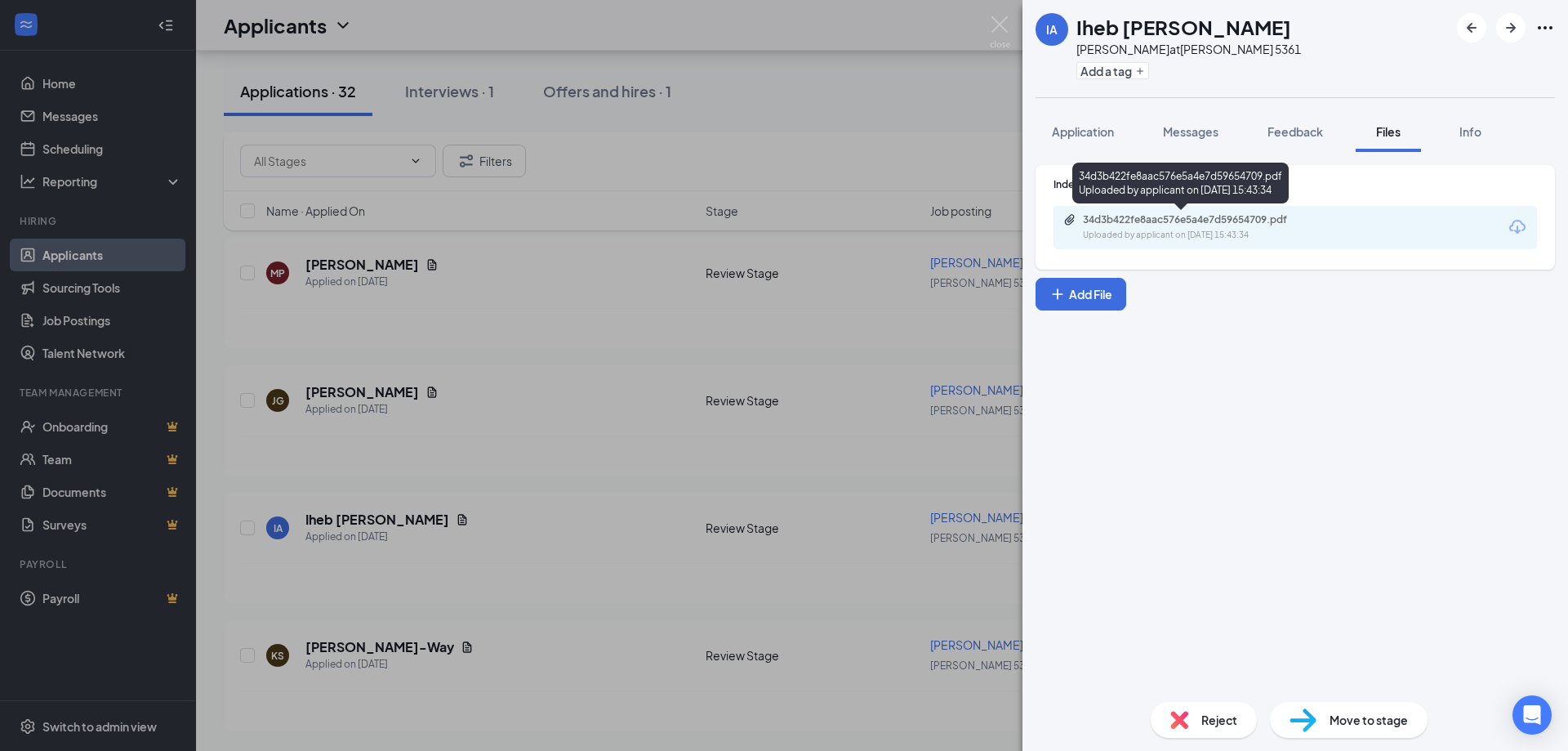
click at [1165, 237] on div "Uploaded by applicant on [DATE] 15:43:34" at bounding box center [1206, 236] width 245 height 13
click at [999, 21] on img at bounding box center [1000, 31] width 20 height 31
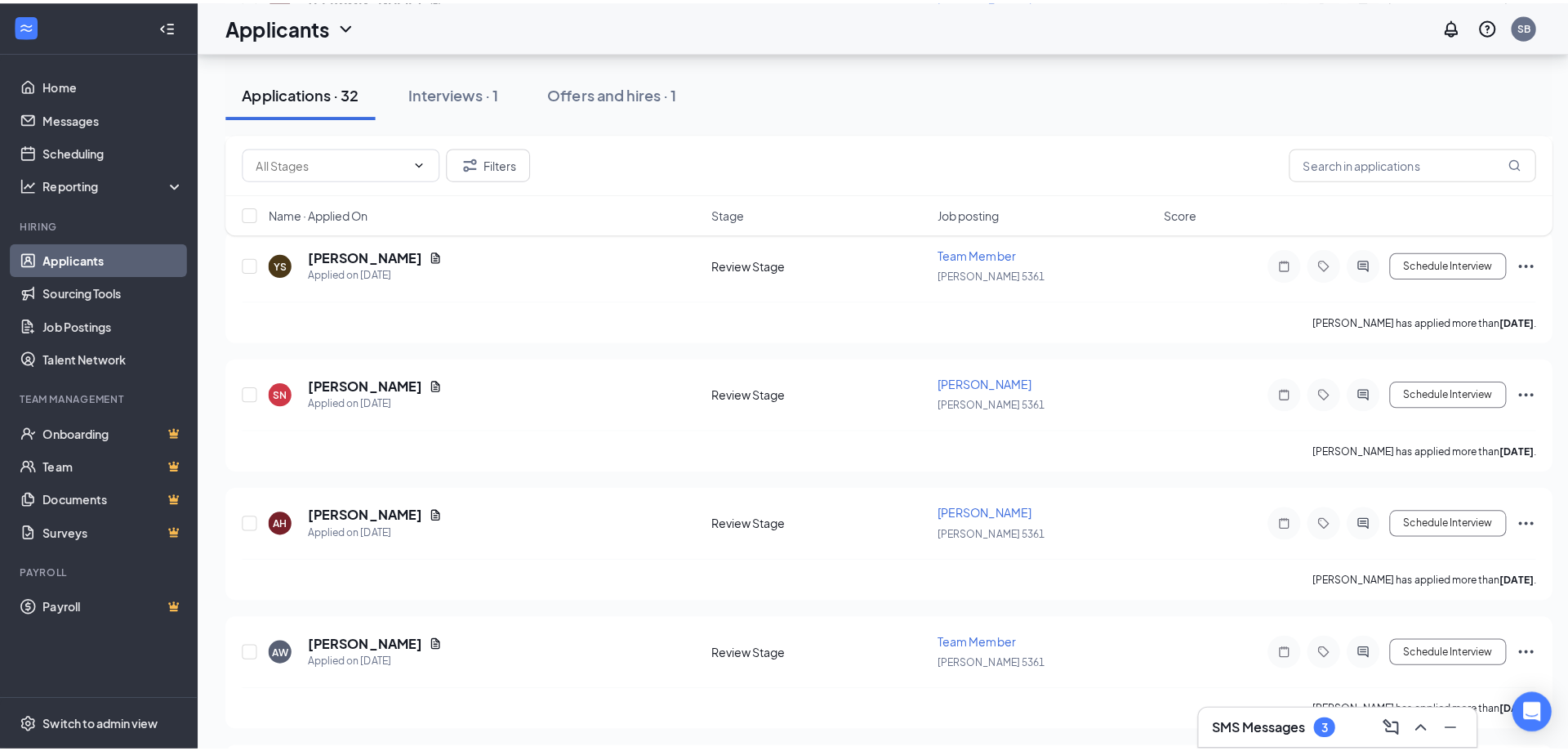
scroll to position [2840, 0]
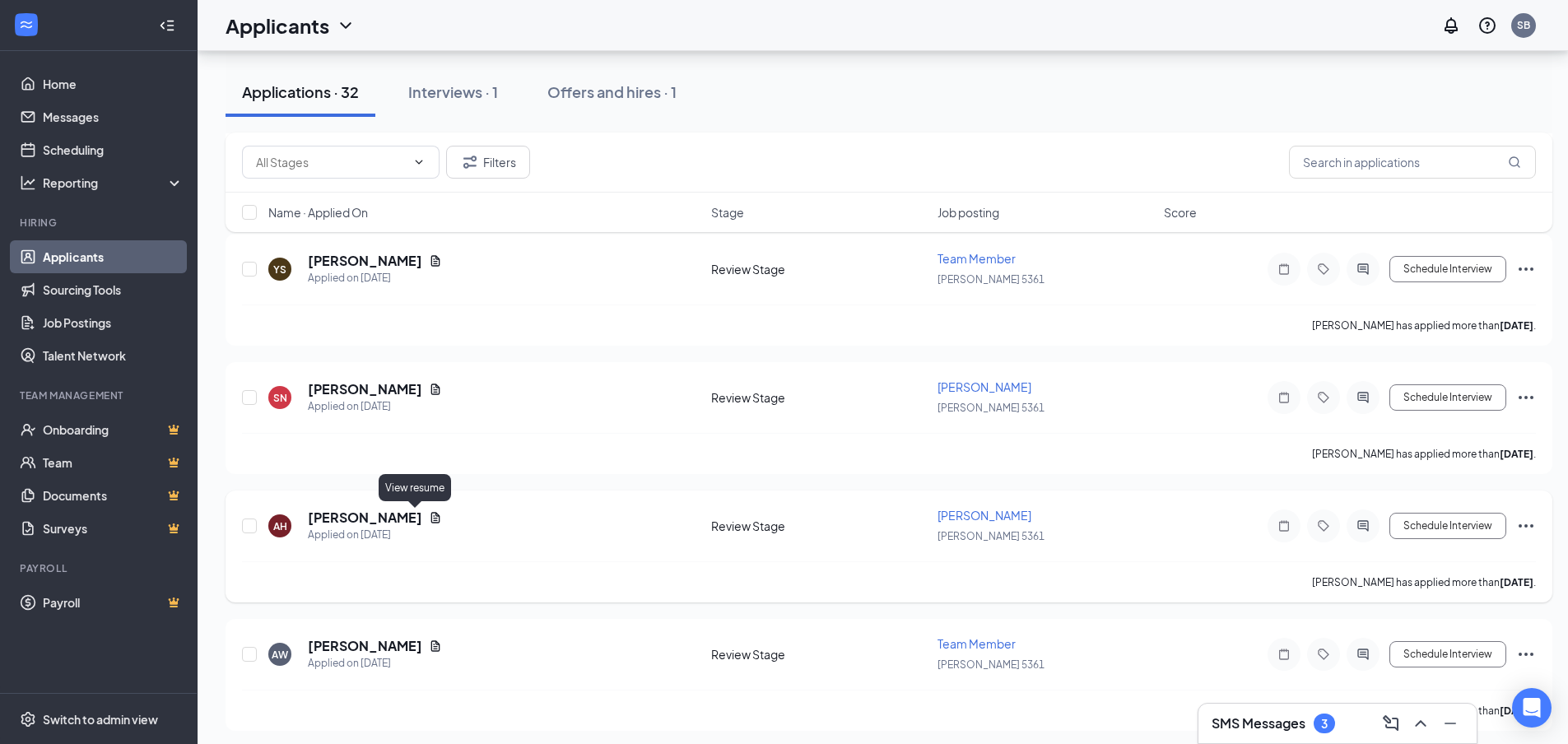
click at [429, 517] on icon "Document" at bounding box center [436, 518] width 13 height 13
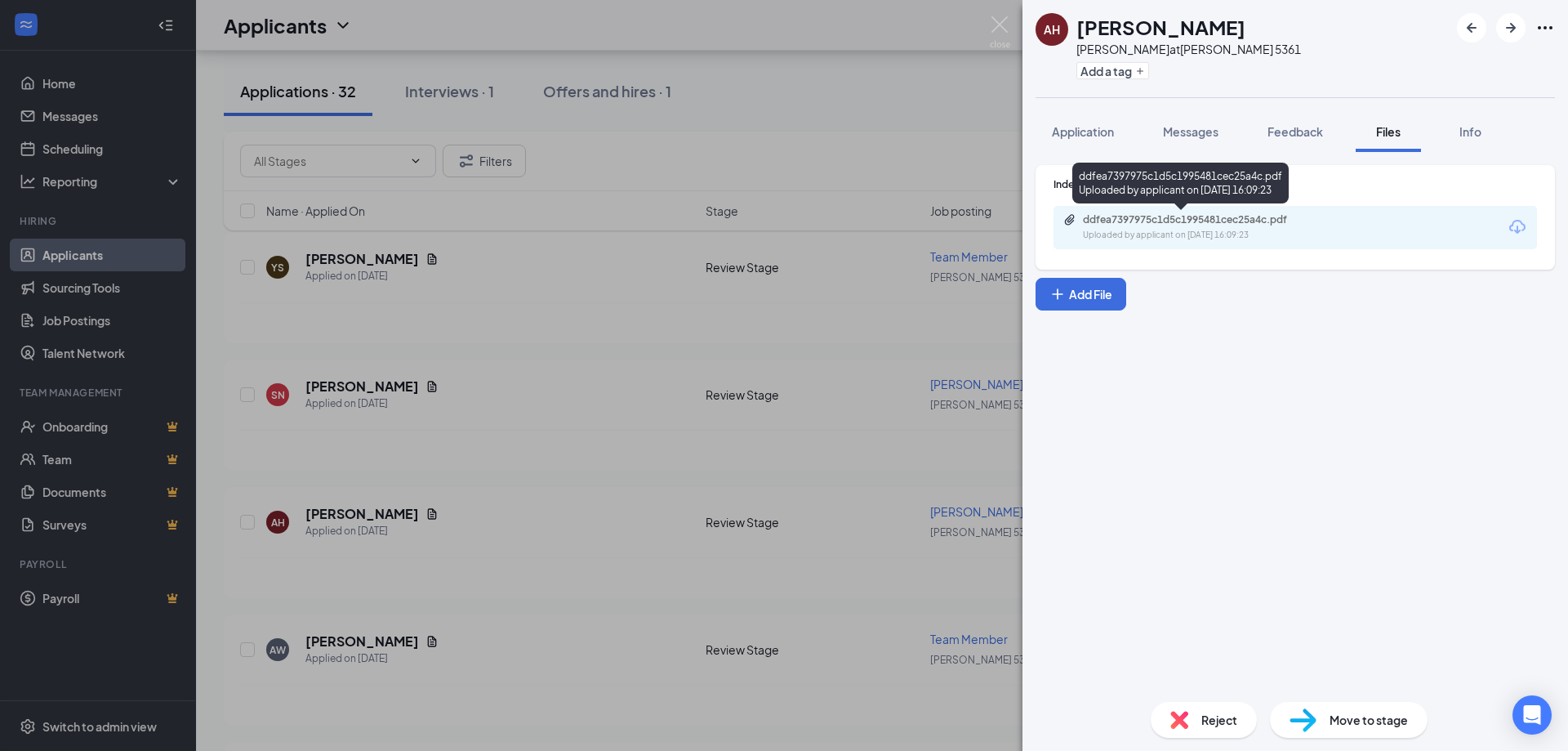
click at [1240, 239] on div "Uploaded by applicant on [DATE] 16:09:23" at bounding box center [1206, 236] width 245 height 13
click at [999, 26] on img at bounding box center [1000, 31] width 20 height 31
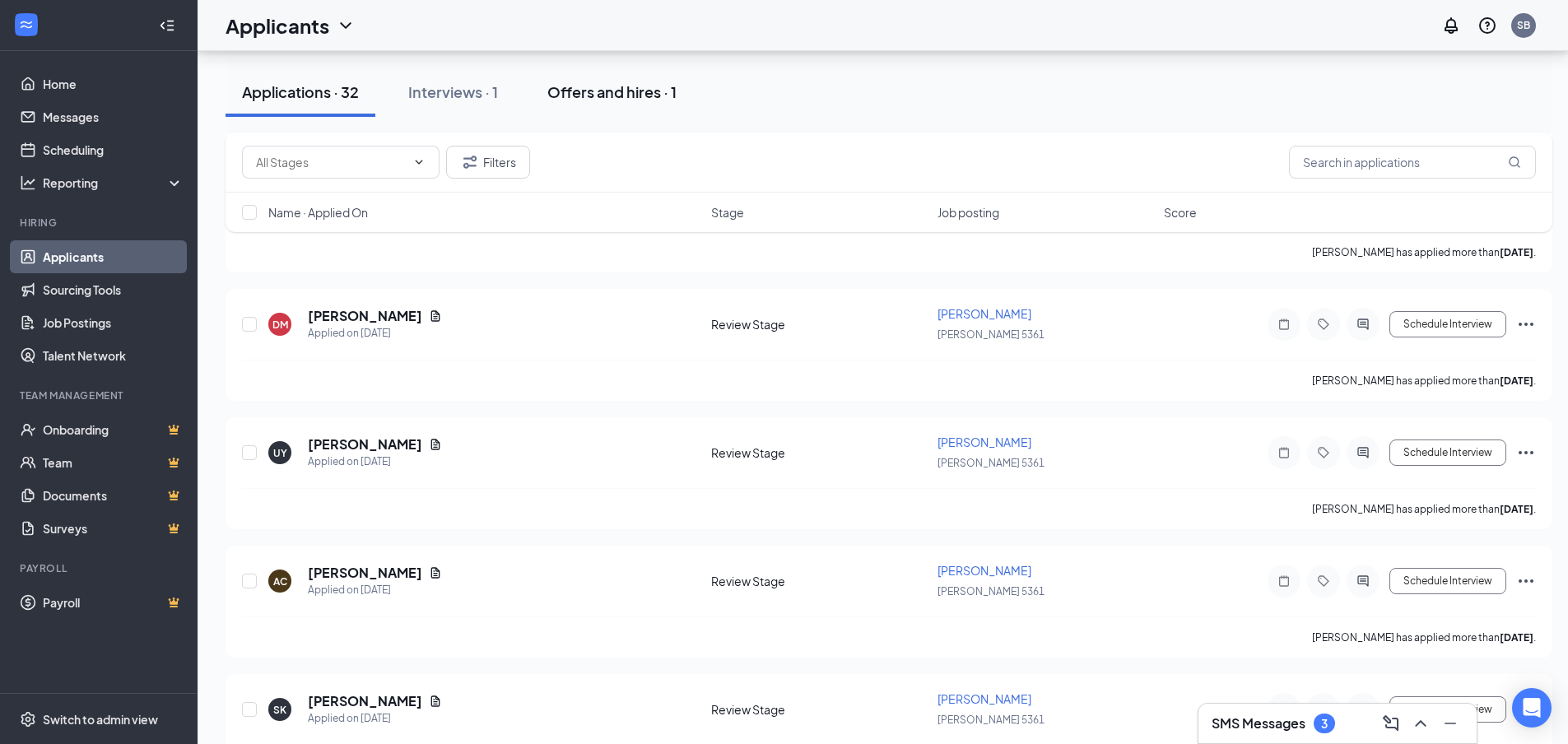
scroll to position [1214, 0]
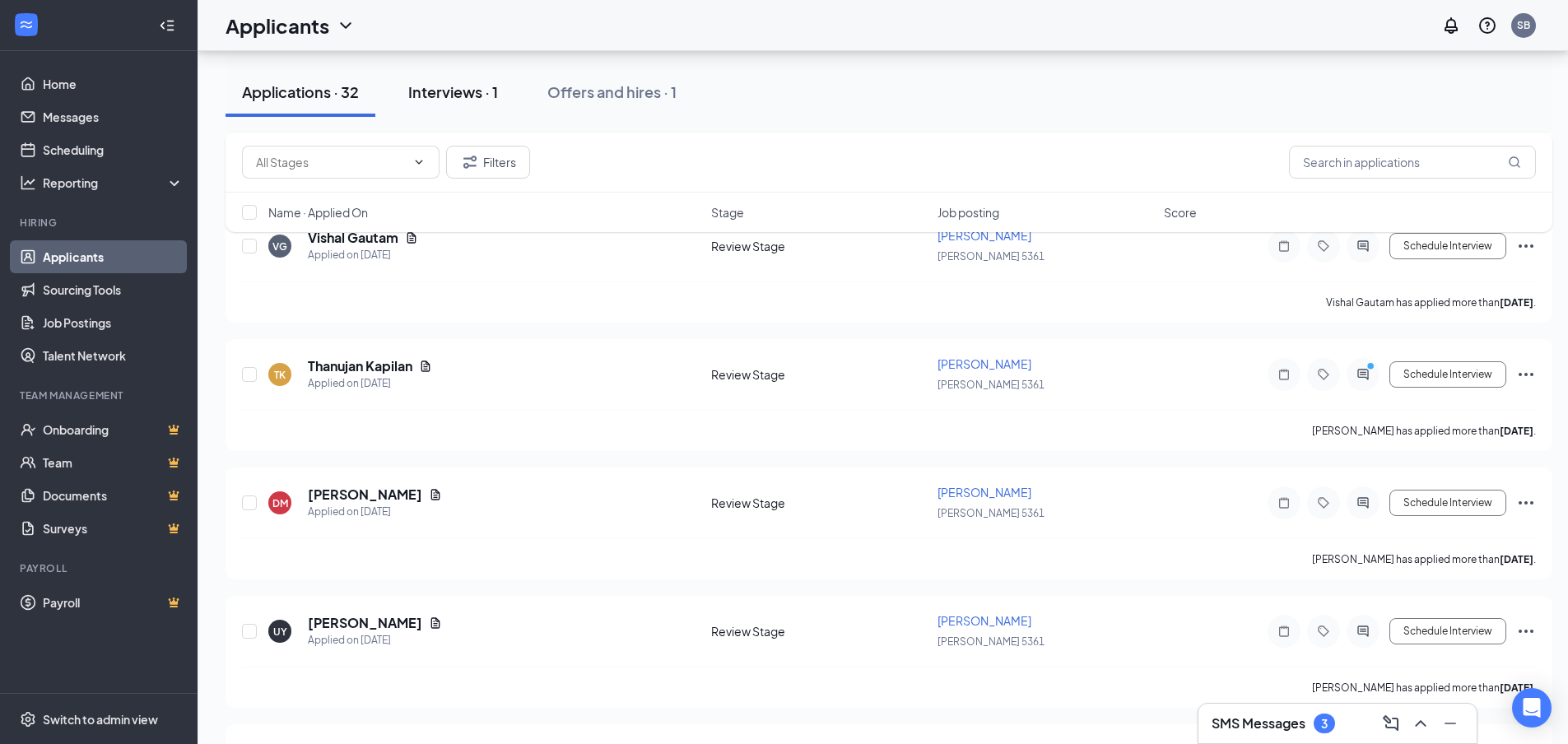
click at [484, 95] on div "Interviews · 1" at bounding box center [453, 91] width 89 height 20
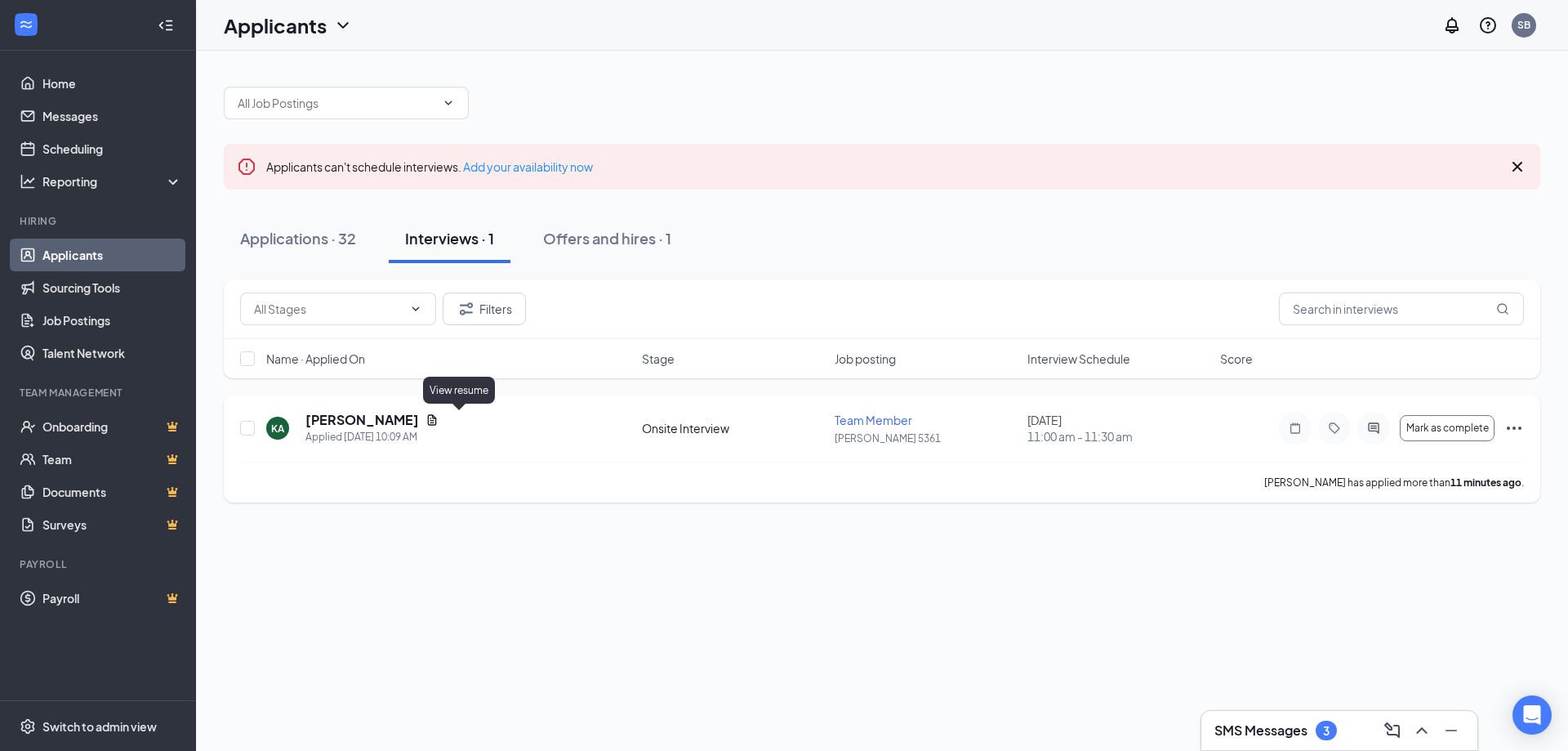
click at [439, 419] on icon "Document" at bounding box center [432, 420] width 13 height 13
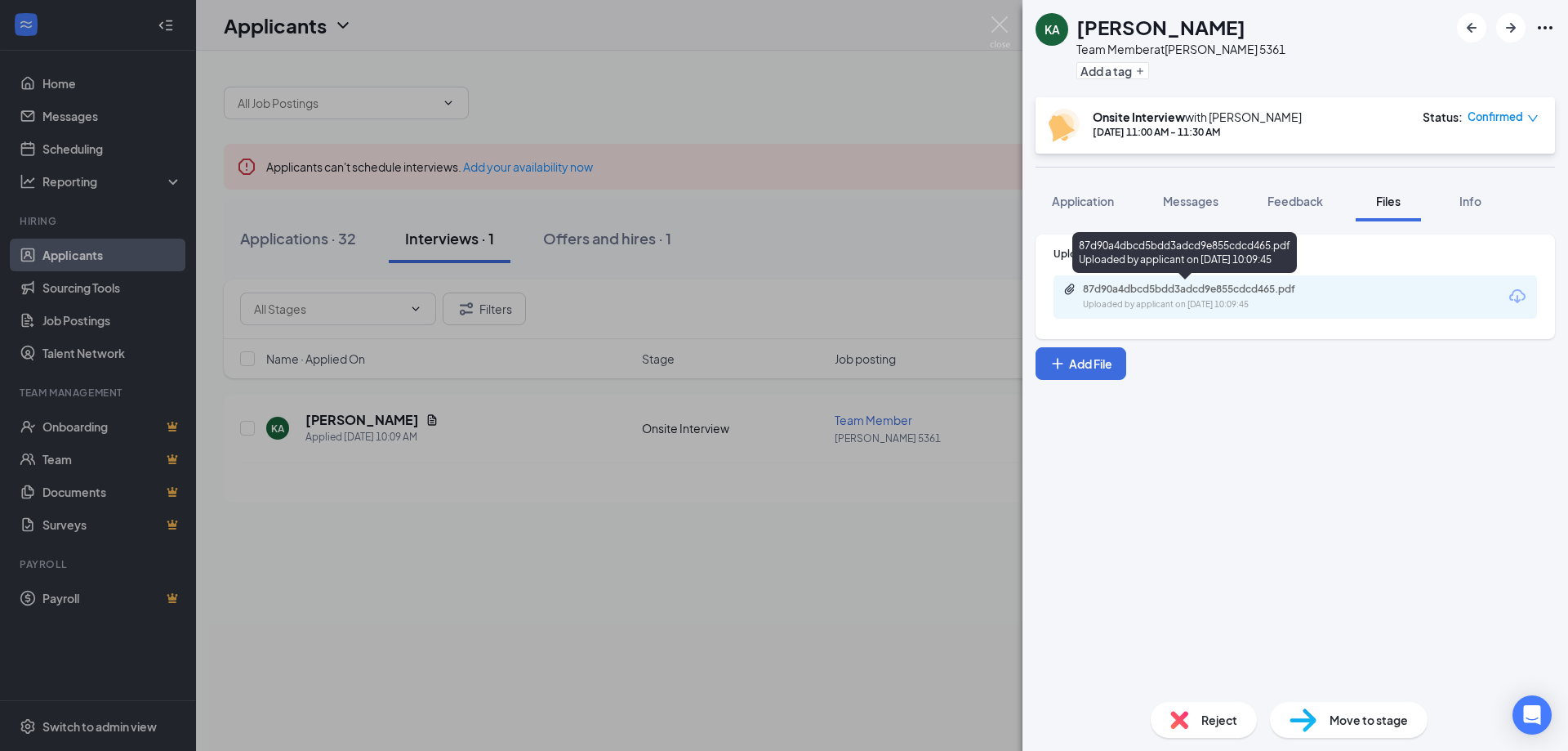
click at [1222, 304] on div "Uploaded by applicant on [DATE] 10:09:45" at bounding box center [1206, 305] width 245 height 13
click at [1001, 26] on img at bounding box center [1000, 31] width 20 height 31
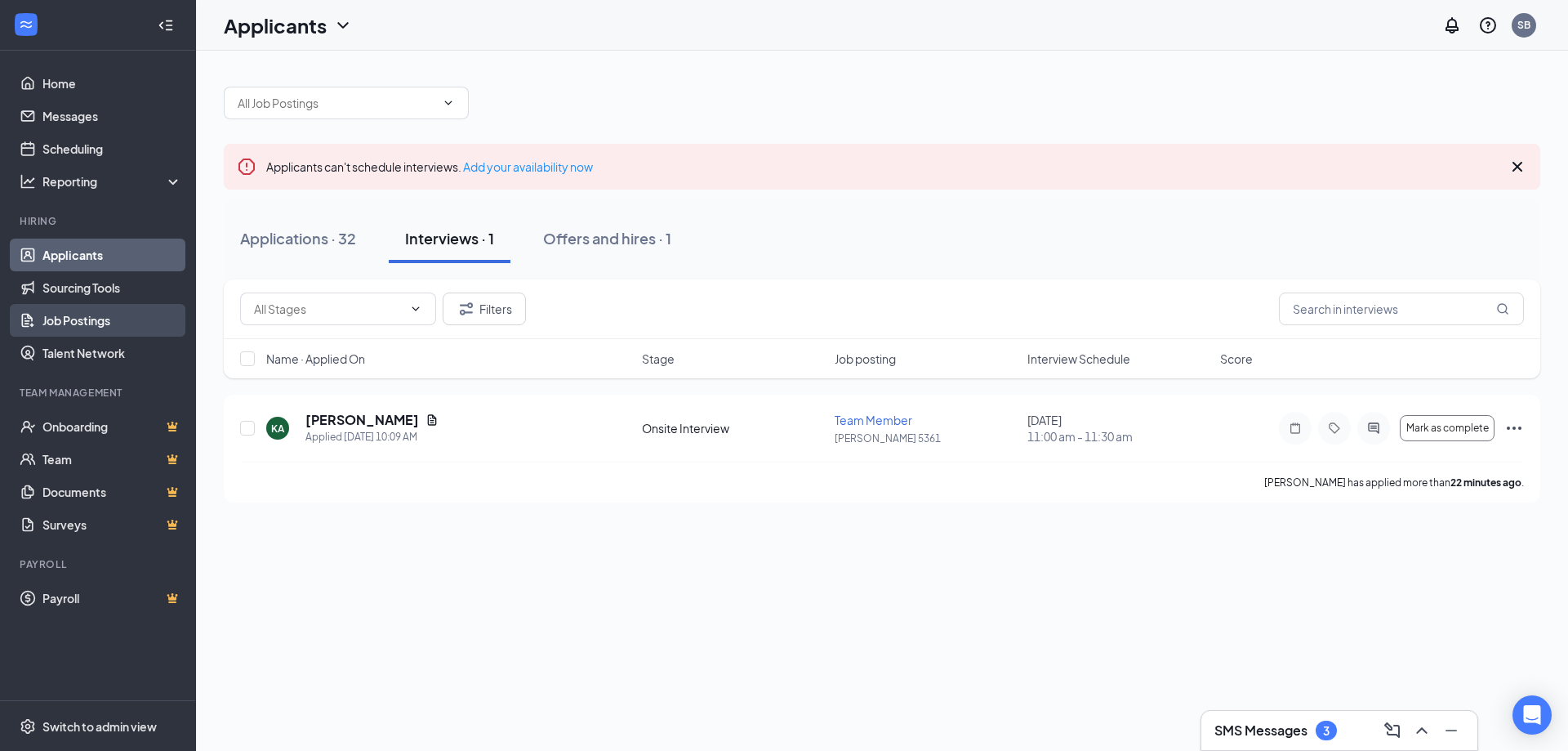
click at [103, 324] on link "Job Postings" at bounding box center [113, 321] width 139 height 32
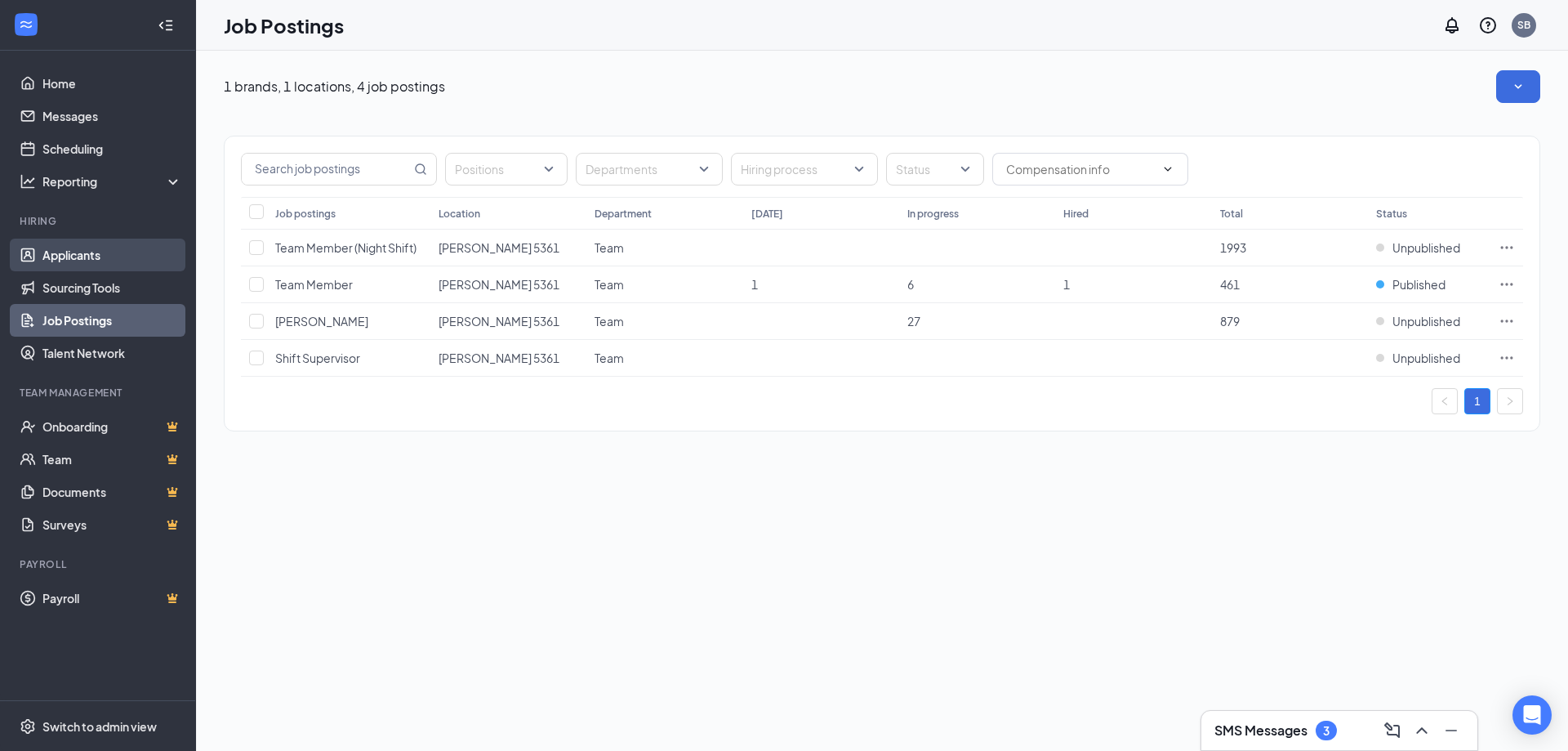
click at [105, 254] on link "Applicants" at bounding box center [113, 255] width 139 height 32
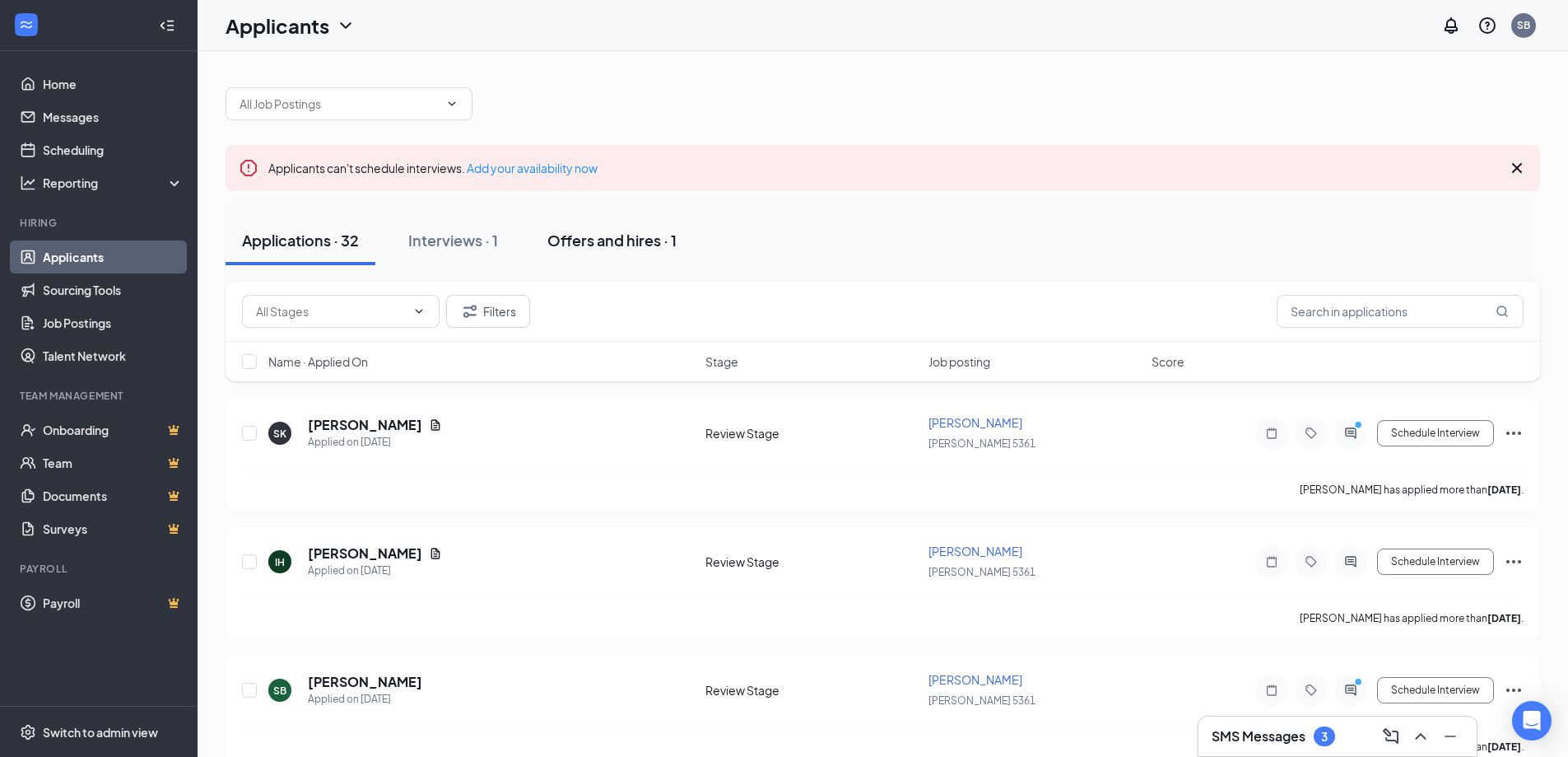
click at [610, 243] on div "Offers and hires · 1" at bounding box center [612, 240] width 129 height 20
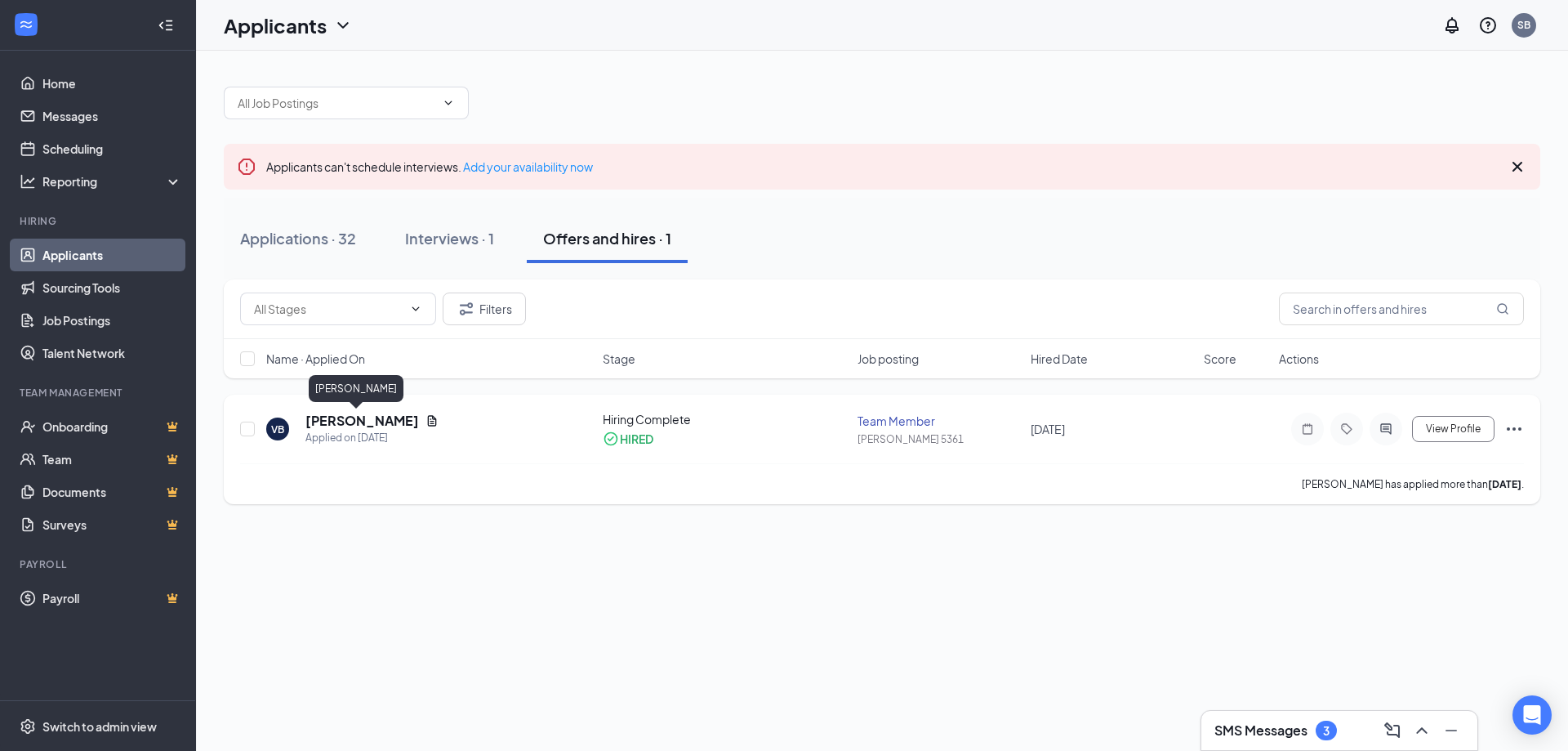
click at [328, 421] on h5 "[PERSON_NAME]" at bounding box center [361, 421] width 113 height 18
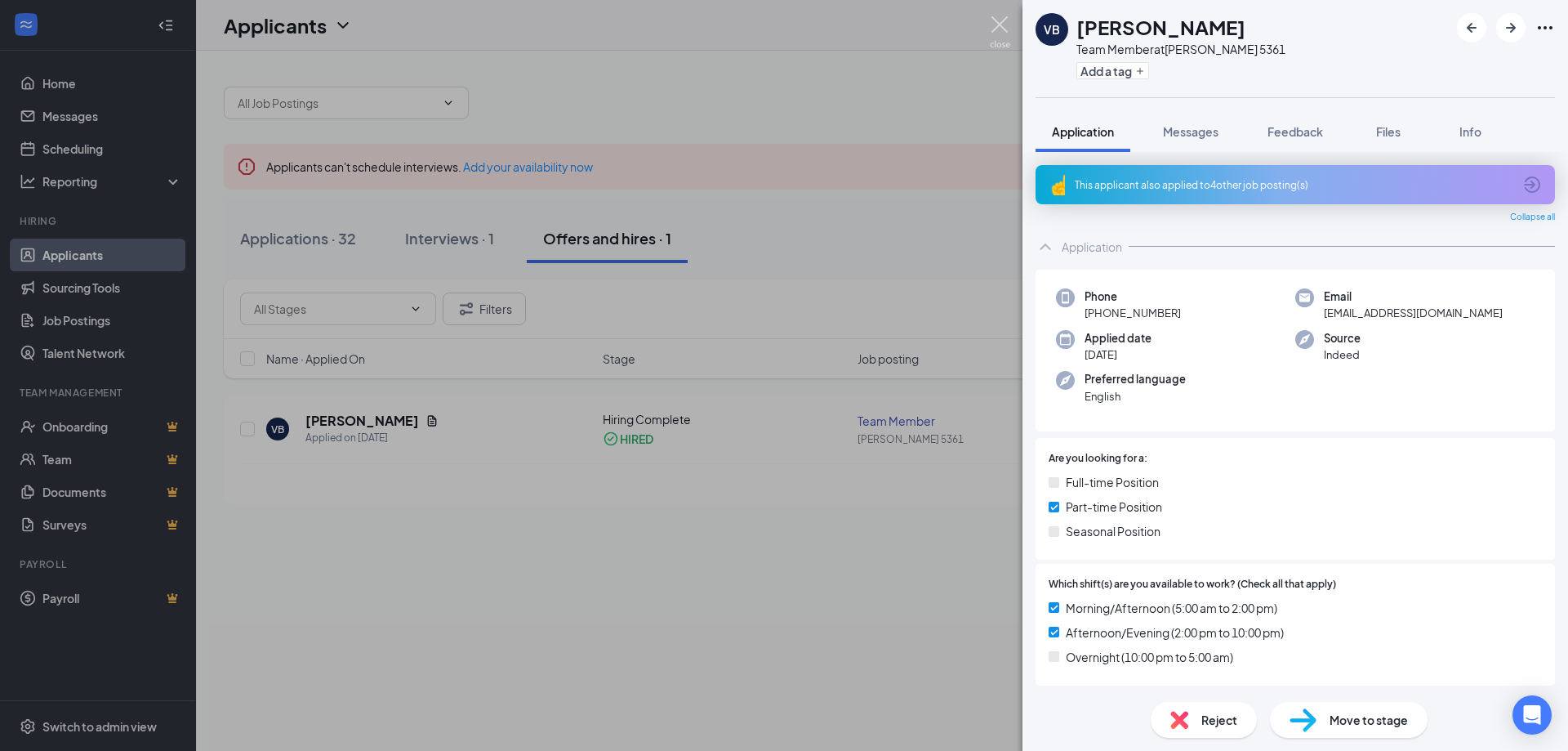
click at [998, 19] on img at bounding box center [1000, 31] width 20 height 31
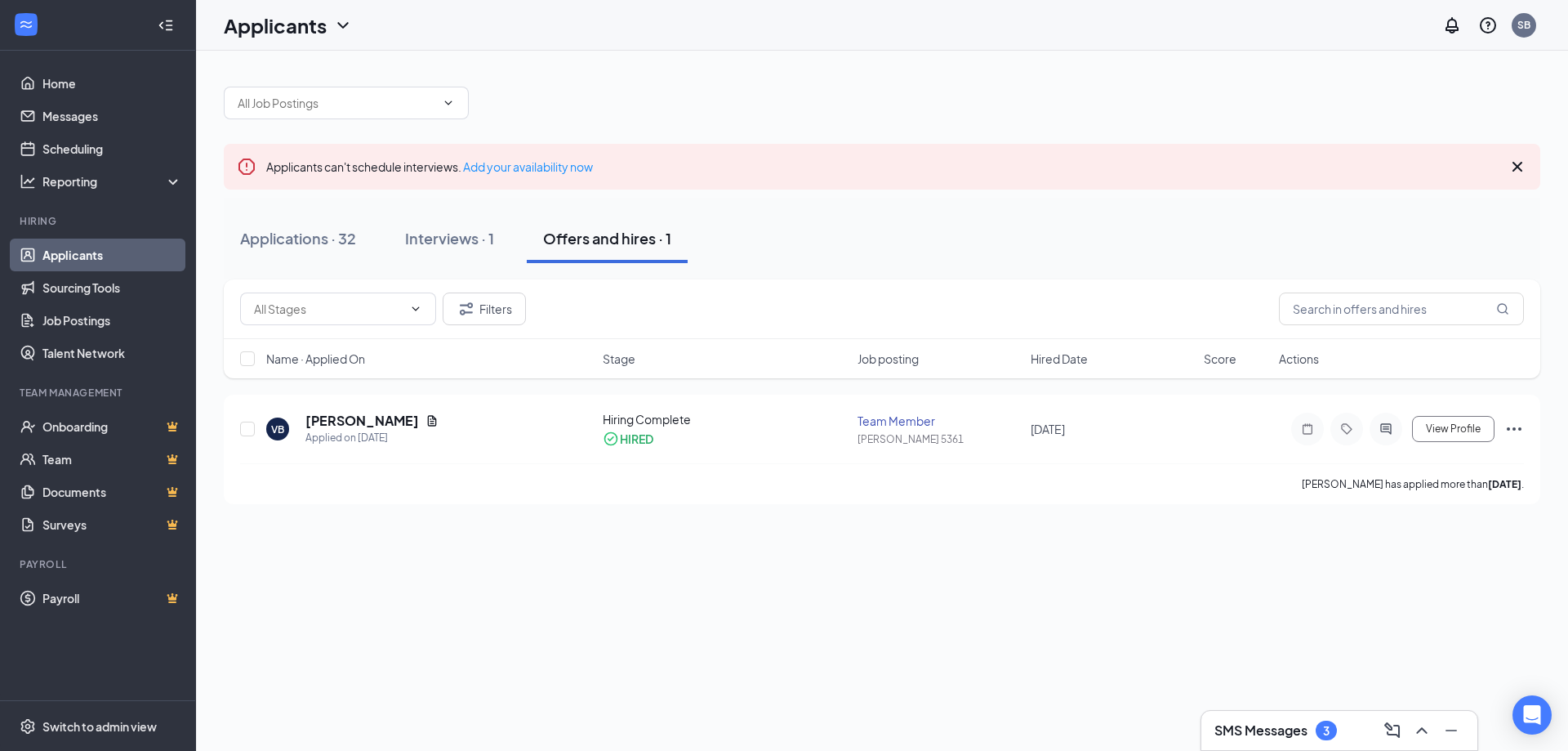
click at [1273, 726] on h3 "SMS Messages" at bounding box center [1261, 730] width 93 height 18
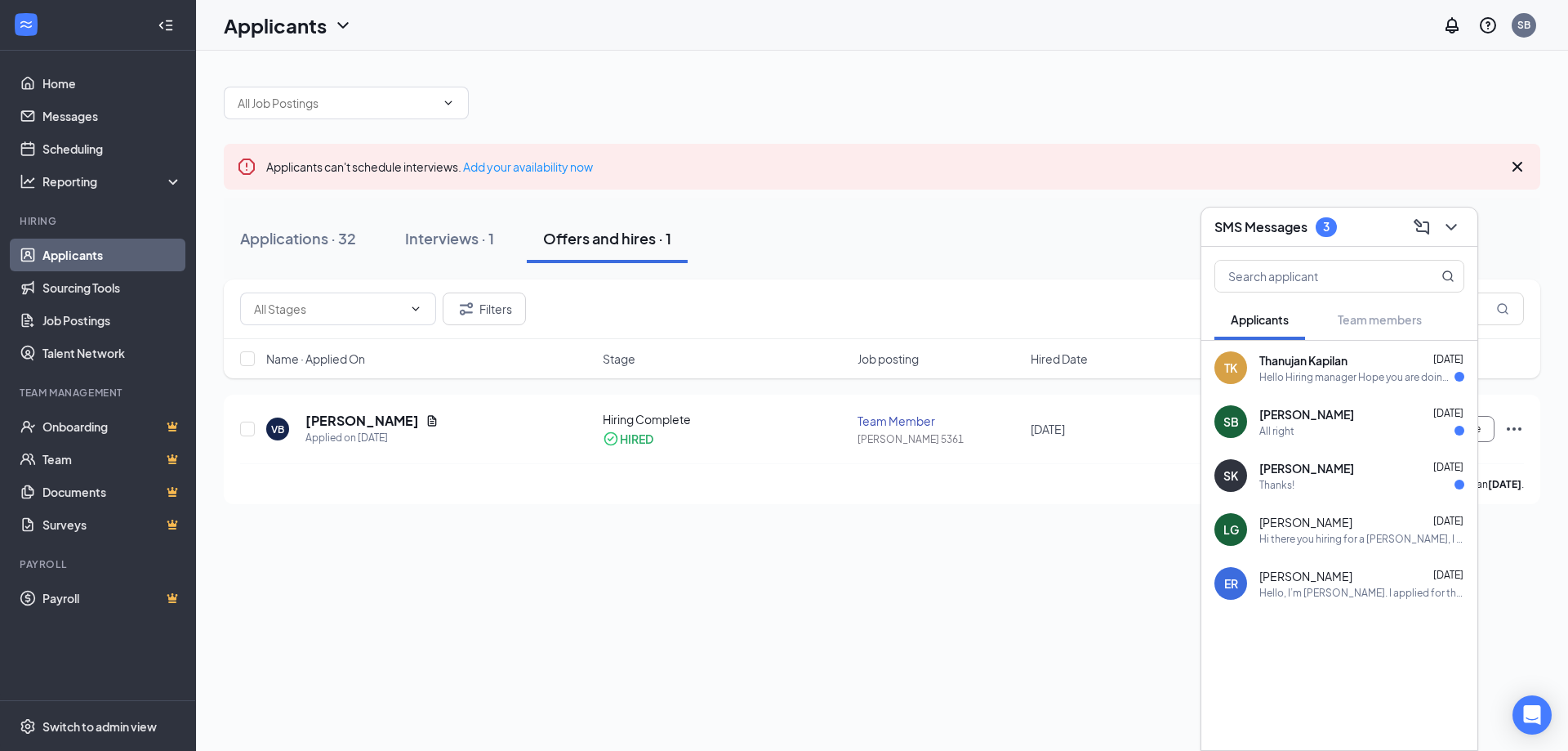
click at [1311, 382] on div "Hello Hiring manager Hope you are doing well I saw the posting on indeed for a …" at bounding box center [1357, 377] width 196 height 14
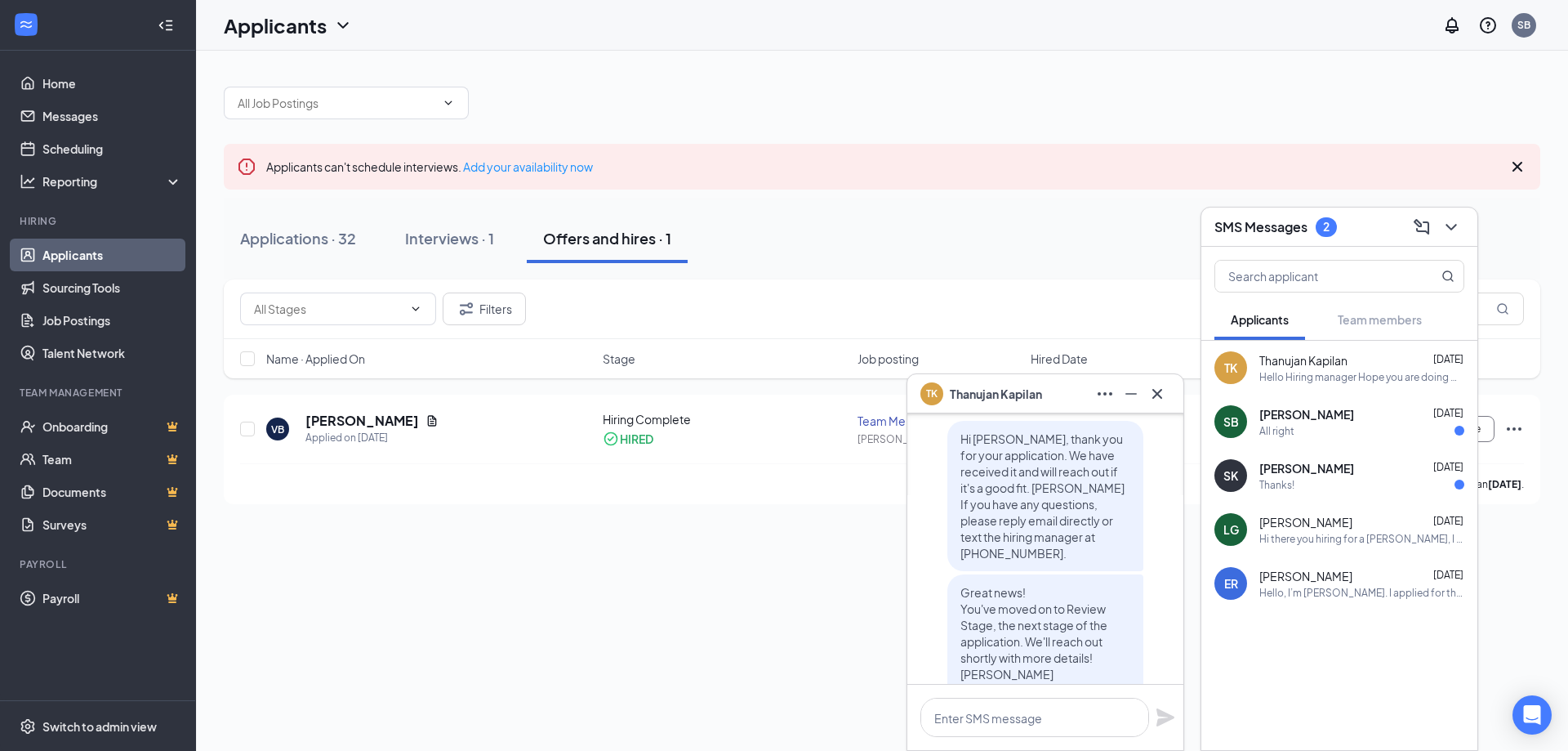
scroll to position [-327, 0]
click at [1156, 401] on icon "Cross" at bounding box center [1157, 394] width 20 height 20
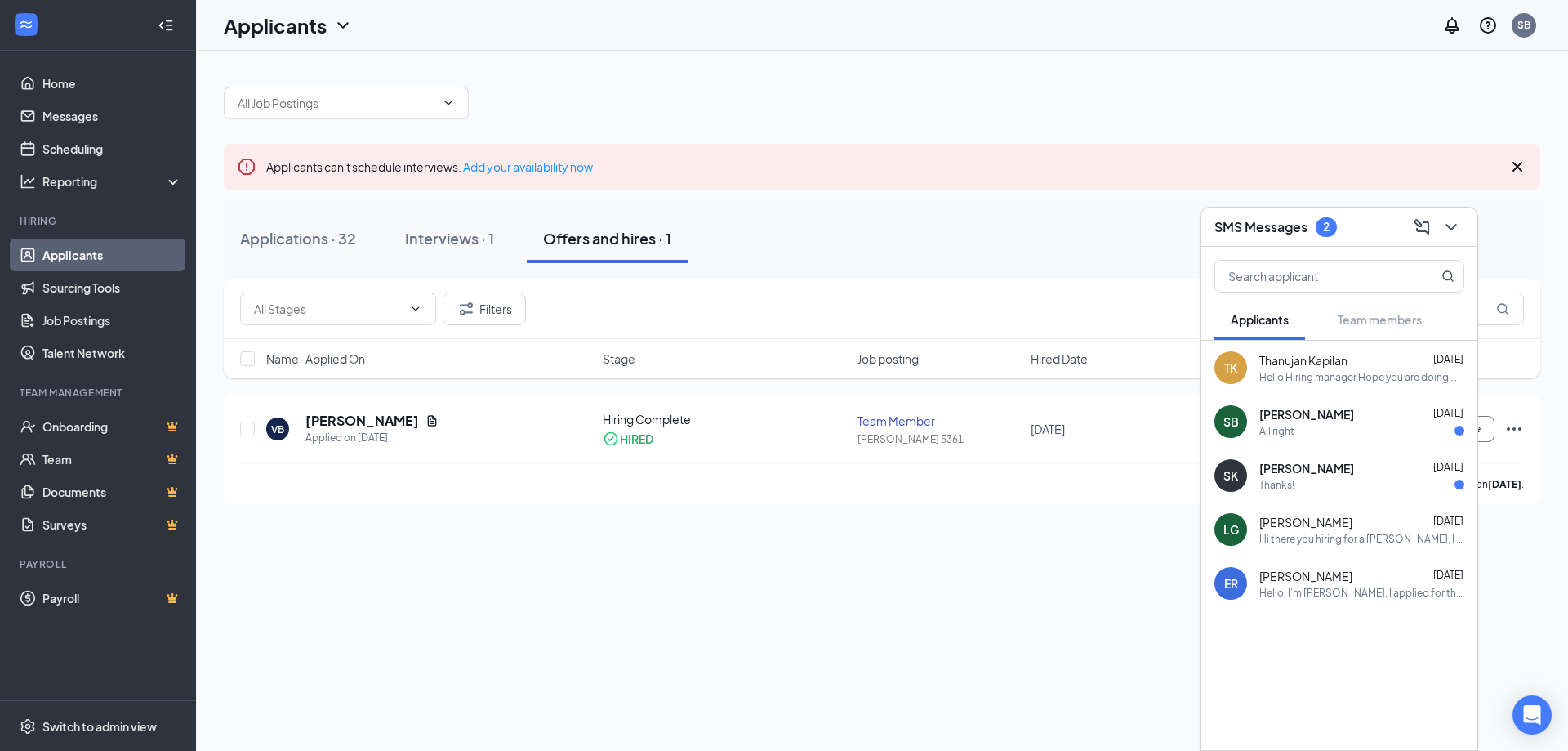
click at [1333, 476] on div "[PERSON_NAME] [DATE] Thanks!" at bounding box center [1362, 475] width 205 height 31
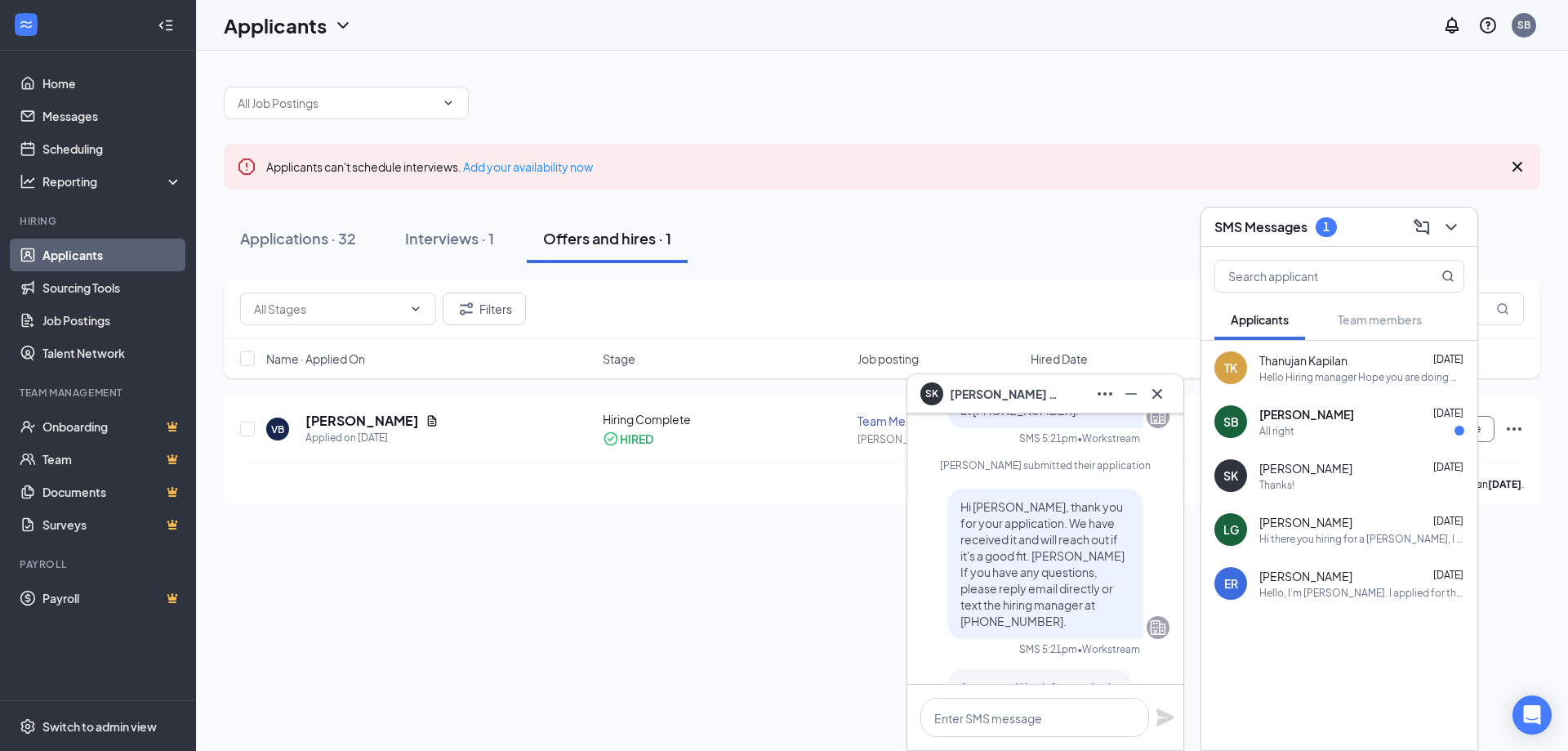
scroll to position [-163, 0]
click at [1160, 396] on icon "Cross" at bounding box center [1157, 393] width 10 height 10
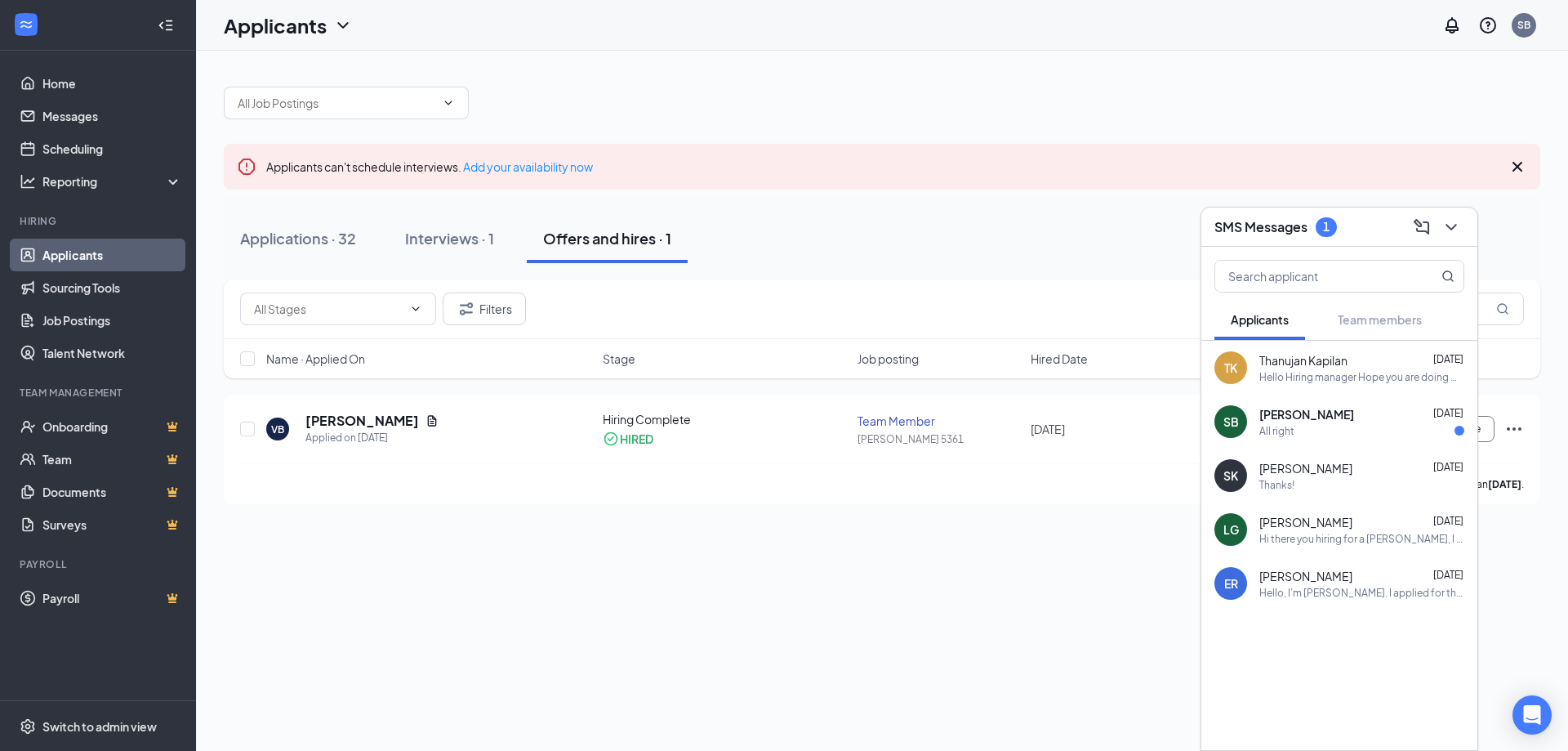
click at [1329, 435] on div "All right" at bounding box center [1362, 430] width 205 height 14
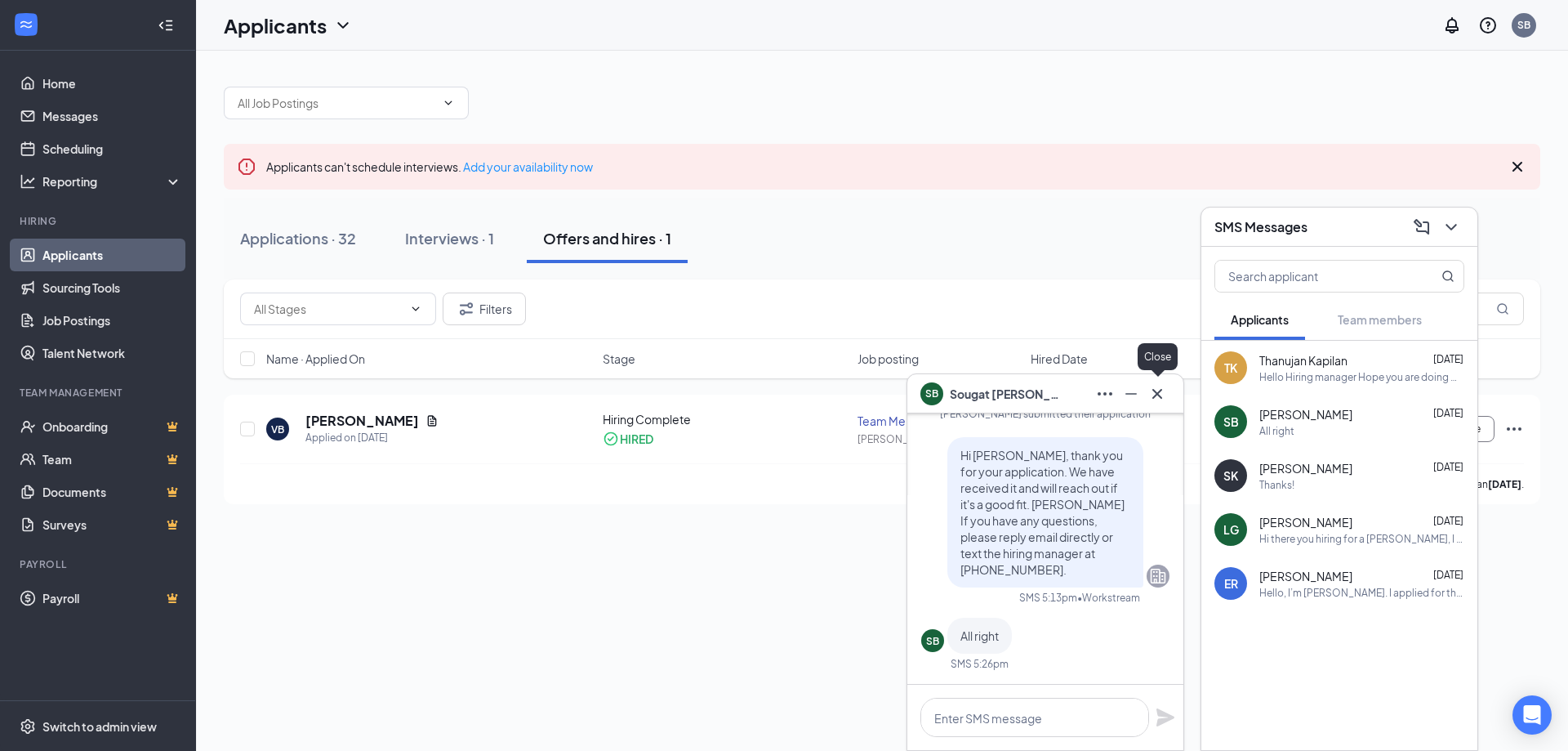
click at [1155, 394] on icon "Cross" at bounding box center [1157, 394] width 20 height 20
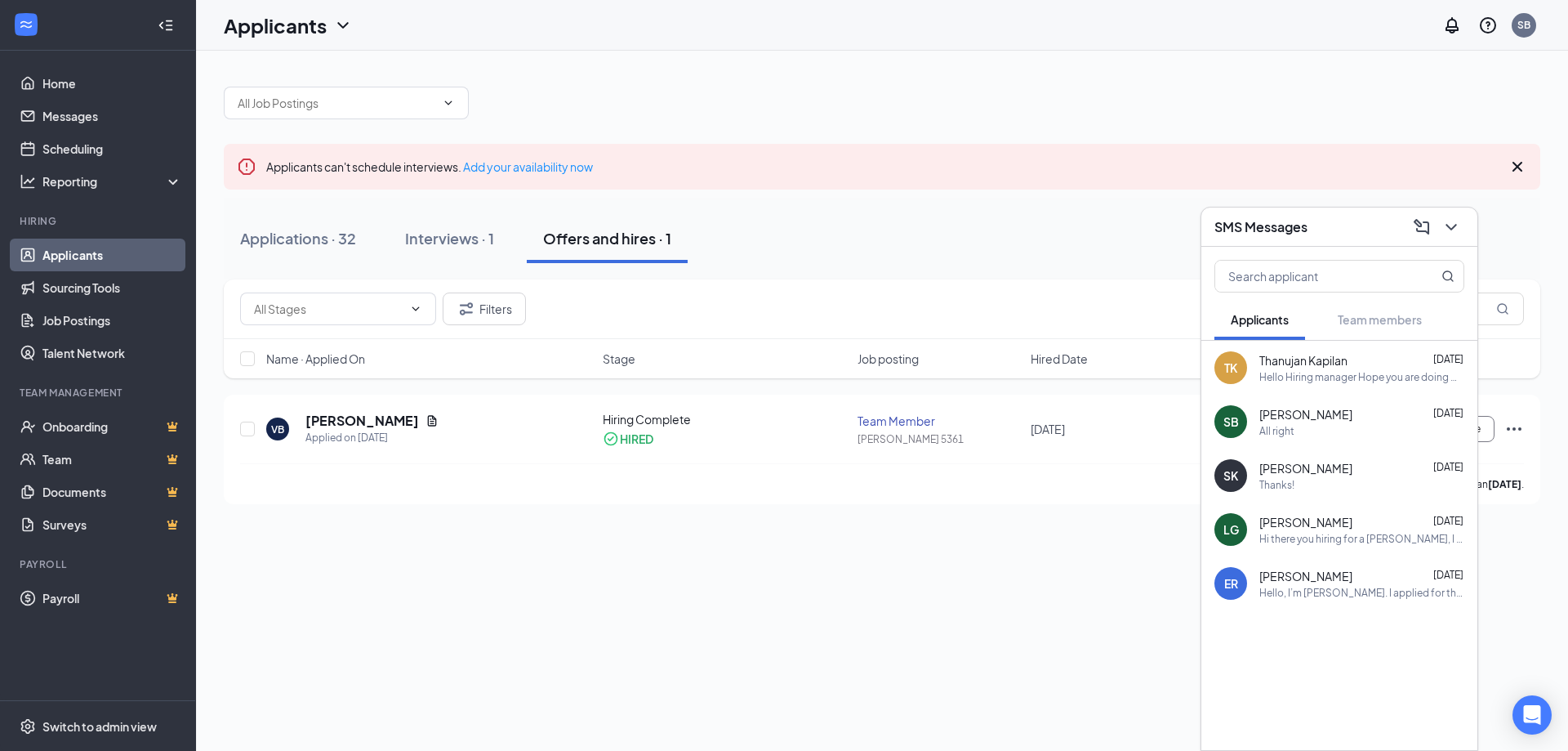
click at [1095, 246] on div "Applications · 32 Interviews · 1 Offers and hires · 1" at bounding box center [882, 238] width 1317 height 49
